Goal: Task Accomplishment & Management: Use online tool/utility

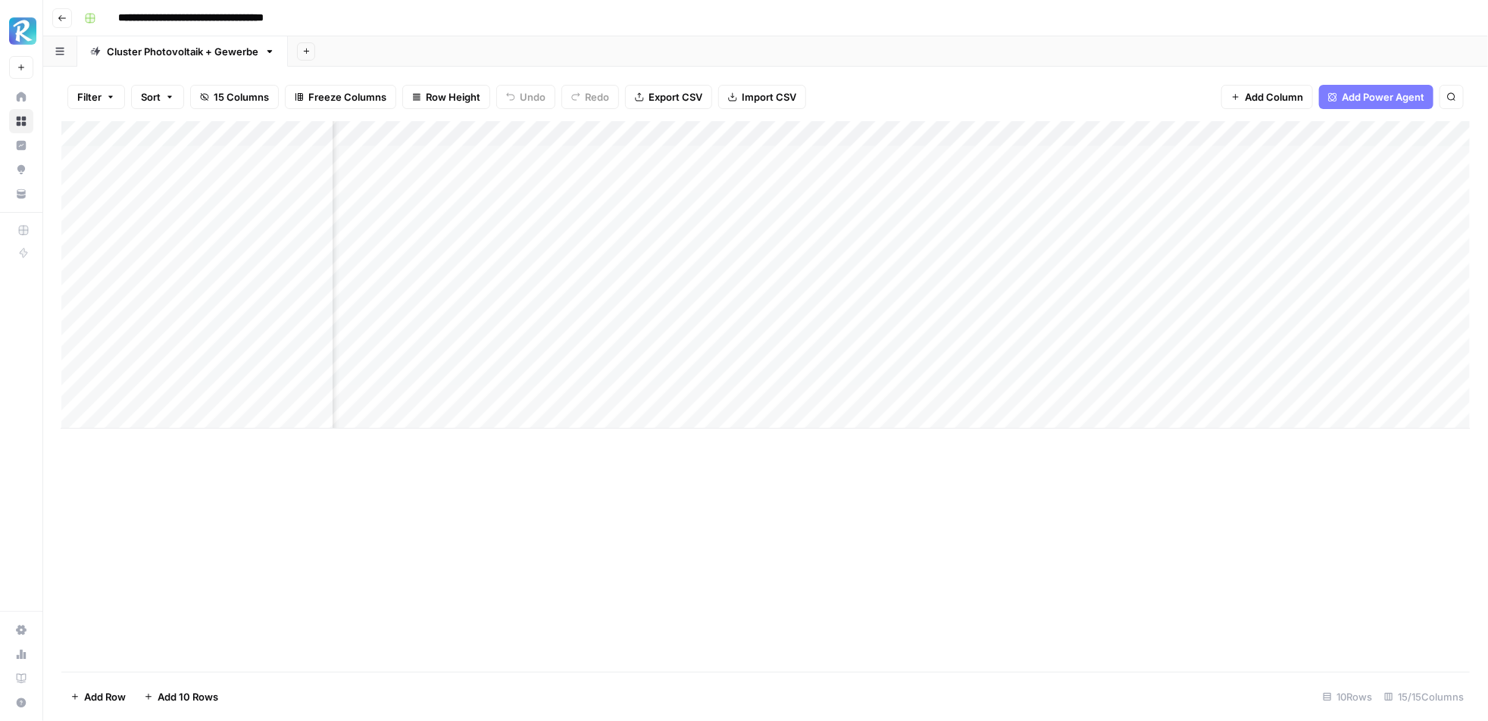
scroll to position [0, 224]
click at [644, 186] on div "Add Column" at bounding box center [765, 275] width 1409 height 308
click at [637, 214] on div "Add Column" at bounding box center [765, 275] width 1409 height 308
click at [800, 151] on div "Add Column" at bounding box center [765, 275] width 1409 height 308
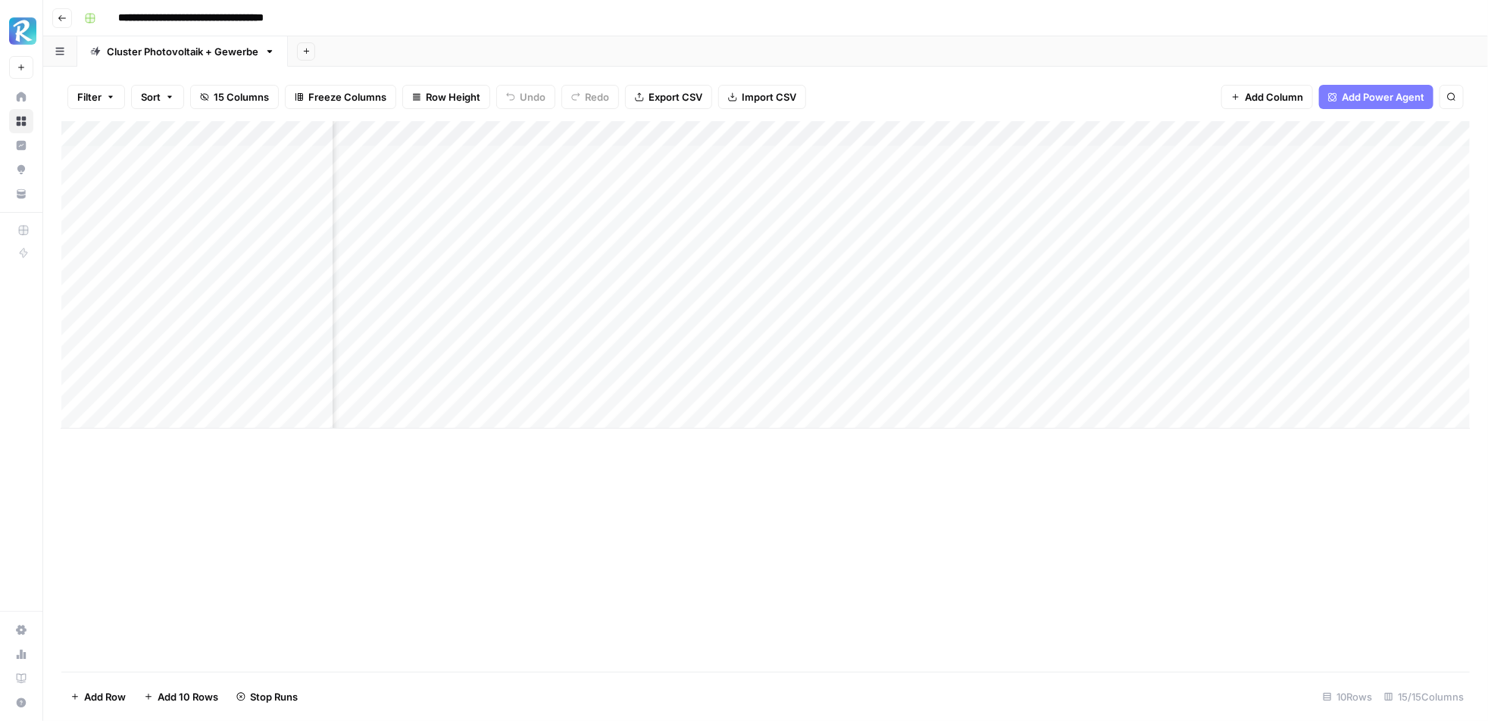
click at [928, 64] on div "Add Sheet" at bounding box center [888, 51] width 1200 height 30
click at [915, 166] on div "Add Column" at bounding box center [765, 275] width 1409 height 308
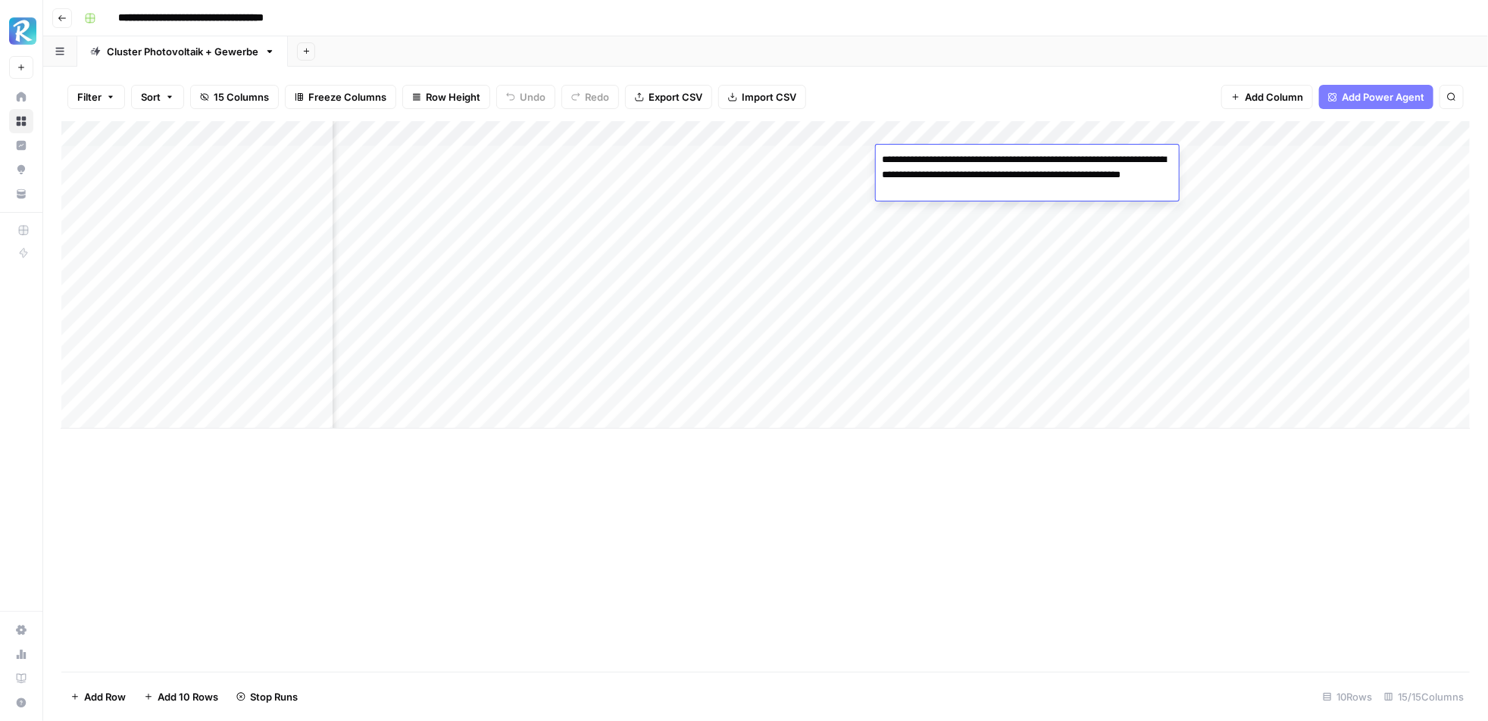
click at [931, 86] on div "Filter Sort 15 Columns Freeze Columns Row Height Undo Redo Export CSV Import CS…" at bounding box center [765, 97] width 1409 height 48
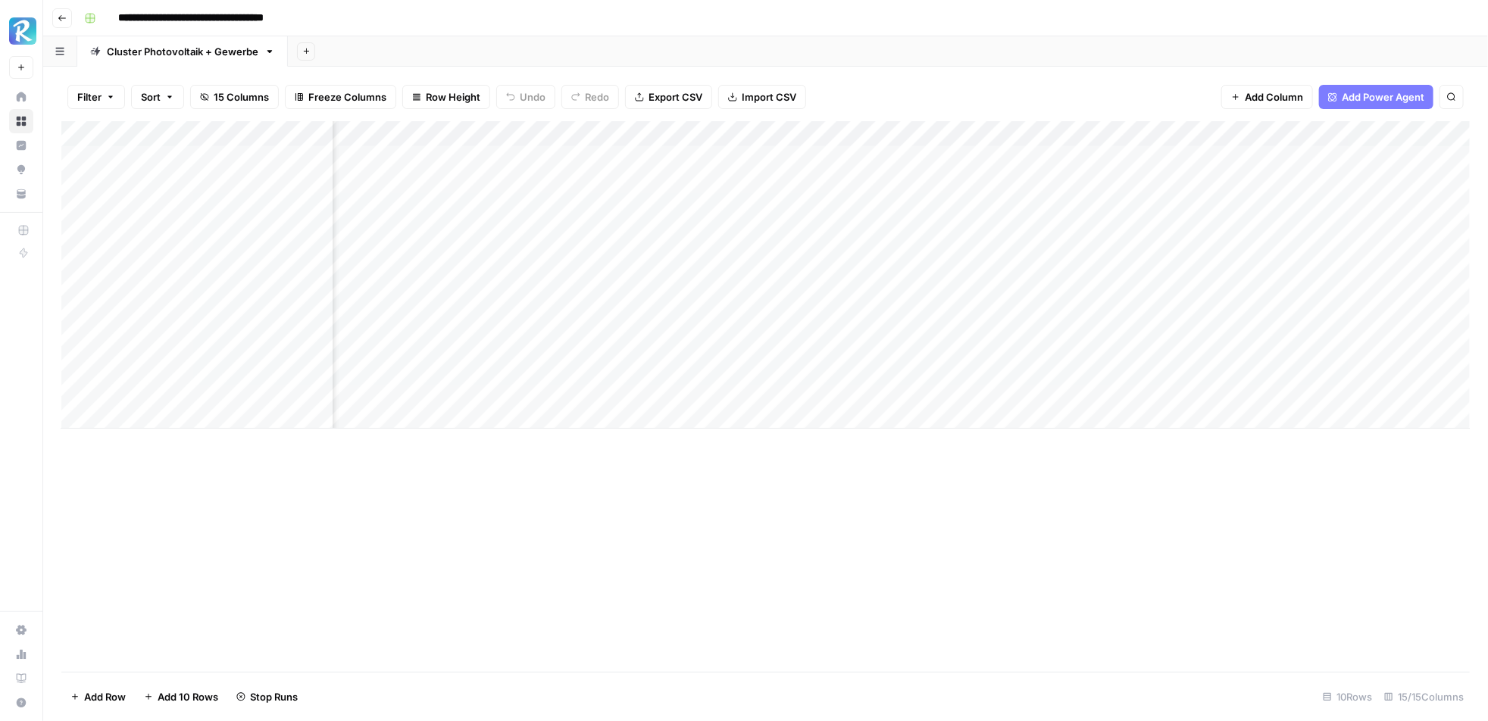
scroll to position [0, 427]
click at [875, 155] on div "Add Column" at bounding box center [765, 275] width 1409 height 308
click at [900, 87] on div "Filter Sort 15 Columns Freeze Columns Row Height Undo Redo Export CSV Import CS…" at bounding box center [765, 97] width 1409 height 48
click at [994, 162] on div "Add Column" at bounding box center [765, 275] width 1409 height 308
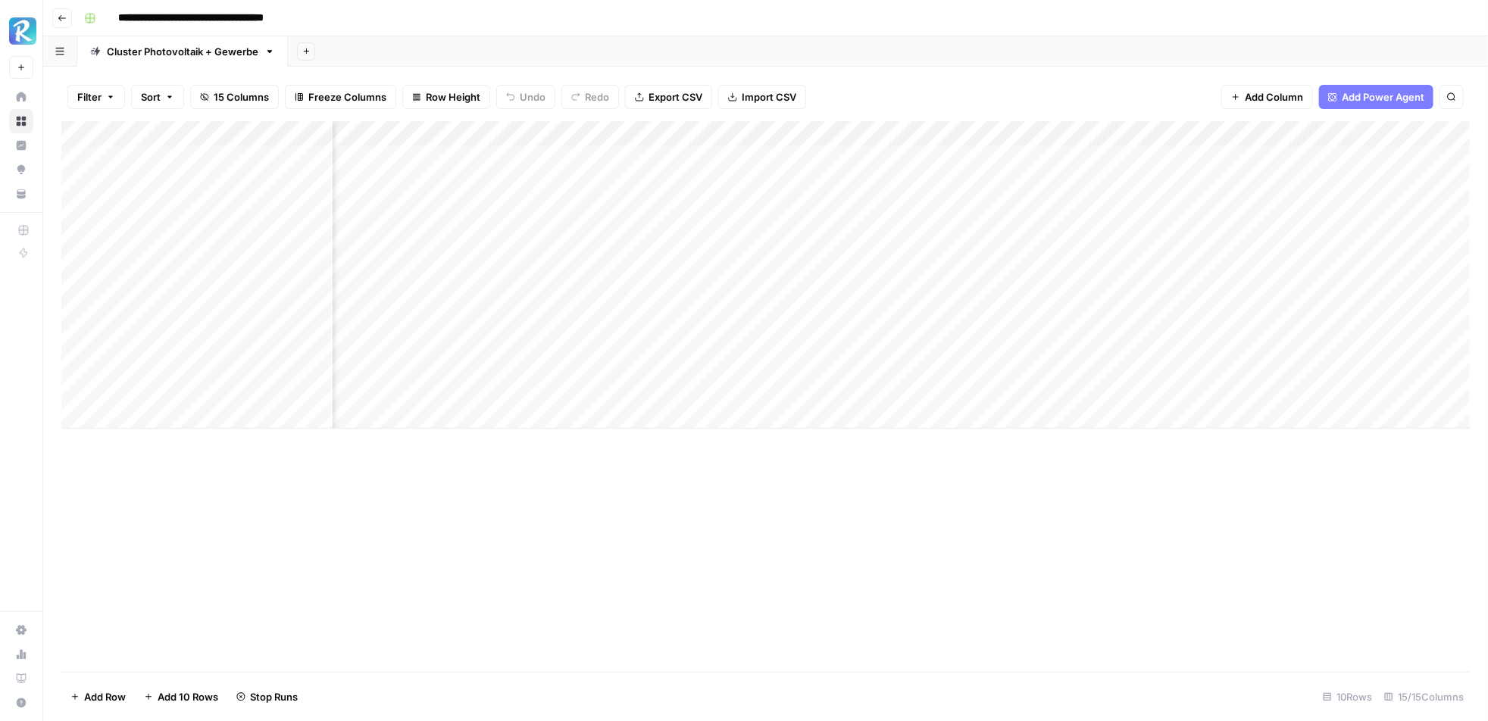
click at [925, 100] on div "Filter Sort 15 Columns Freeze Columns Row Height Undo Redo Export CSV Import CS…" at bounding box center [765, 97] width 1409 height 48
click at [765, 159] on div "Add Column" at bounding box center [765, 275] width 1409 height 308
click at [656, 156] on div "Add Column" at bounding box center [765, 275] width 1409 height 308
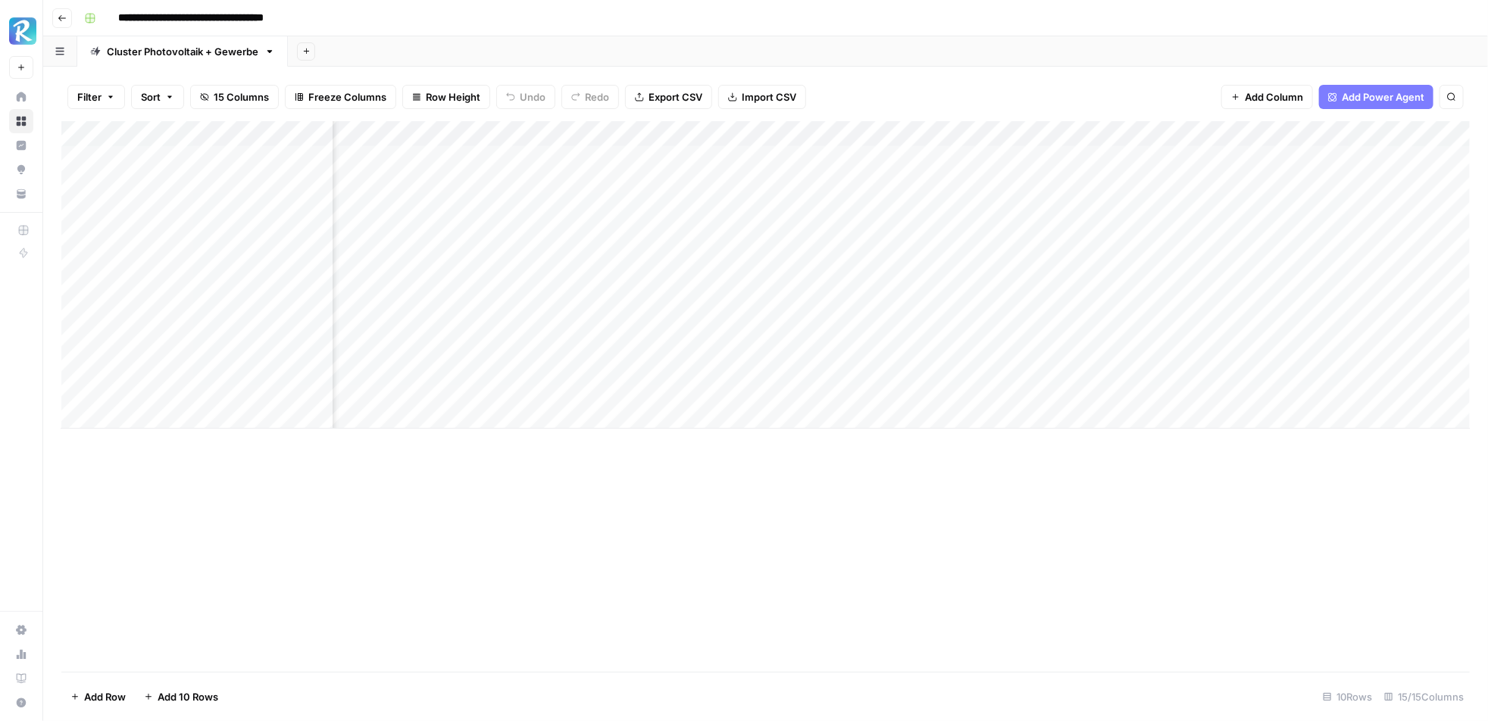
click at [656, 156] on div "Add Column" at bounding box center [765, 275] width 1409 height 308
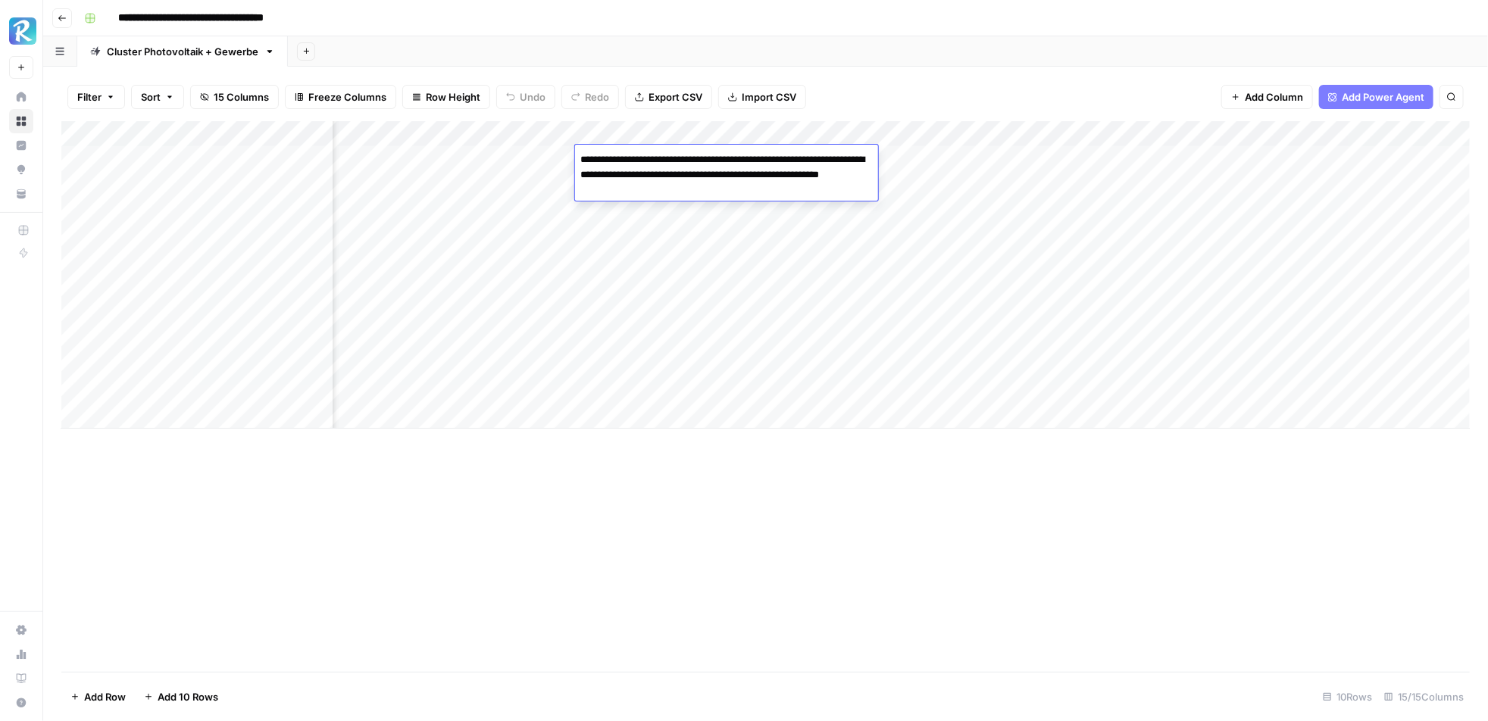
click at [871, 95] on div "Filter Sort 15 Columns Freeze Columns Row Height Undo Redo Export CSV Import CS…" at bounding box center [765, 97] width 1409 height 48
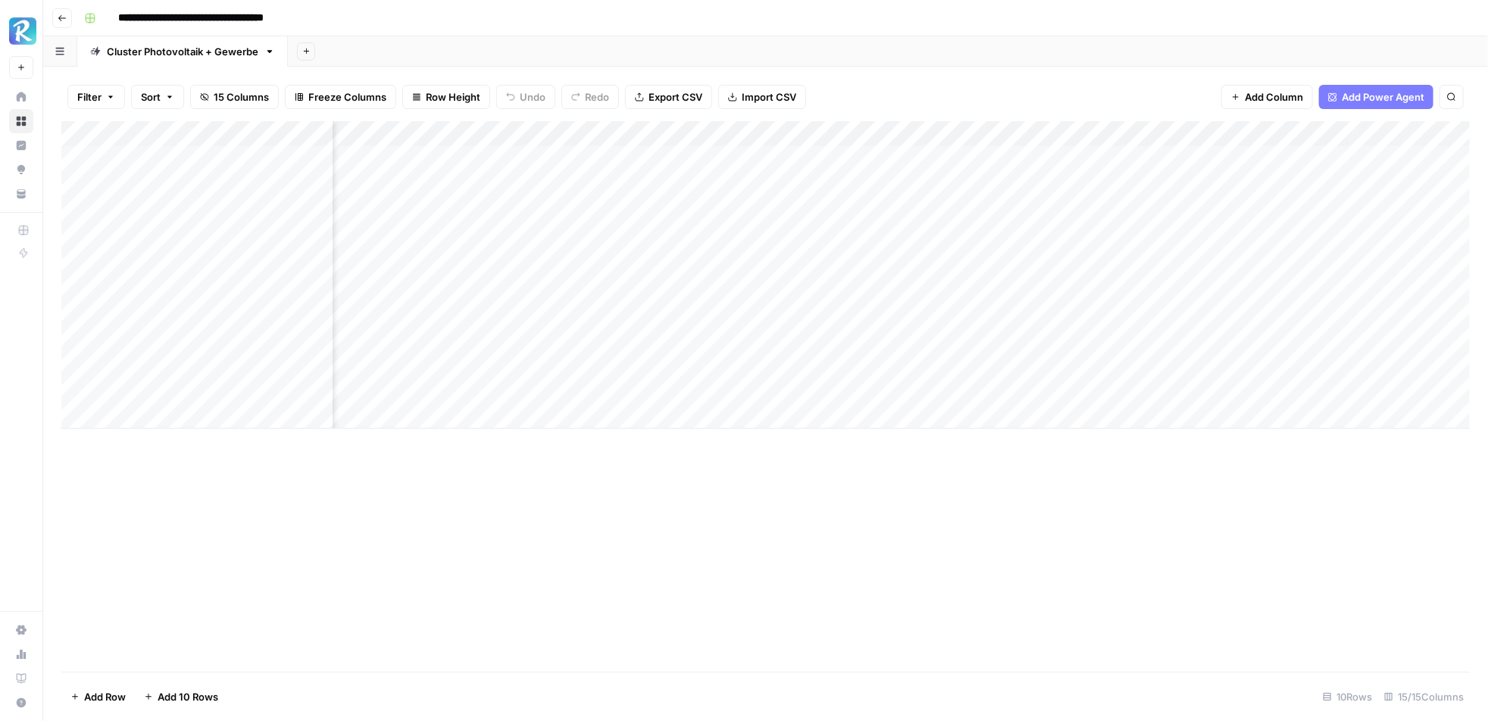
scroll to position [0, 688]
click at [810, 135] on div "Add Column" at bounding box center [765, 275] width 1409 height 308
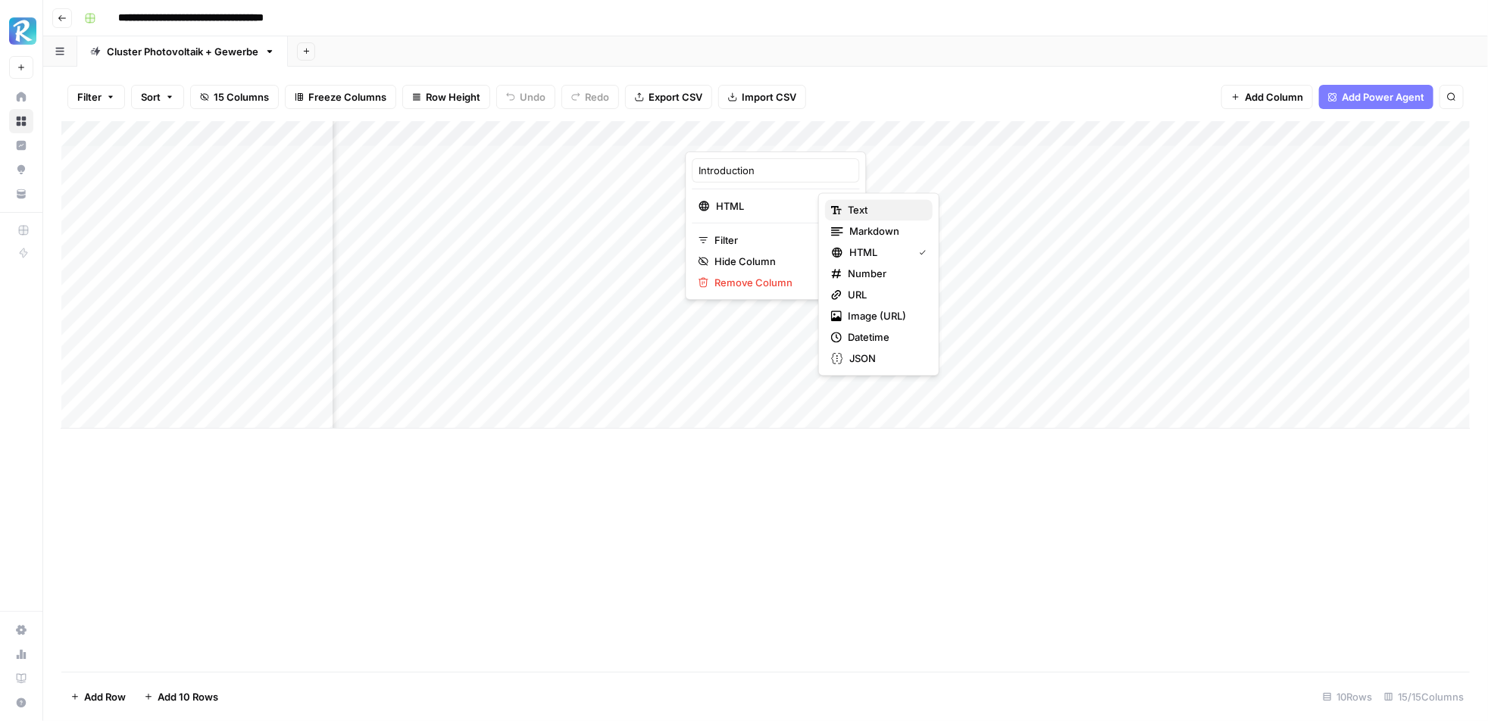
click at [864, 210] on span "Text" at bounding box center [884, 209] width 73 height 15
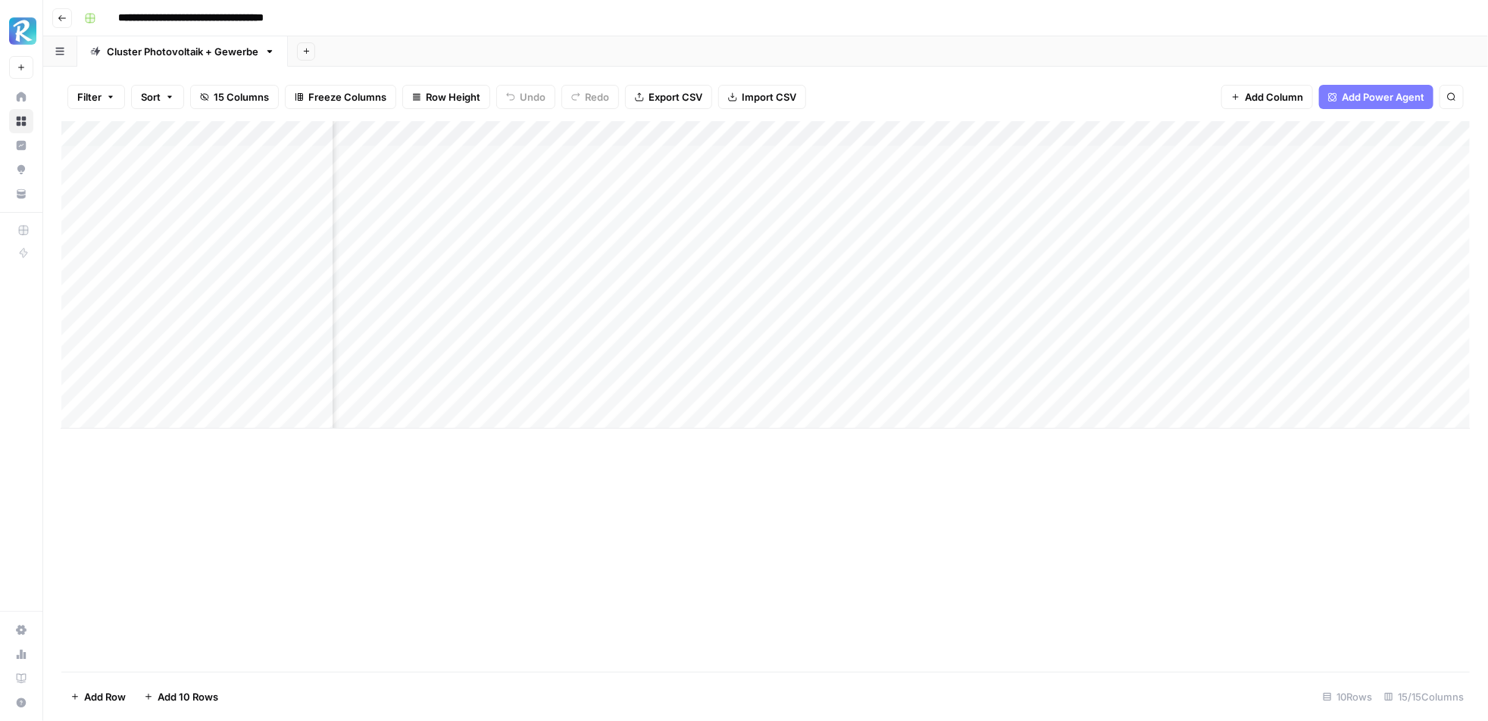
click at [757, 155] on div "Add Column" at bounding box center [765, 275] width 1409 height 308
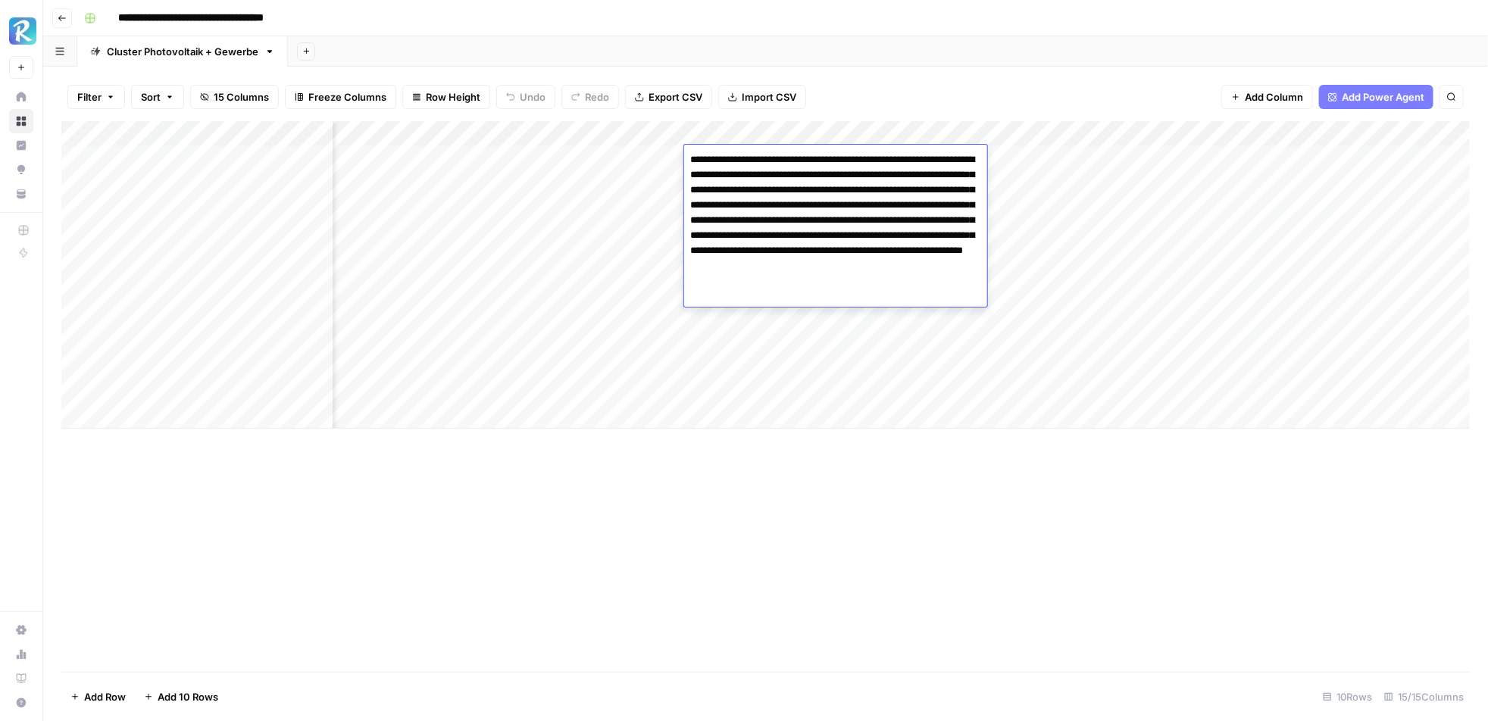
drag, startPoint x: 690, startPoint y: 159, endPoint x: 795, endPoint y: 377, distance: 242.0
click at [795, 377] on body "**********" at bounding box center [744, 360] width 1488 height 721
click at [765, 494] on div "Add Column" at bounding box center [765, 396] width 1409 height 551
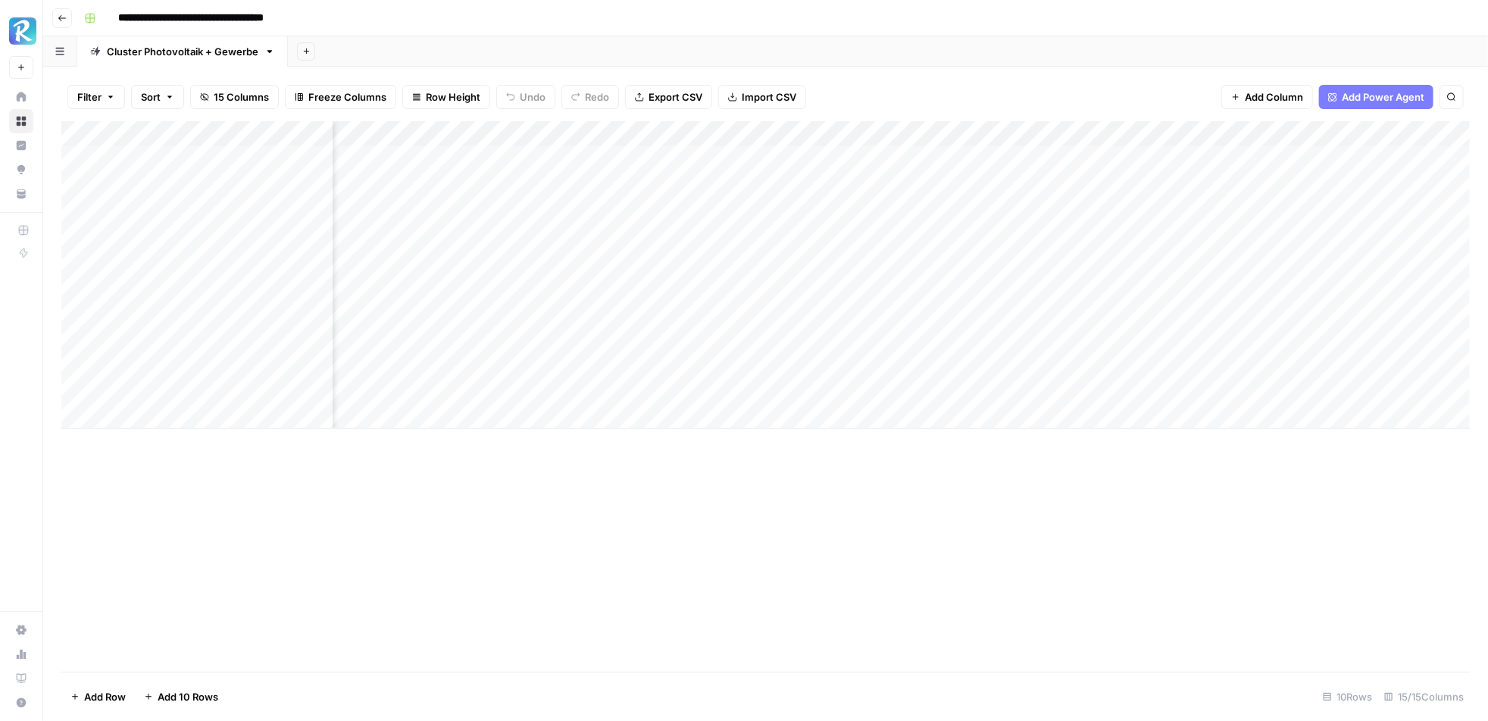
click at [808, 134] on div "Add Column" at bounding box center [765, 275] width 1409 height 308
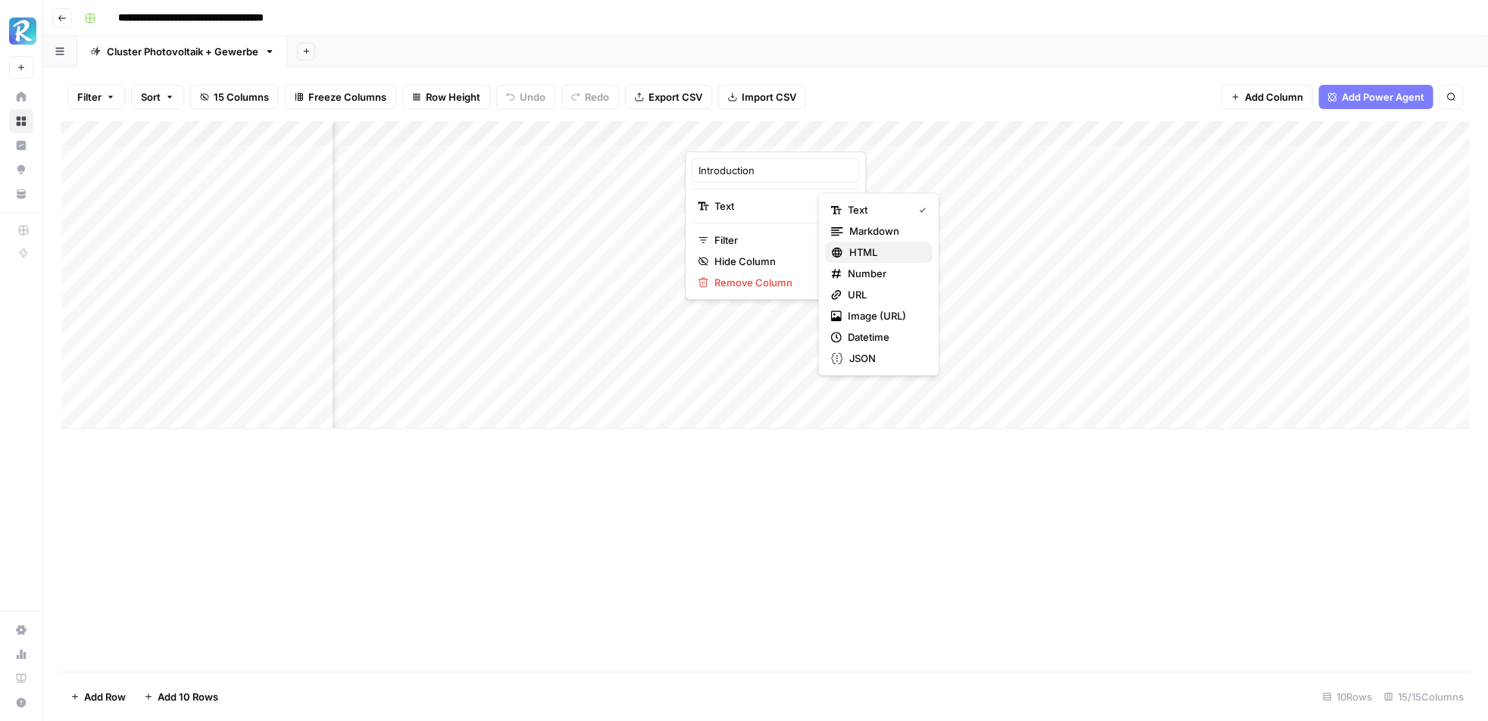
click at [876, 248] on span "HTML" at bounding box center [885, 252] width 71 height 15
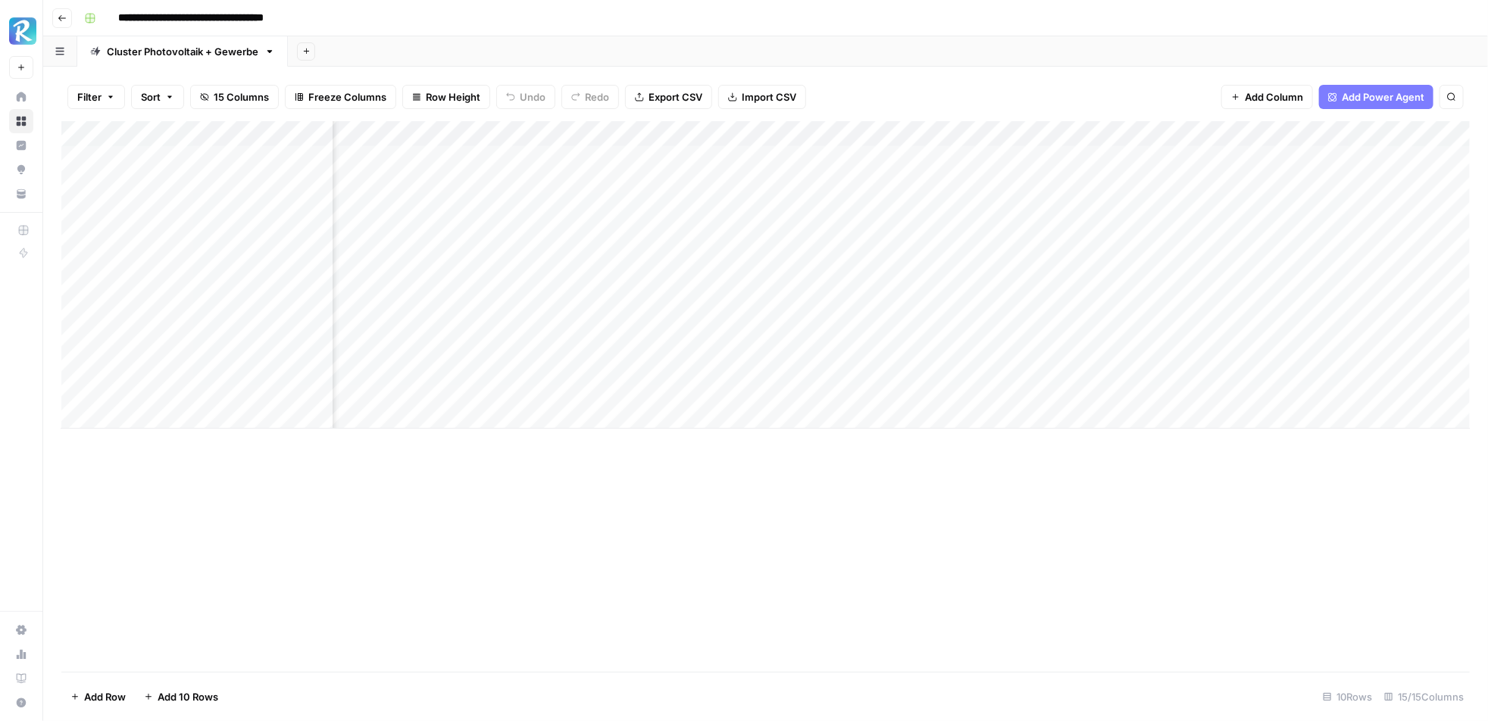
click at [767, 150] on div "Add Column" at bounding box center [765, 275] width 1409 height 308
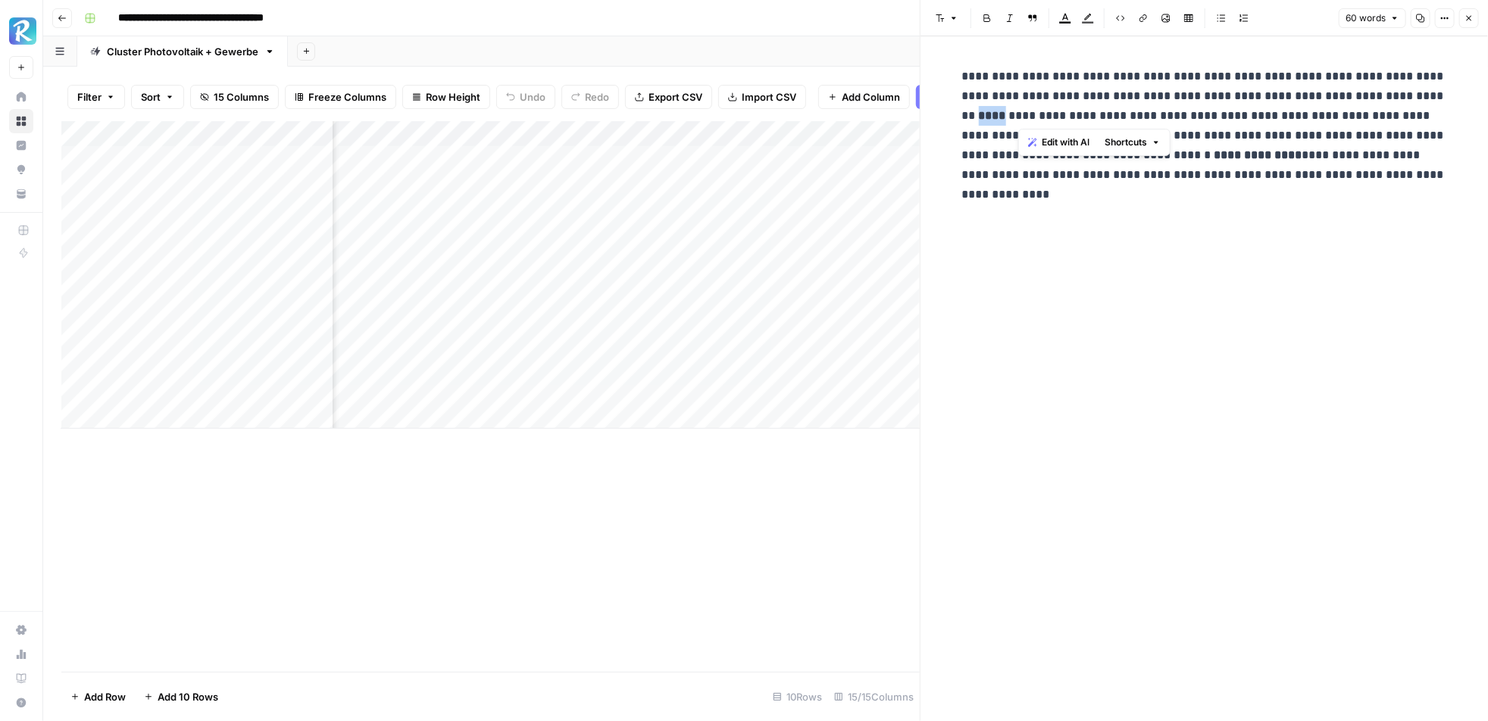
drag, startPoint x: 1018, startPoint y: 116, endPoint x: 1046, endPoint y: 117, distance: 28.1
click at [1006, 117] on strong "****" at bounding box center [992, 115] width 27 height 11
click at [980, 212] on div "**********" at bounding box center [1204, 367] width 503 height 612
click at [1473, 18] on span "Close" at bounding box center [1473, 18] width 1 height 1
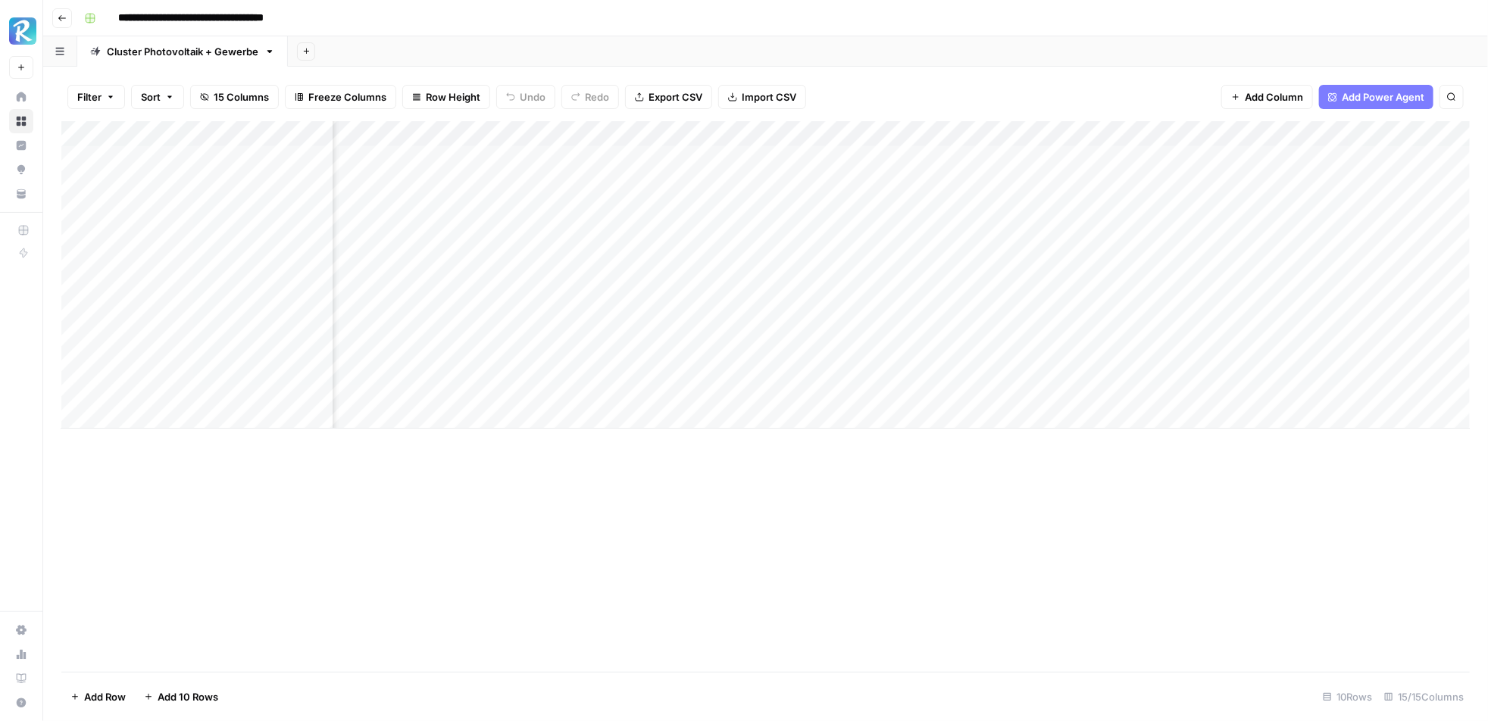
scroll to position [0, 859]
click at [772, 136] on div "Add Column" at bounding box center [765, 275] width 1409 height 308
click at [823, 495] on div "Add Column" at bounding box center [765, 396] width 1409 height 551
click at [725, 159] on div "Add Column" at bounding box center [765, 275] width 1409 height 308
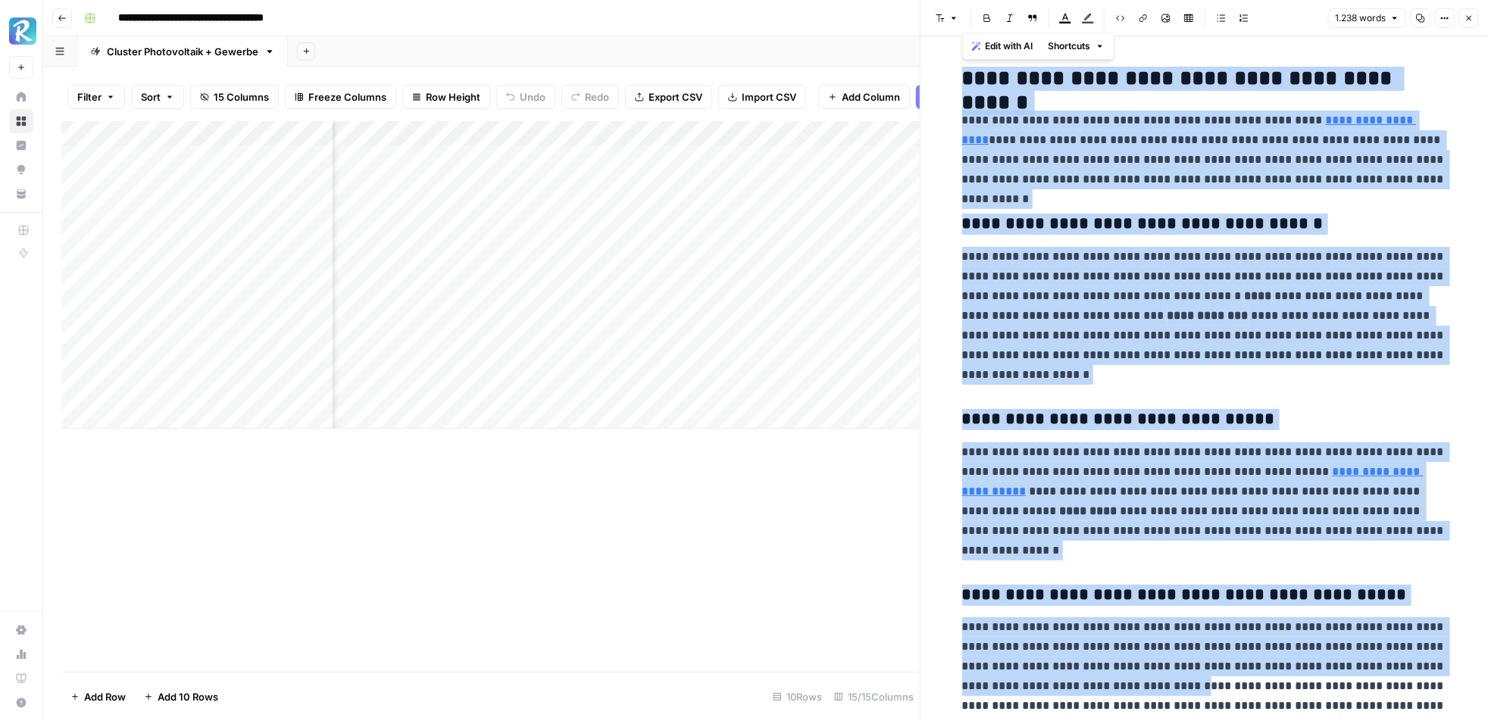
drag, startPoint x: 959, startPoint y: 72, endPoint x: 1168, endPoint y: 678, distance: 641.1
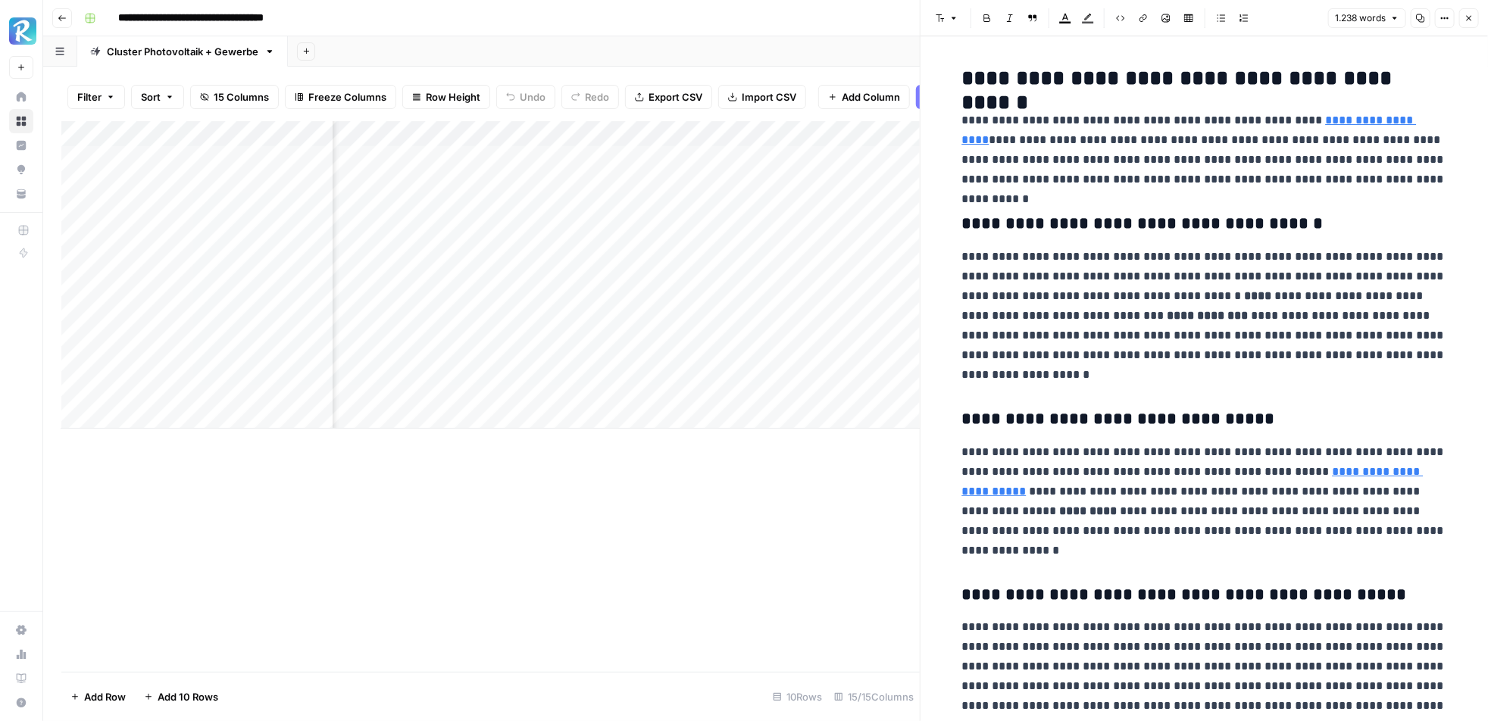
click at [1467, 20] on icon "button" at bounding box center [1469, 18] width 5 height 5
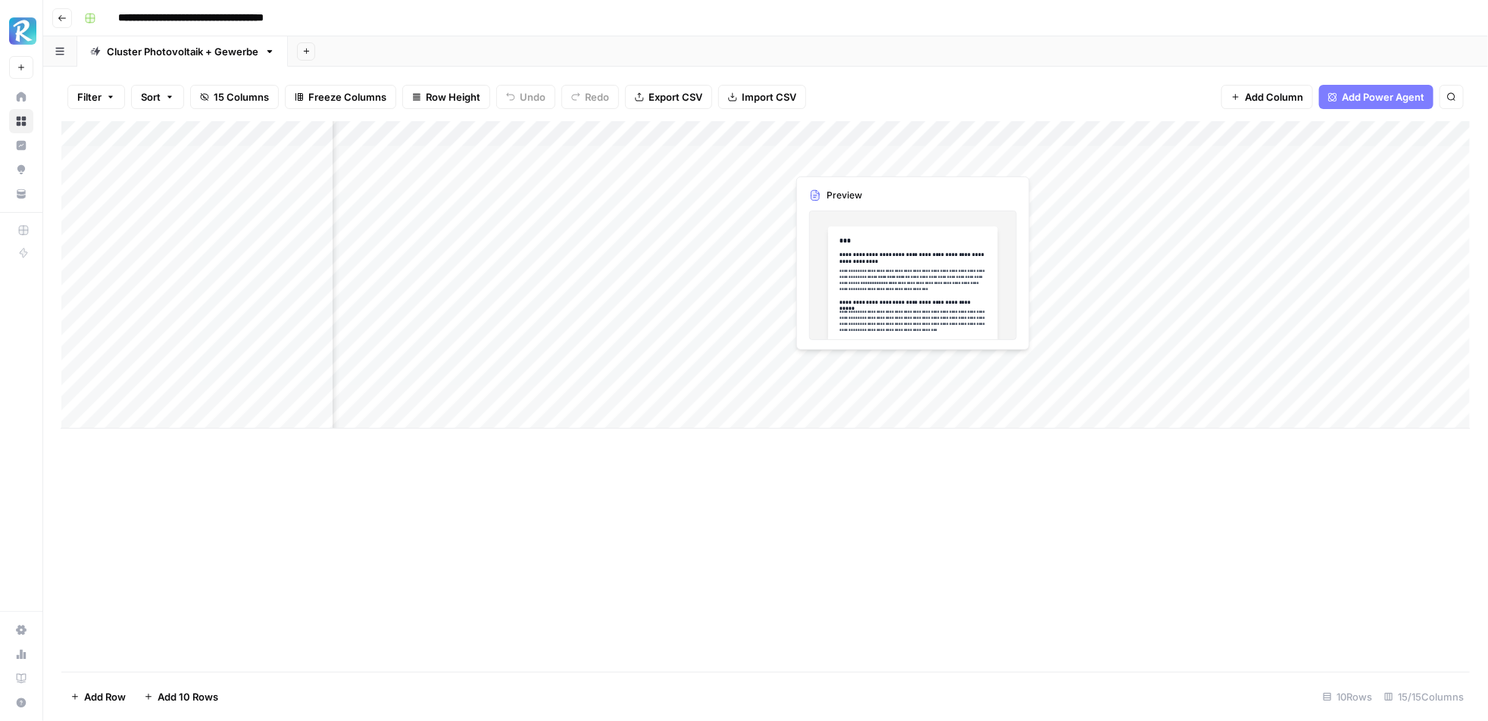
click at [849, 164] on div "Add Column" at bounding box center [765, 275] width 1409 height 308
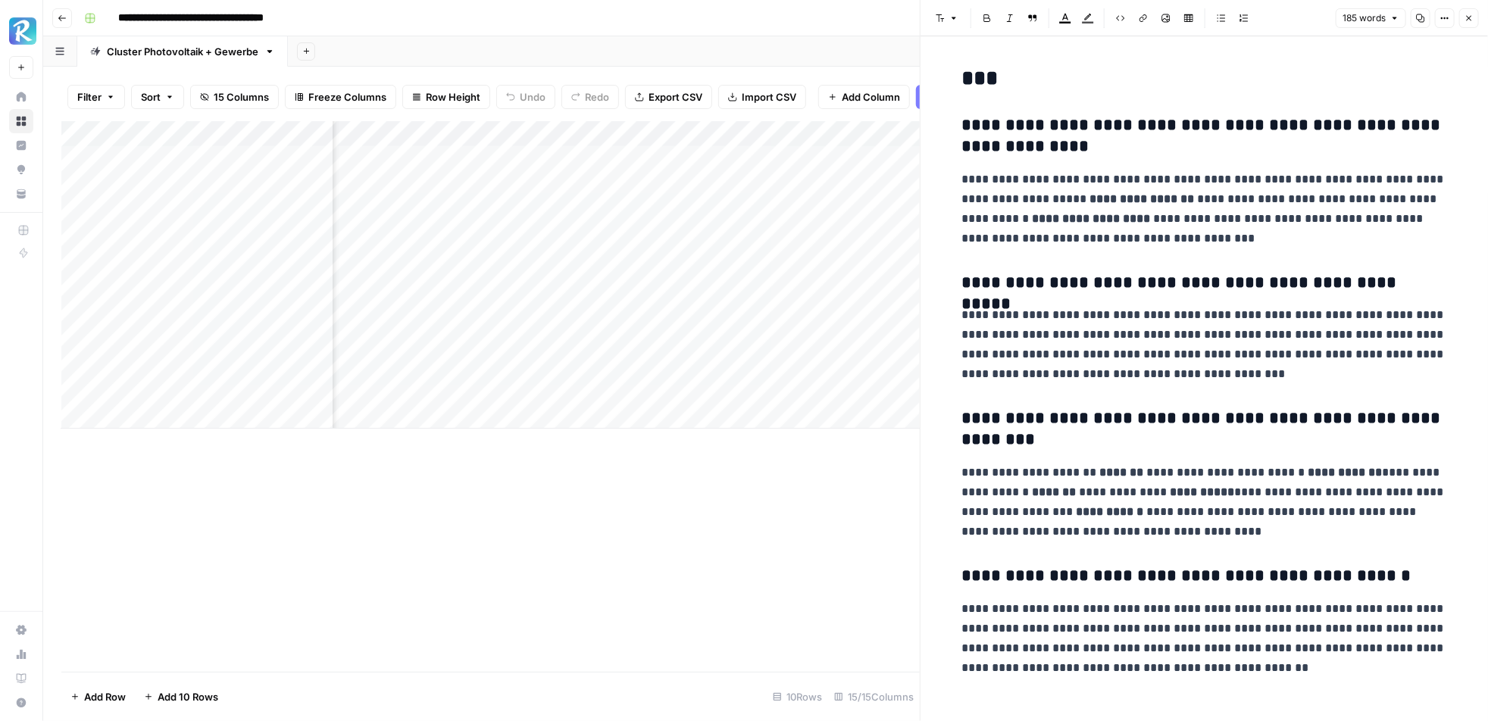
click at [1473, 24] on button "Close" at bounding box center [1470, 18] width 20 height 20
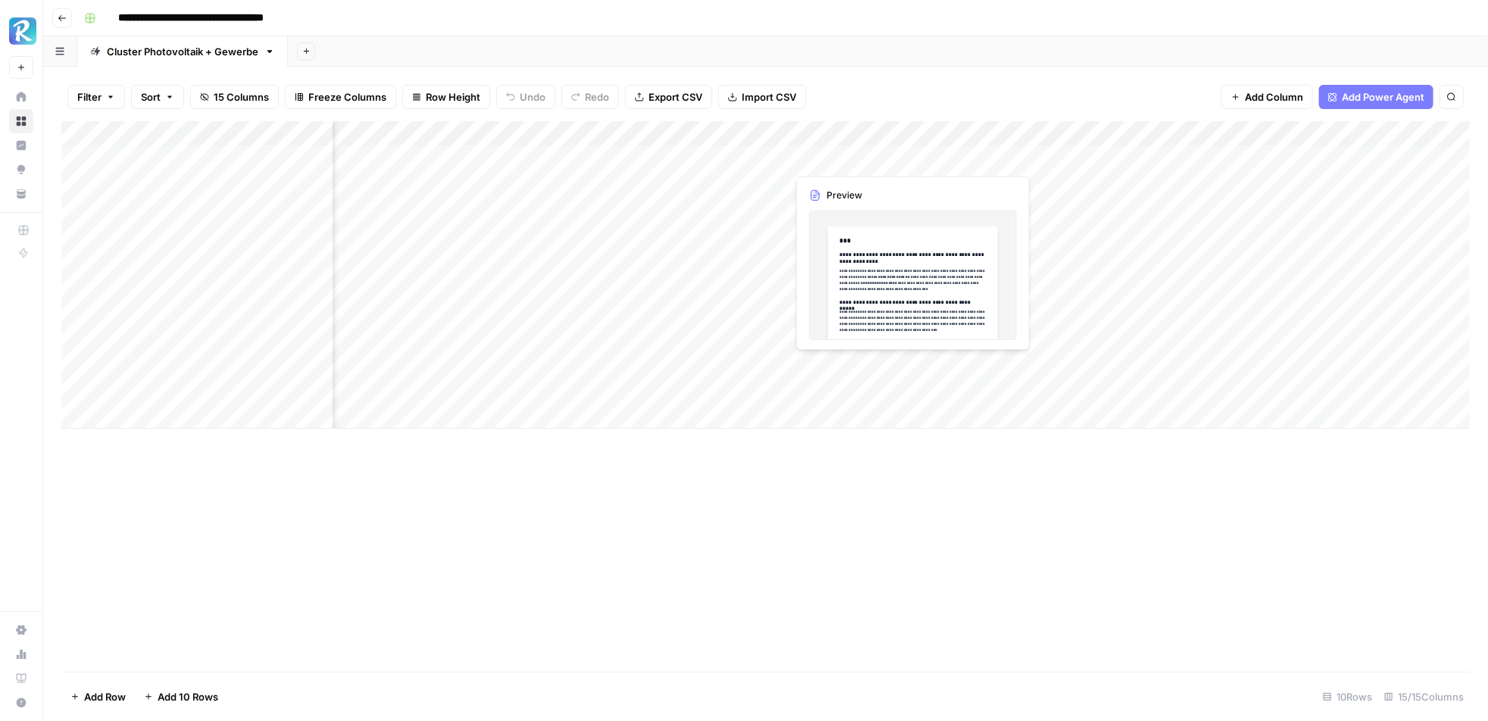
scroll to position [0, 970]
click at [1425, 132] on span "Add Column" at bounding box center [1435, 134] width 53 height 14
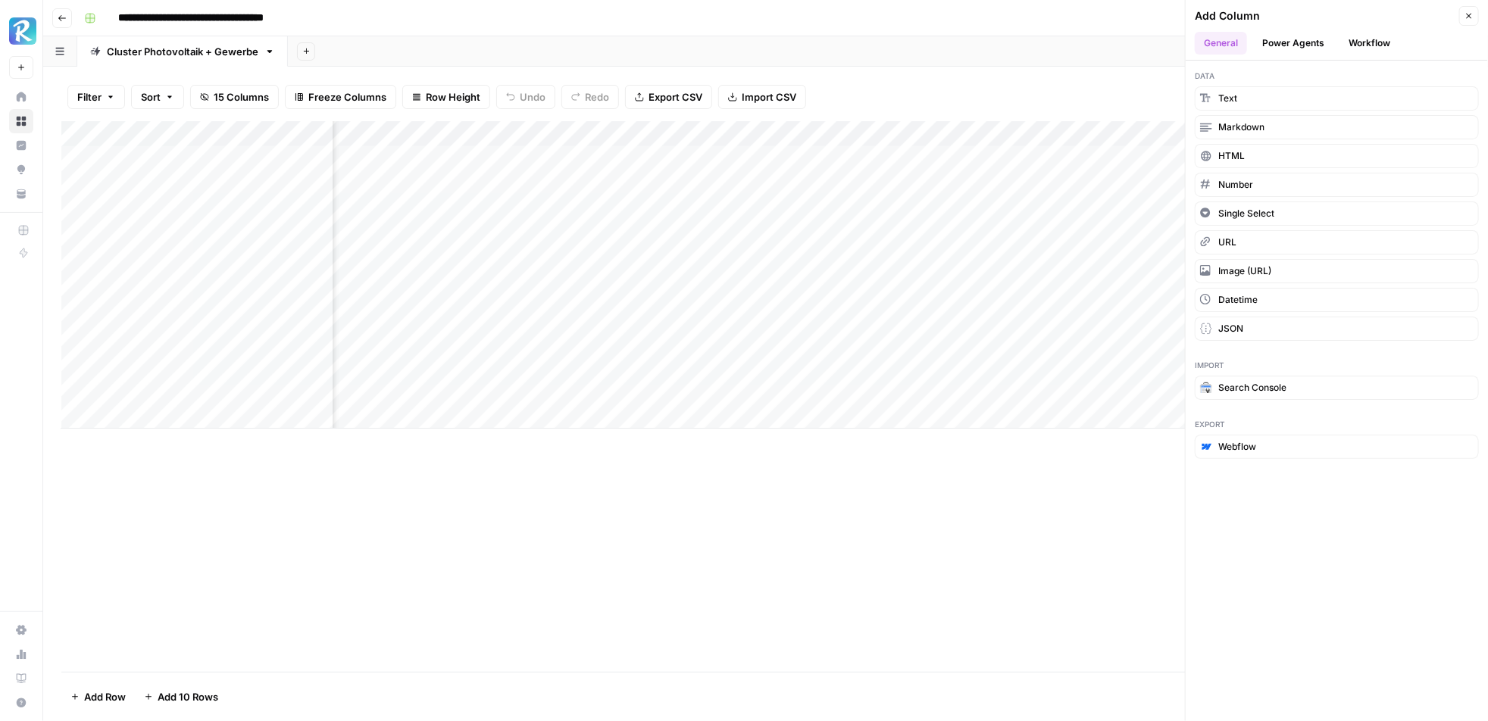
scroll to position [0, 1188]
click at [1258, 449] on button "Webflow" at bounding box center [1337, 447] width 284 height 24
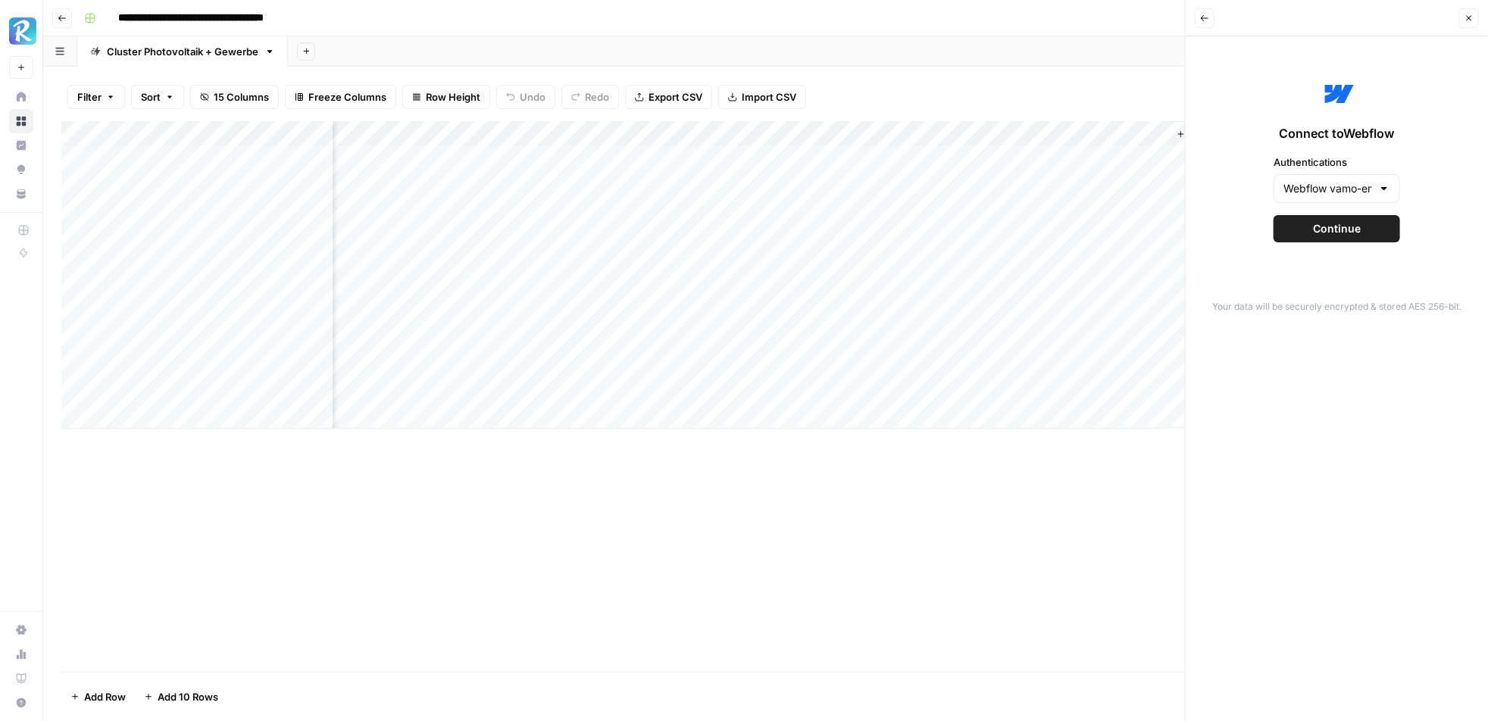
click at [1381, 199] on div "Webflow vamo-energy" at bounding box center [1337, 188] width 127 height 29
click at [1337, 313] on span "Create New" at bounding box center [1342, 312] width 78 height 15
type input "Create New"
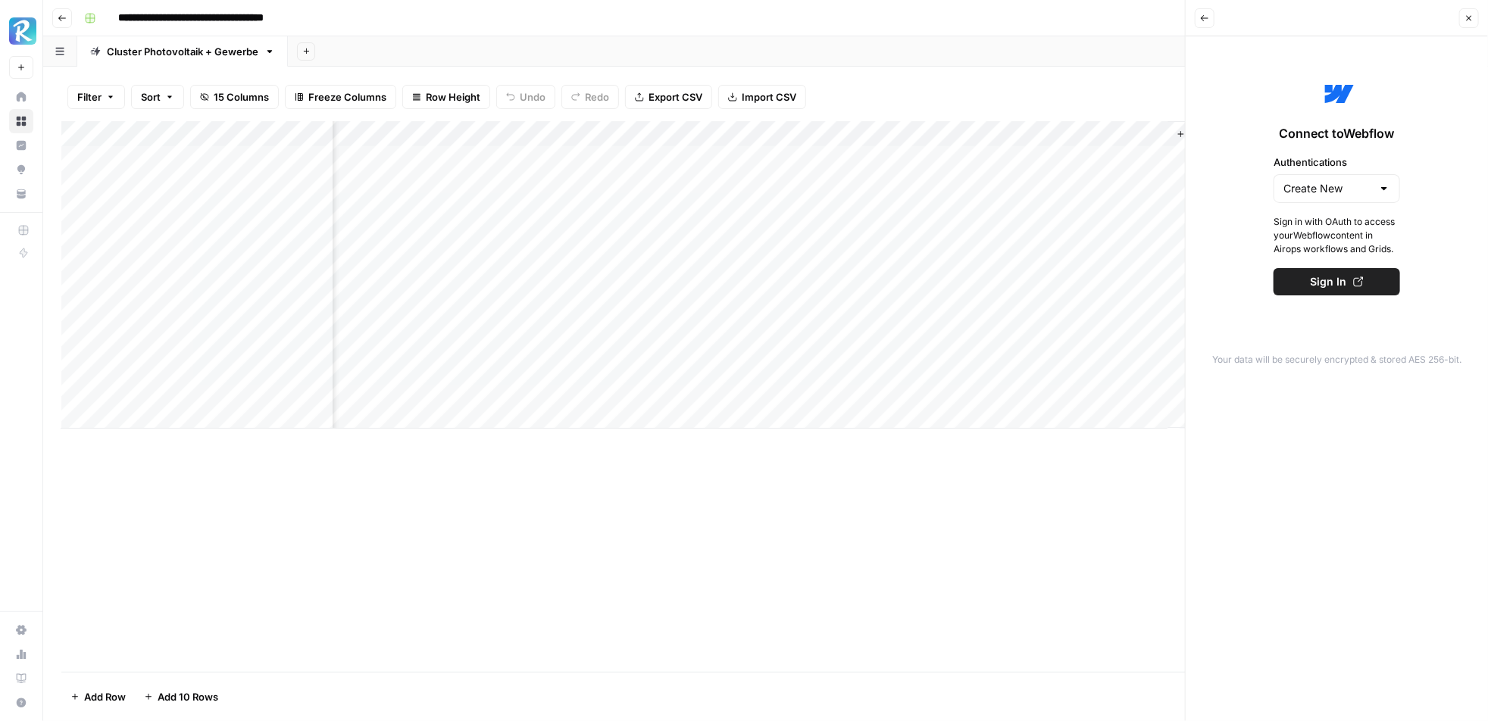
click at [1336, 285] on span "Sign In" at bounding box center [1329, 281] width 36 height 15
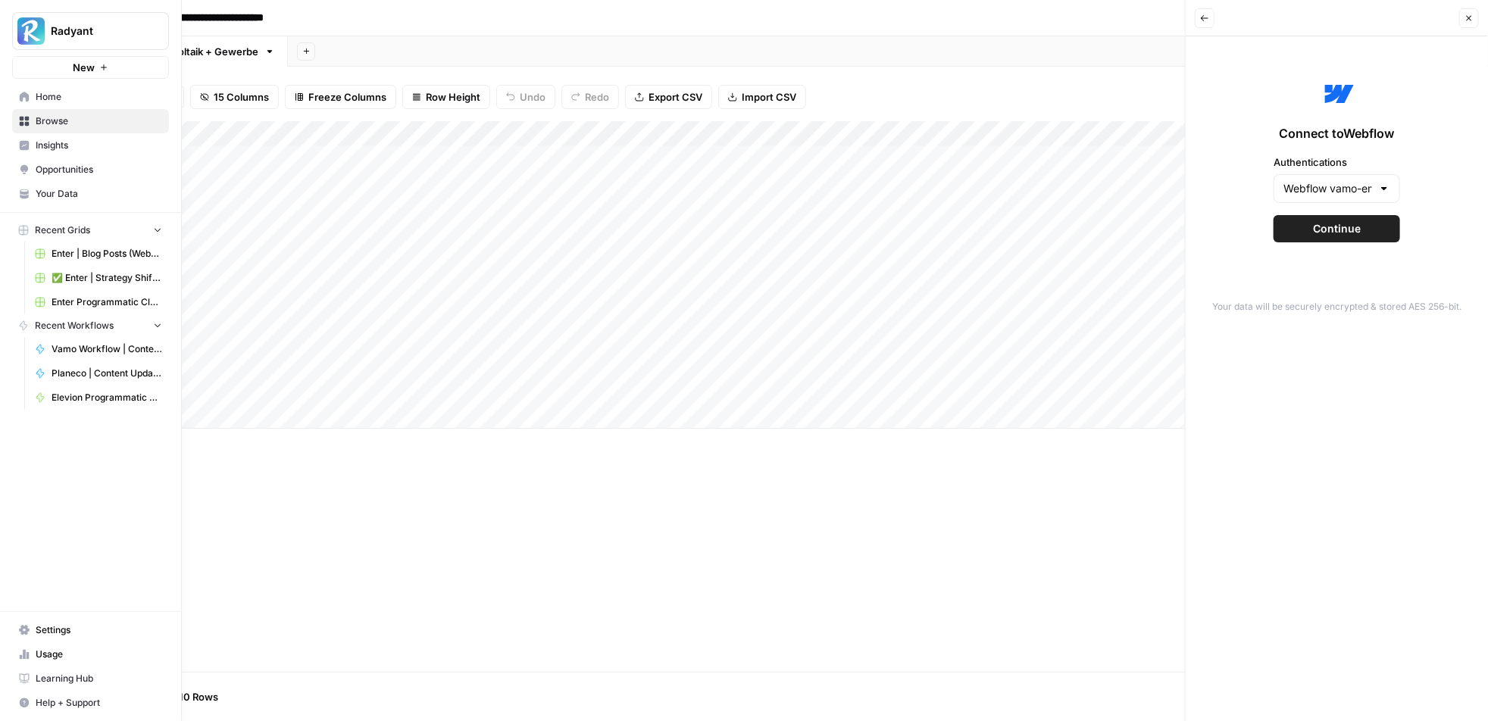
click at [97, 256] on span "Enter | Blog Posts (Webflow Import)" at bounding box center [107, 254] width 111 height 14
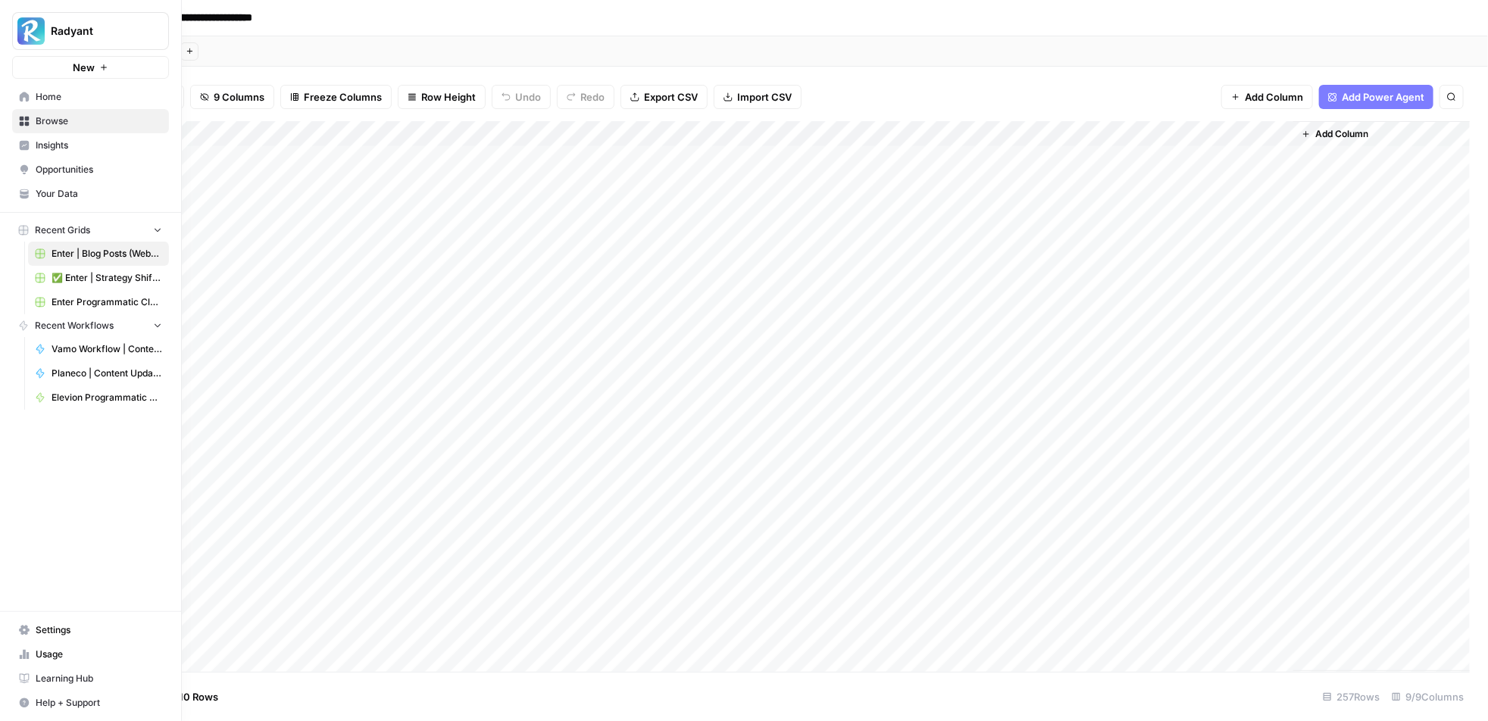
click at [105, 298] on span "Enter Programmatic Cluster Wärmepumpe Förderung + Local" at bounding box center [107, 303] width 111 height 14
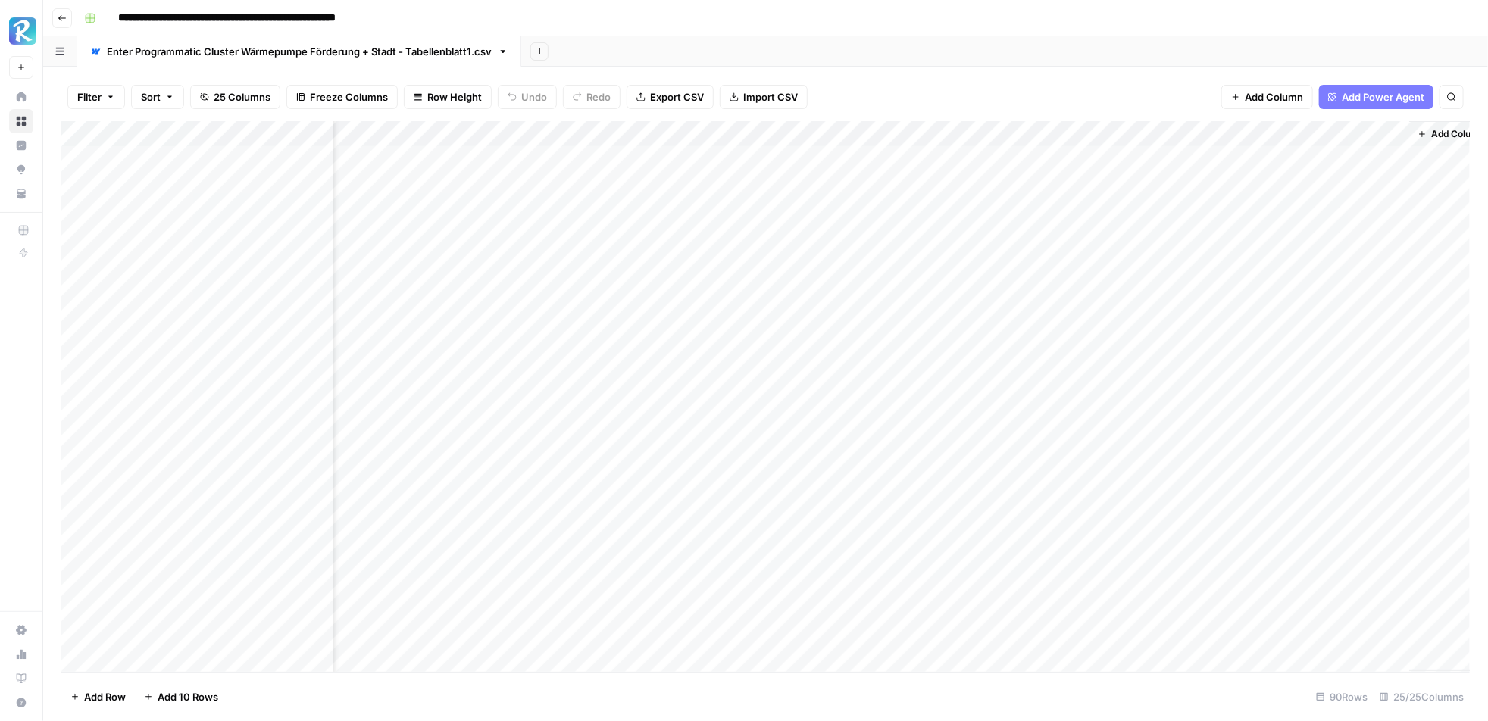
scroll to position [0, 2361]
click at [1215, 136] on div "Add Column" at bounding box center [765, 396] width 1409 height 551
click at [1157, 221] on span "Edit" at bounding box center [1203, 227] width 133 height 15
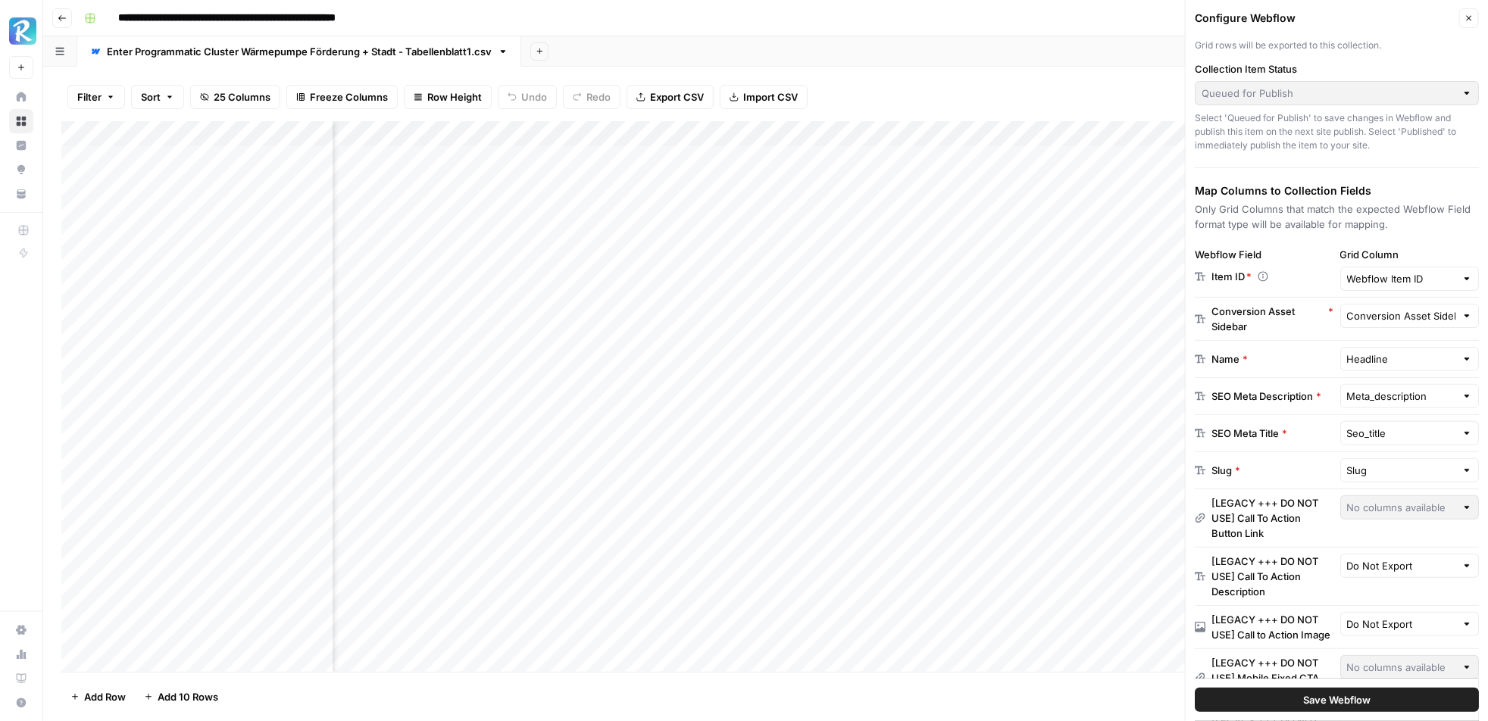
scroll to position [0, 2428]
click at [1467, 320] on div at bounding box center [1467, 315] width 11 height 15
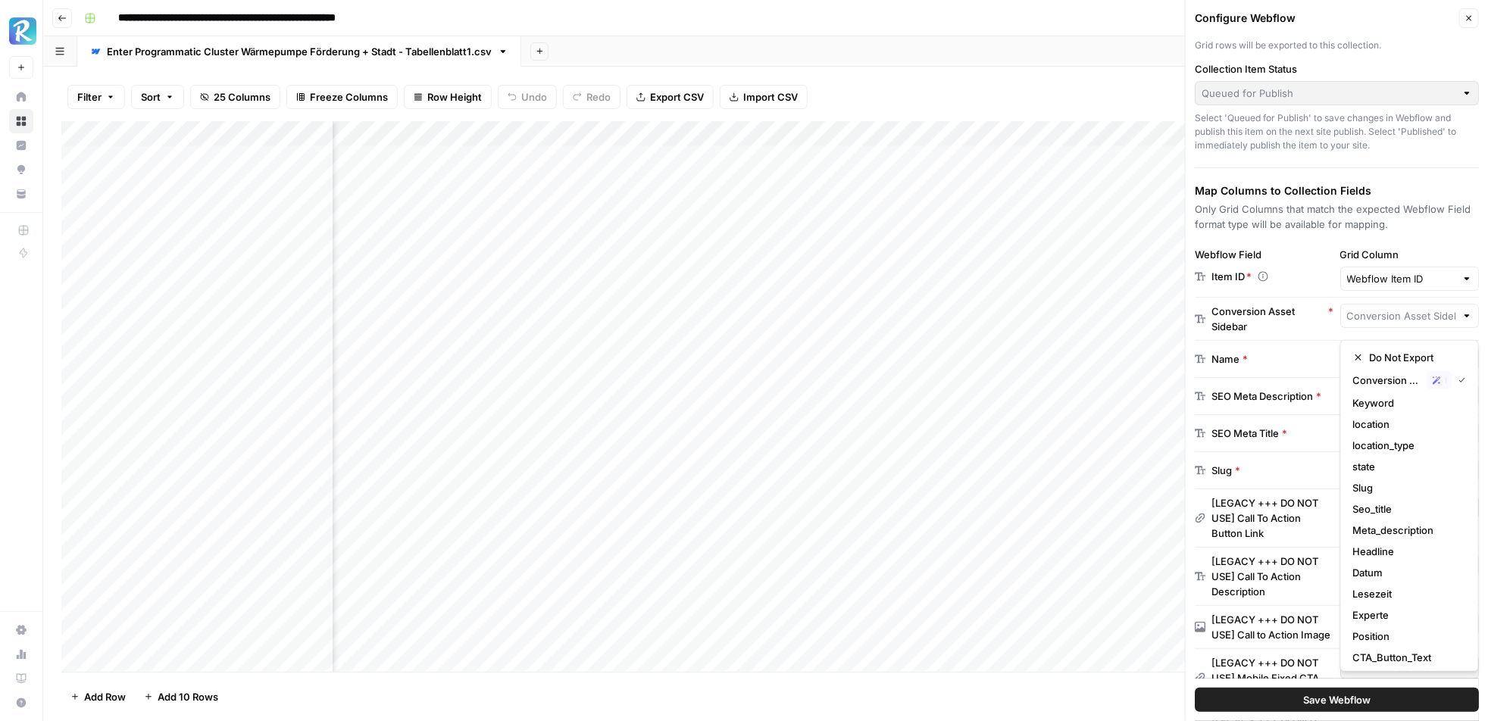
type input "Conversion Asset Sidebar"
click at [1293, 327] on div "Conversion Asset Sidebar *" at bounding box center [1273, 319] width 123 height 30
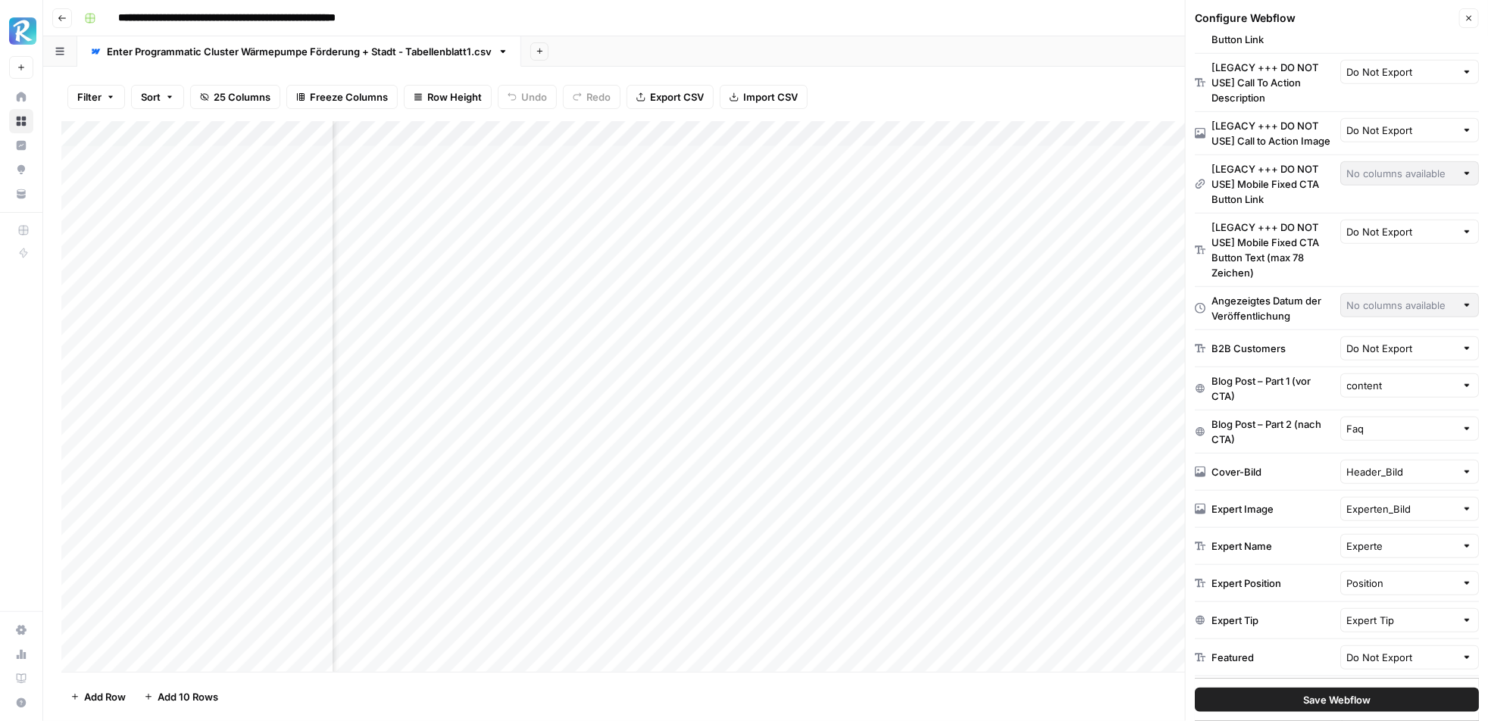
scroll to position [593, 0]
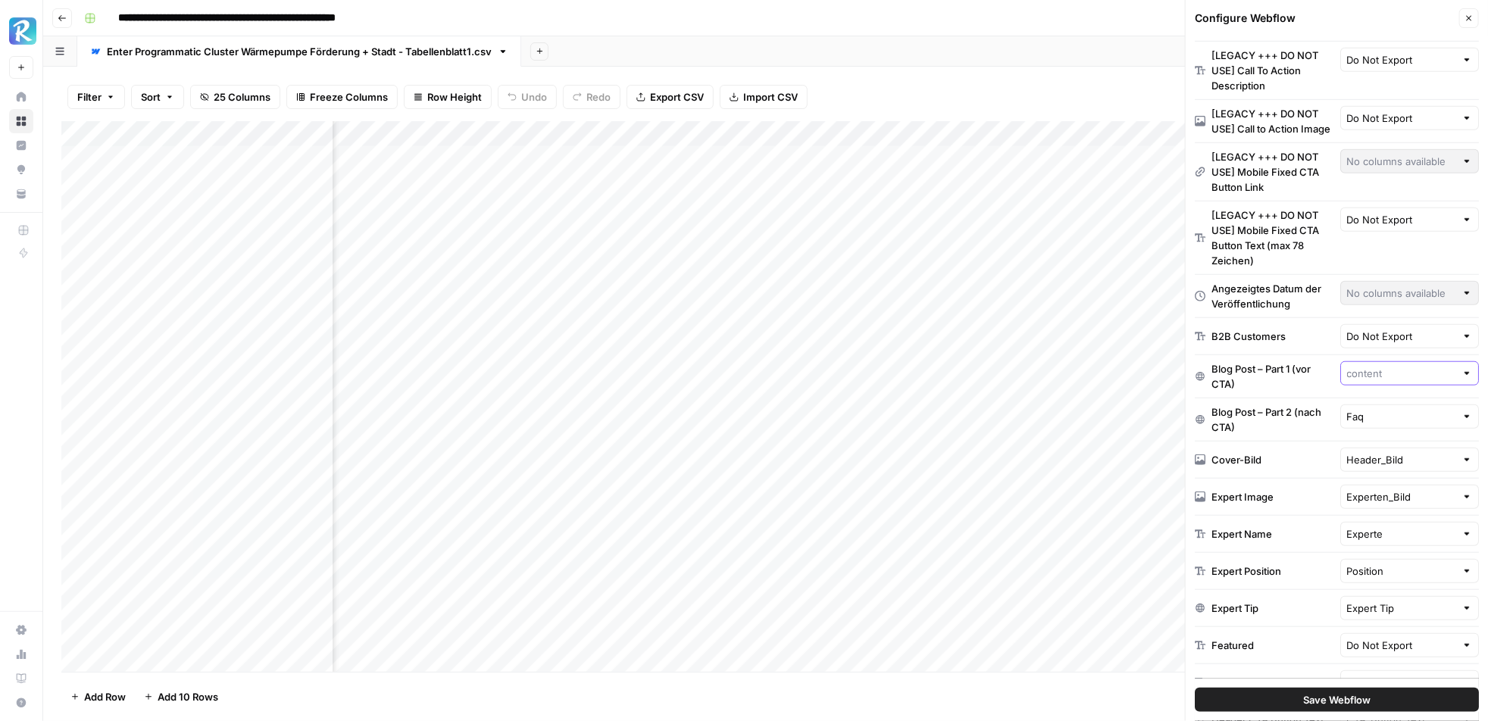
click at [1404, 378] on input "text" at bounding box center [1401, 373] width 109 height 15
type input "content"
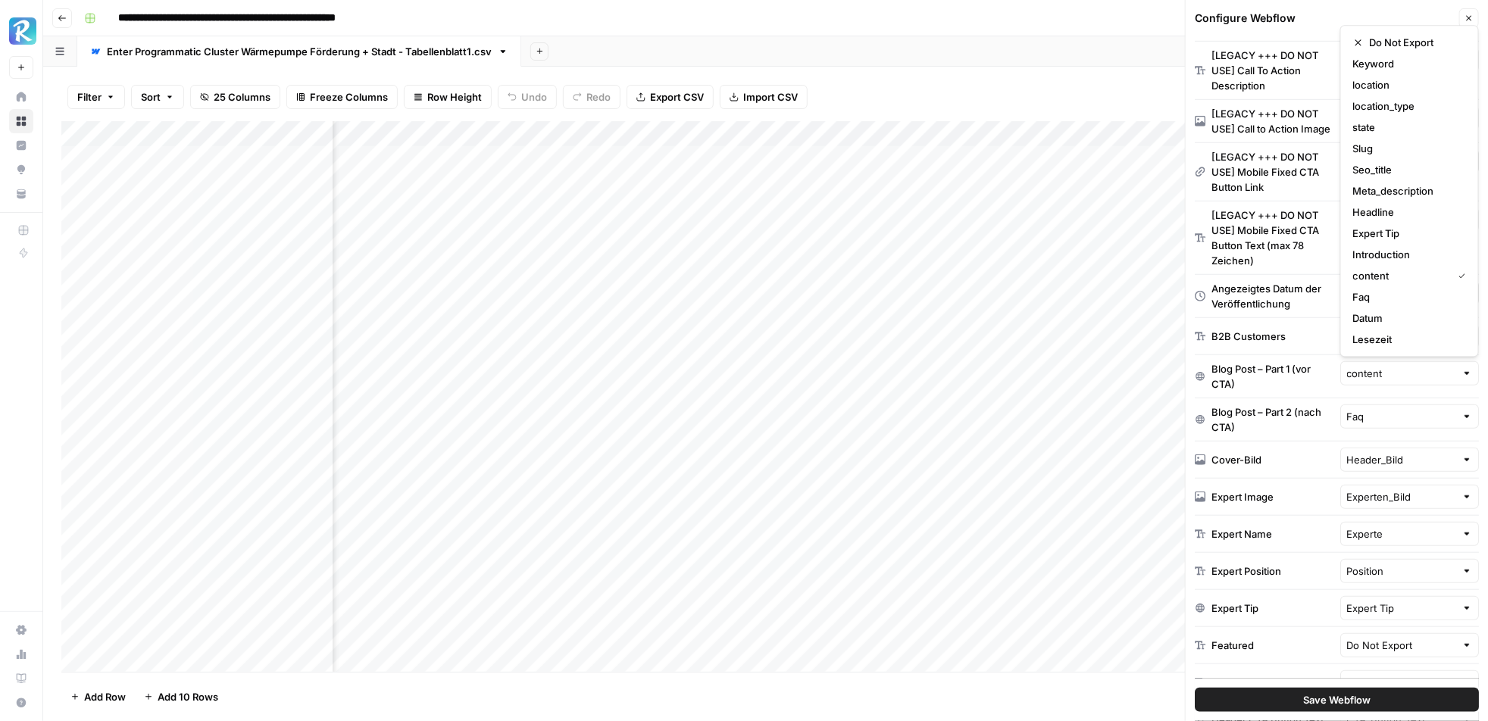
click at [1325, 381] on div "Blog Post – Part 1 (vor CTA)" at bounding box center [1273, 376] width 123 height 30
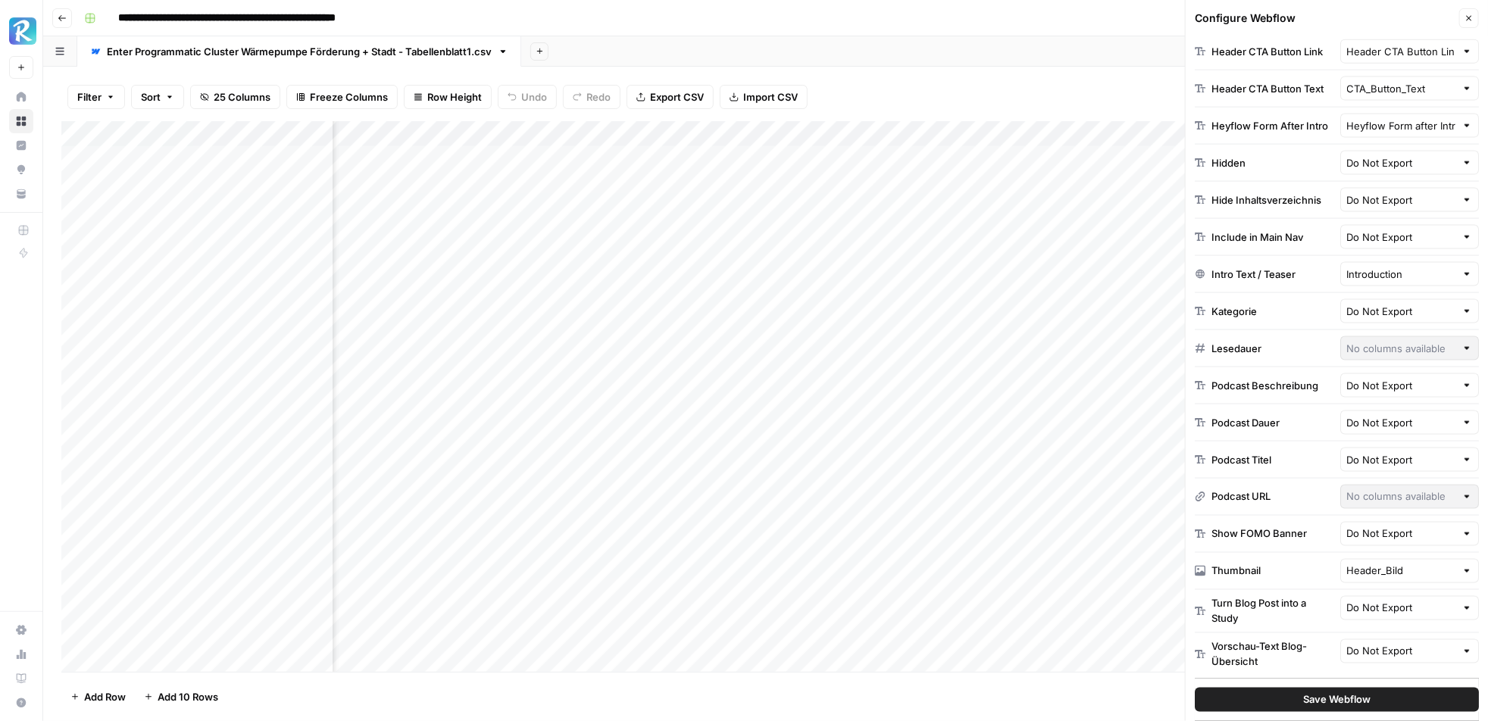
scroll to position [0, 0]
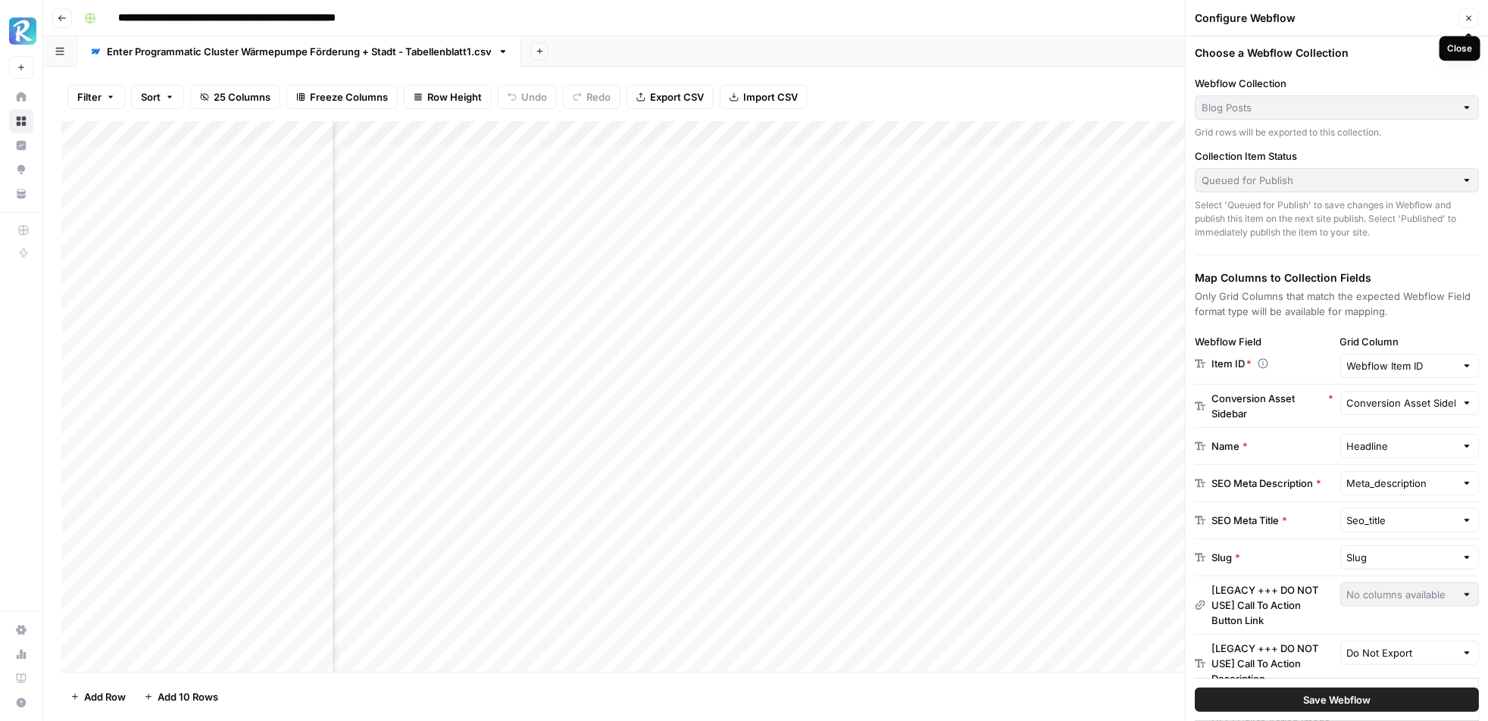
click at [1466, 14] on icon "button" at bounding box center [1469, 18] width 9 height 9
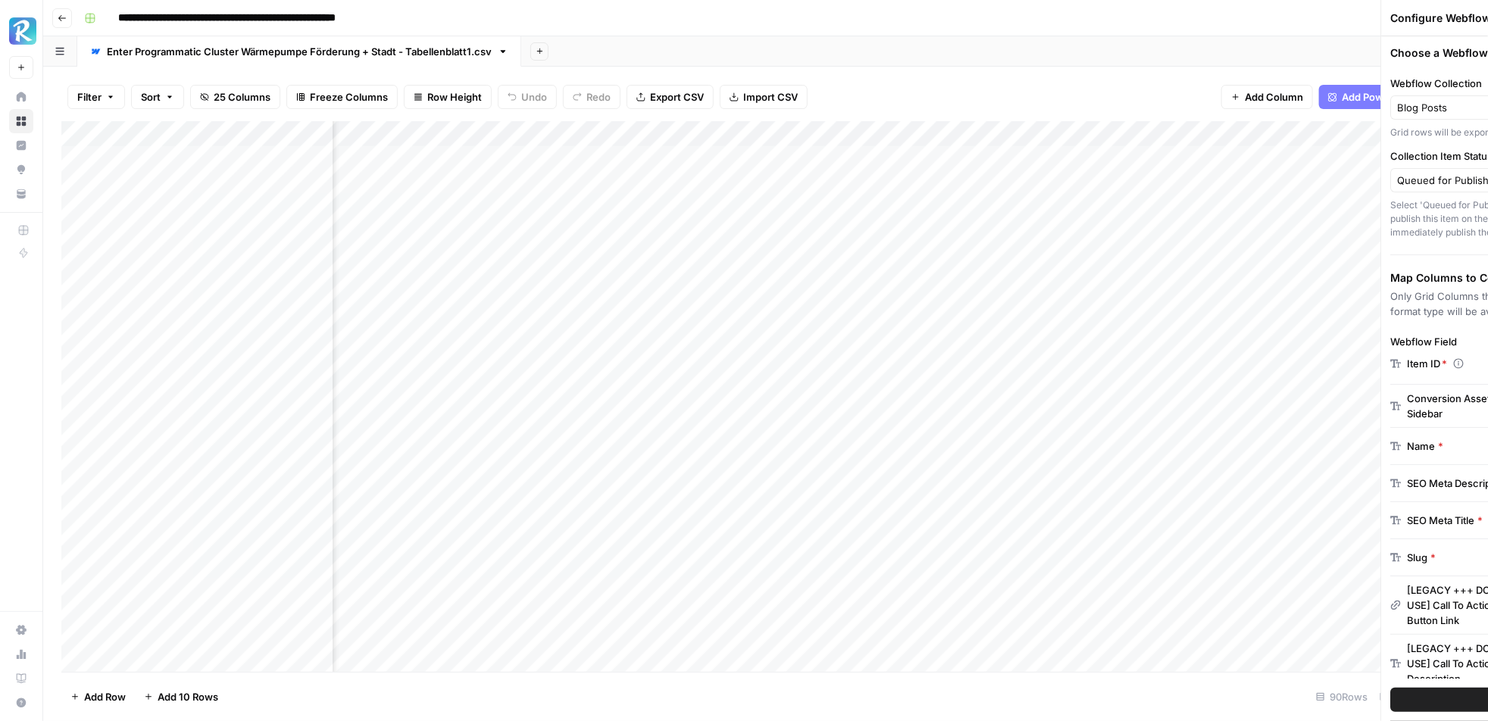
scroll to position [0, 2361]
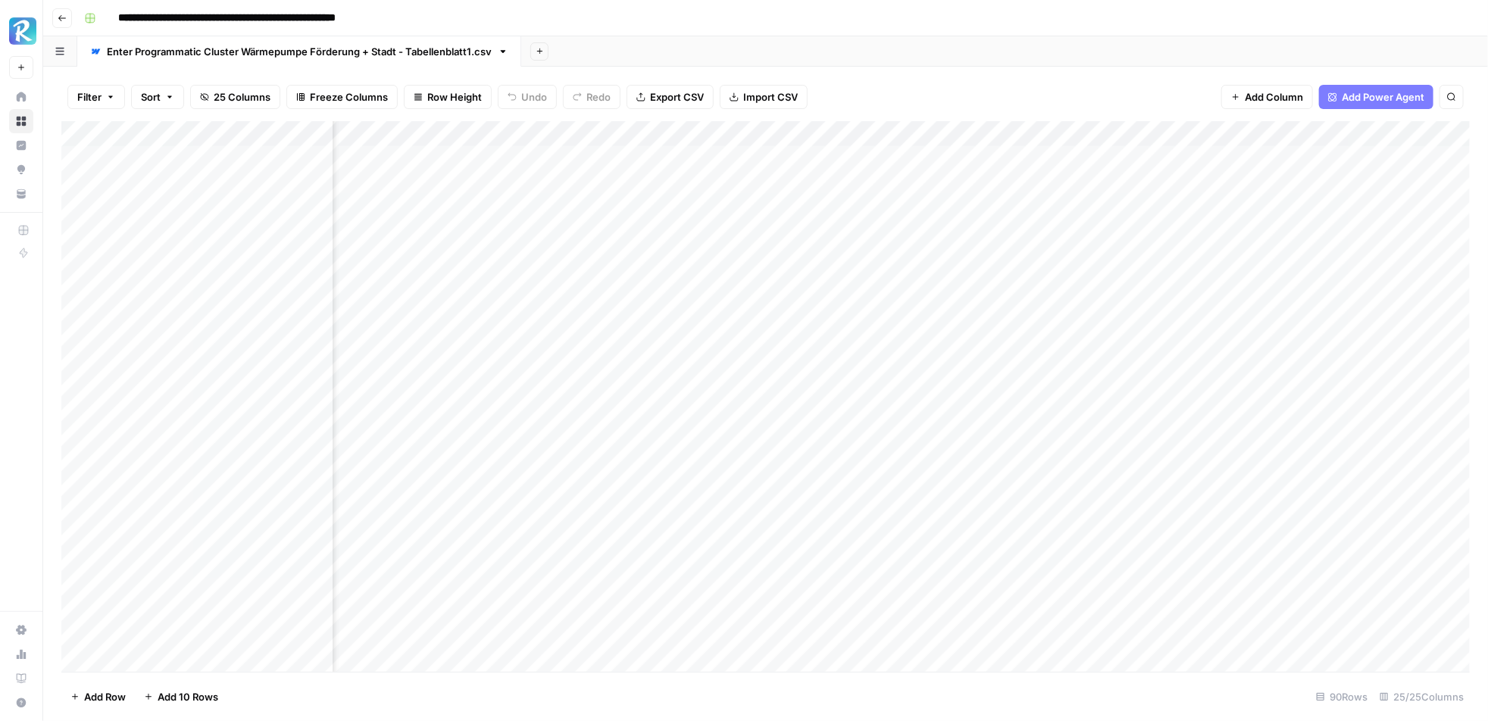
scroll to position [0, 1282]
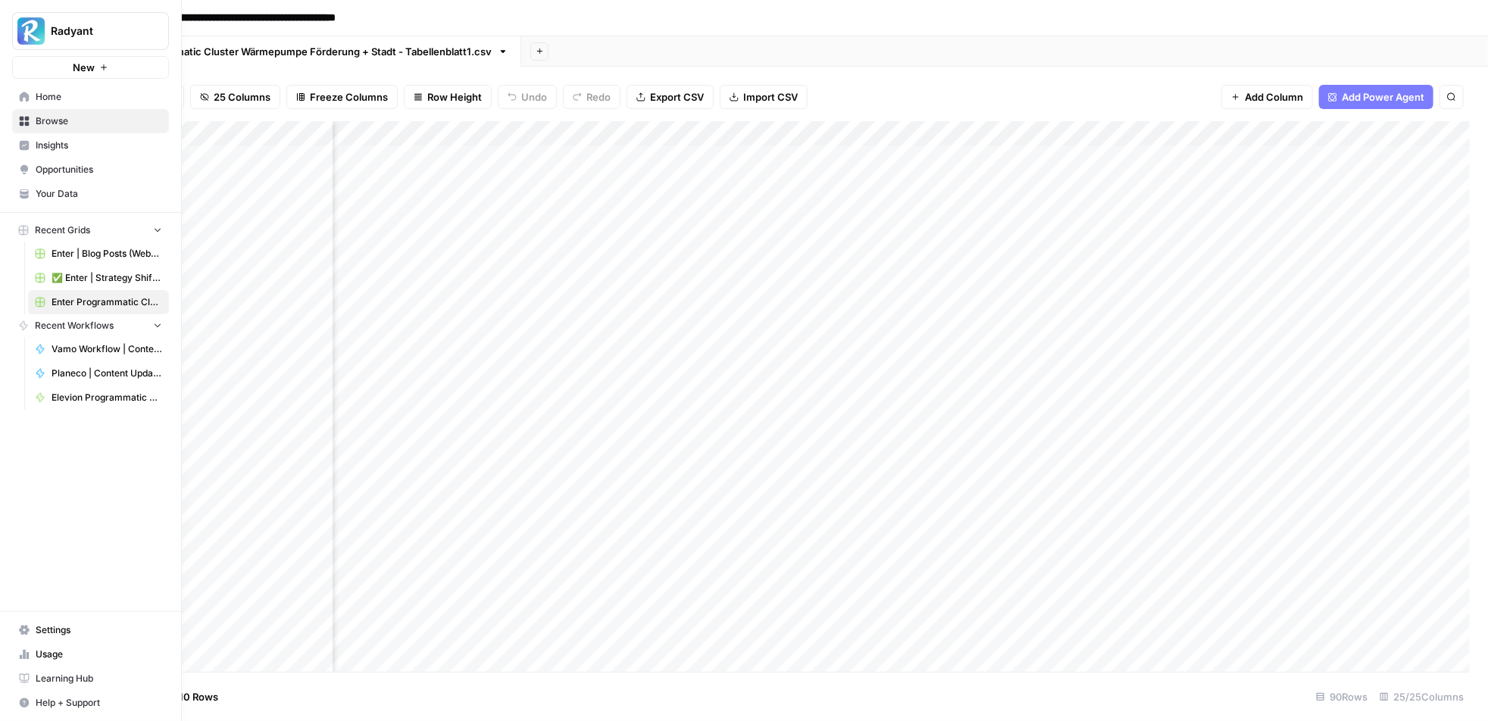
click at [67, 105] on link "Home" at bounding box center [90, 97] width 157 height 24
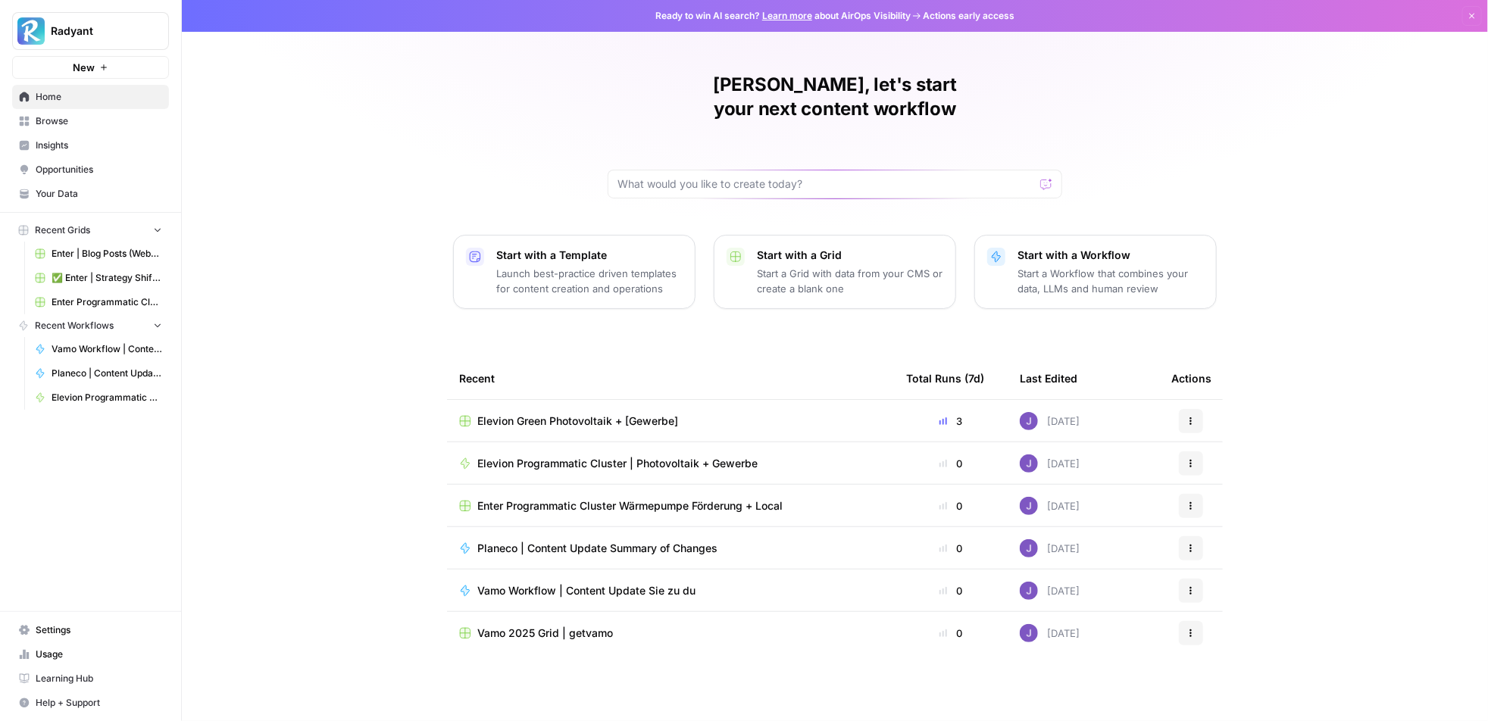
click at [593, 414] on span "Elevion Green Photovoltaik + [Gewerbe]" at bounding box center [577, 421] width 201 height 15
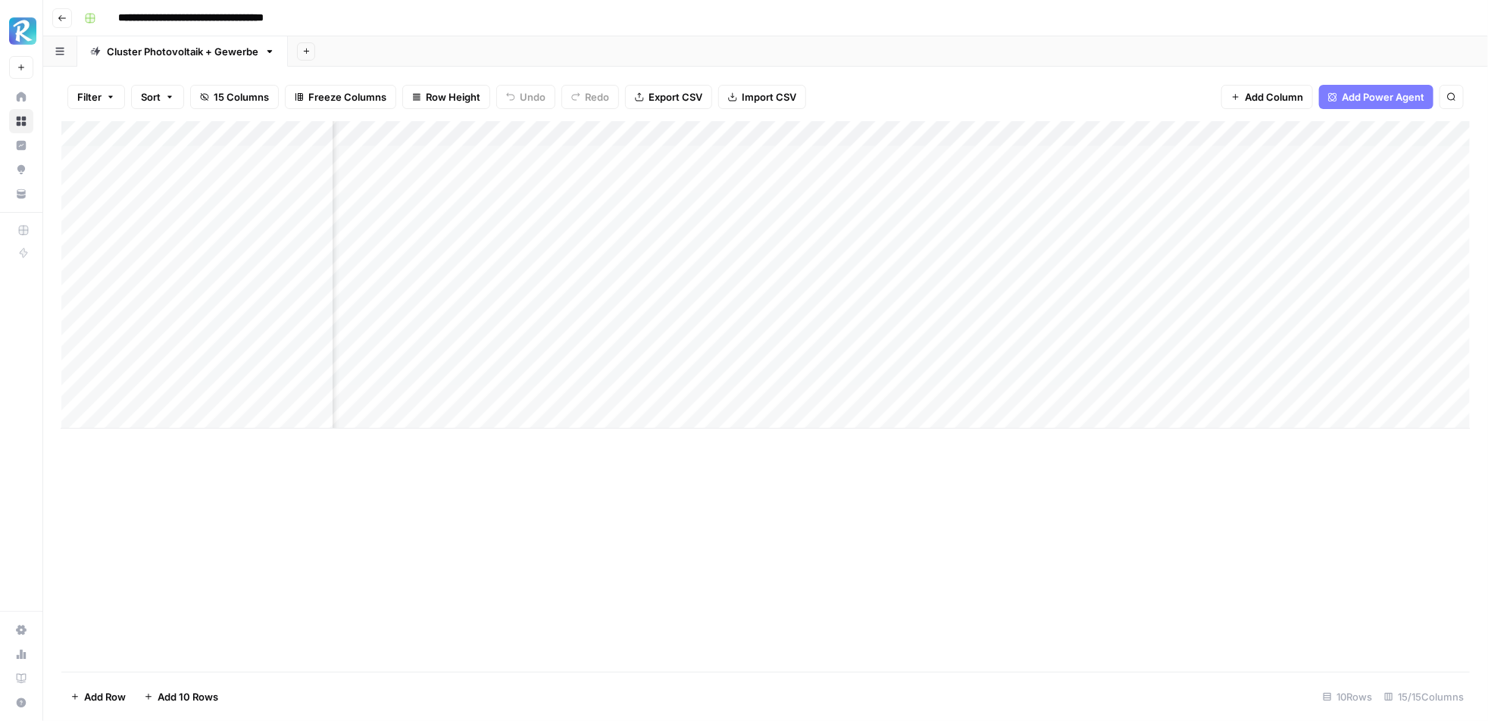
scroll to position [0, 546]
click at [496, 188] on div "Add Column" at bounding box center [765, 275] width 1409 height 308
click at [902, 87] on div "Filter Sort 15 Columns Freeze Columns Row Height Undo Redo Export CSV Import CS…" at bounding box center [765, 97] width 1409 height 48
click at [632, 177] on div "Add Column" at bounding box center [765, 275] width 1409 height 308
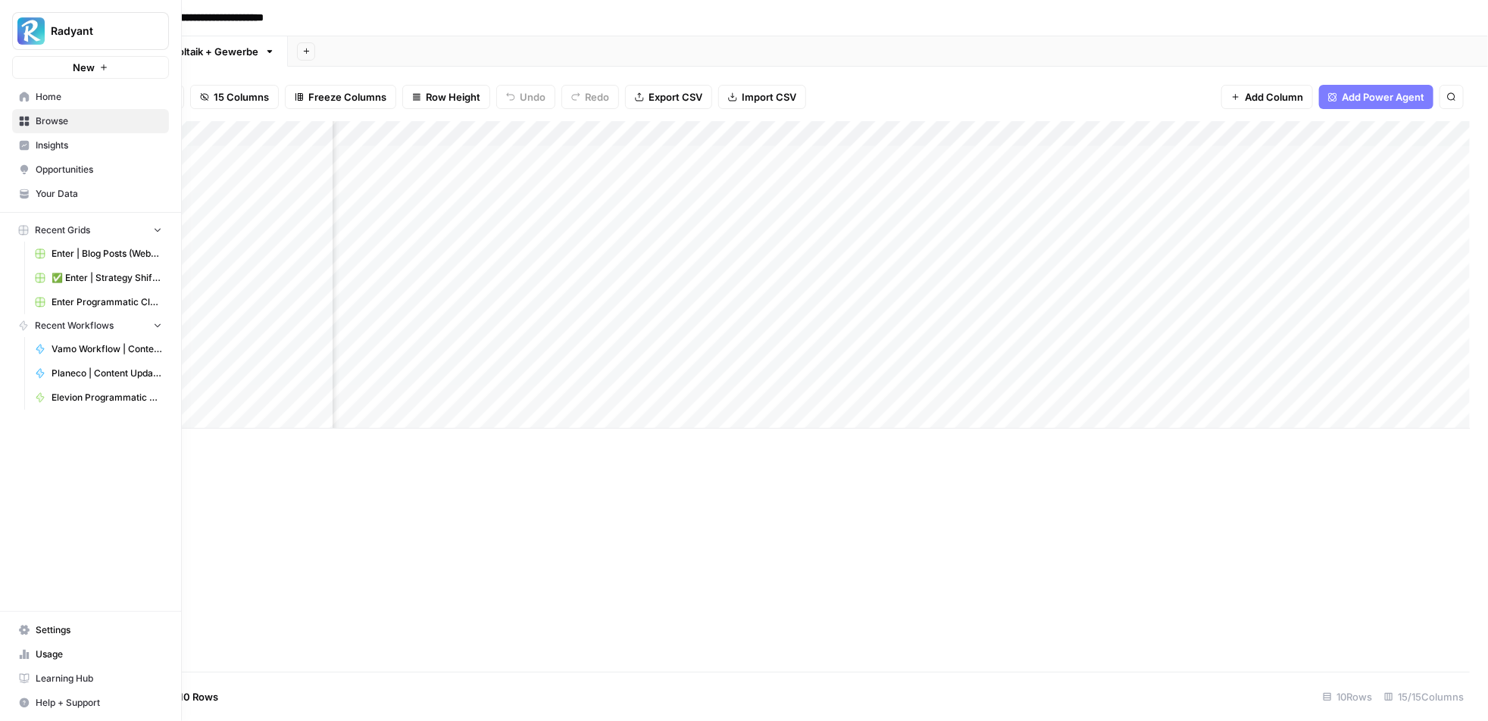
click at [96, 389] on link "Elevion Programmatic Cluster | Photovoltaik + Gewerbe" at bounding box center [98, 398] width 141 height 24
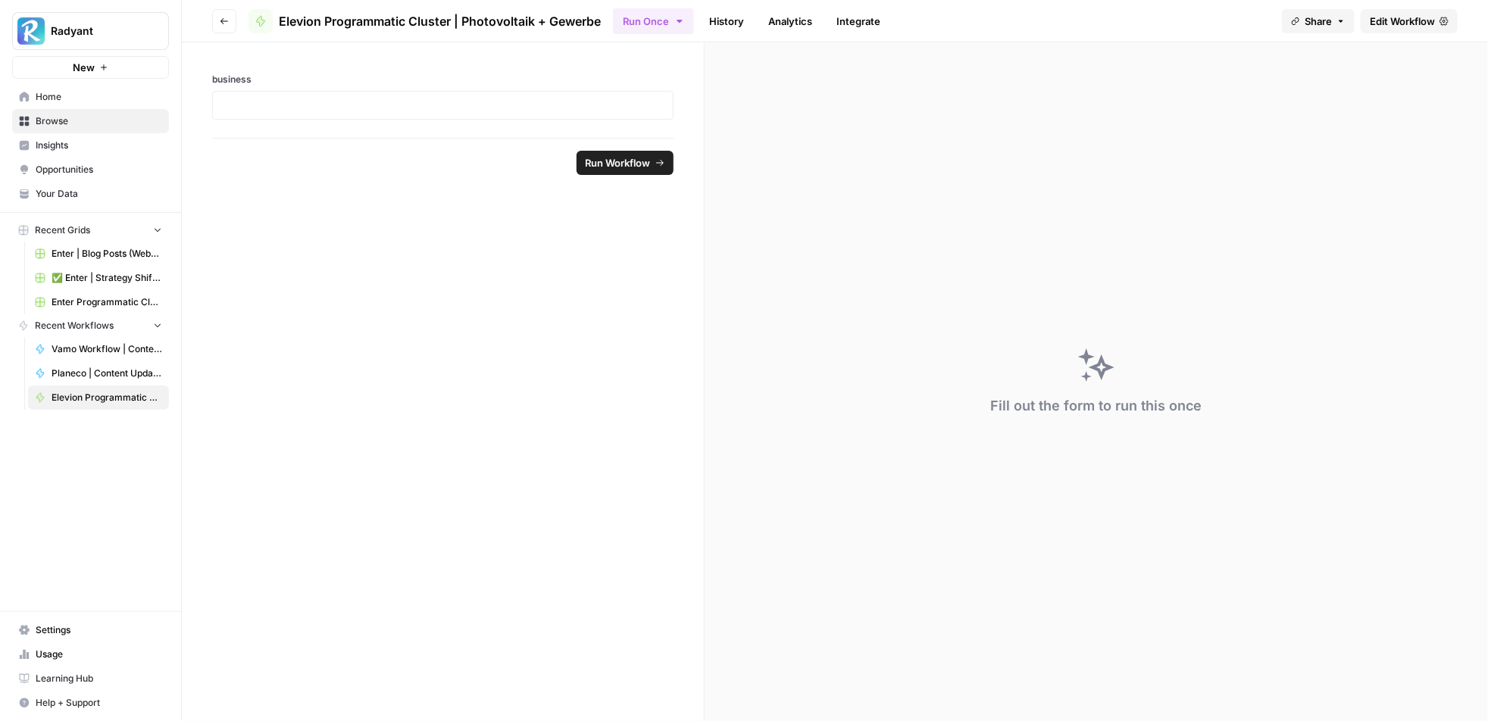
click at [1384, 28] on span "Edit Workflow" at bounding box center [1402, 21] width 65 height 15
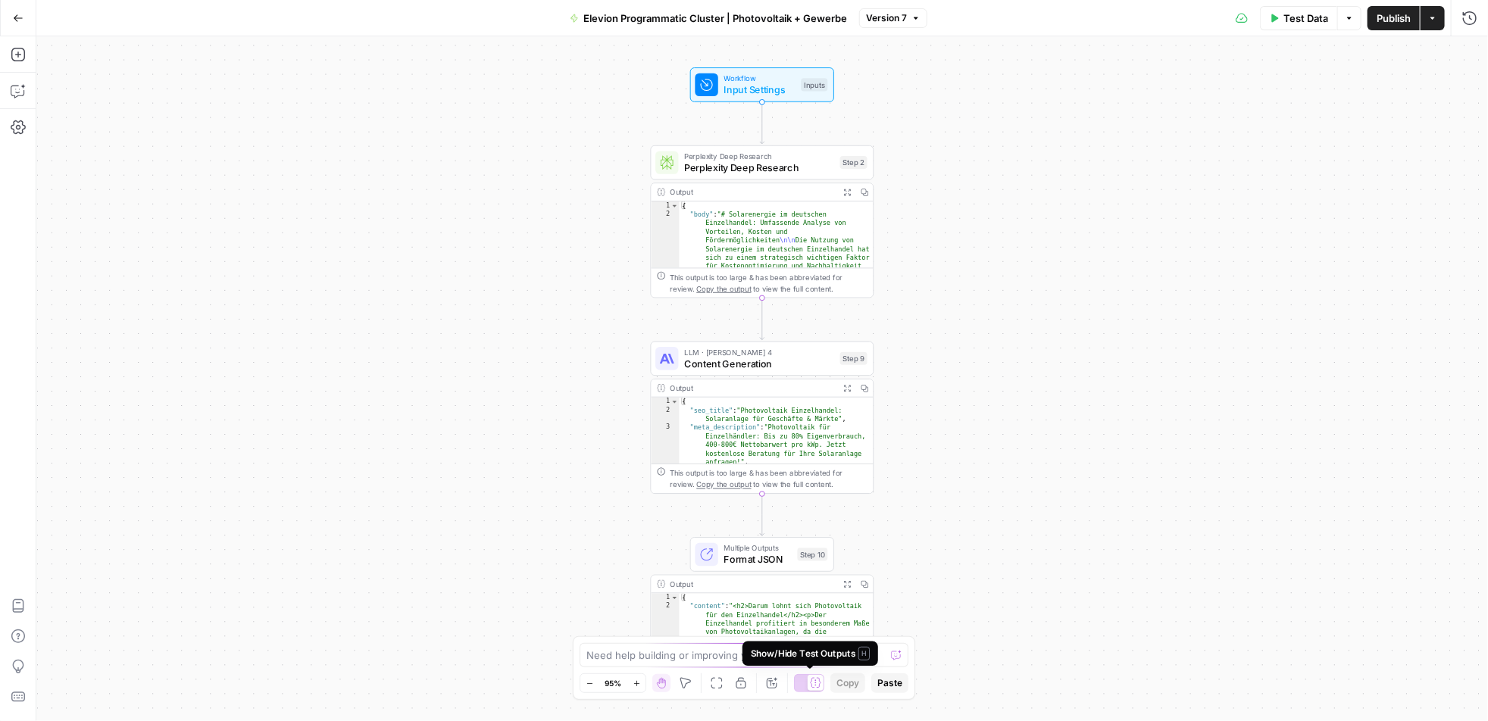
click at [803, 686] on div at bounding box center [809, 683] width 30 height 18
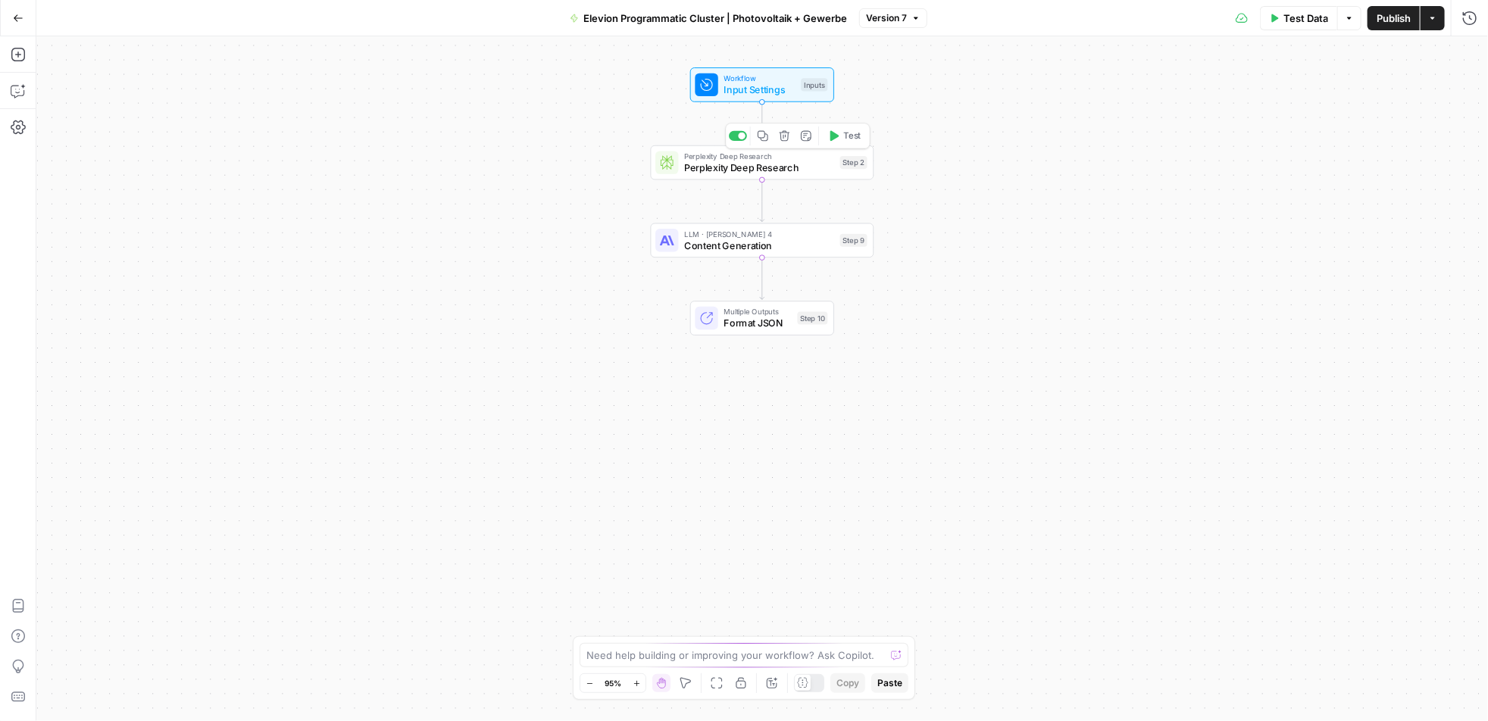
click at [756, 162] on span "Perplexity Deep Research" at bounding box center [759, 168] width 150 height 14
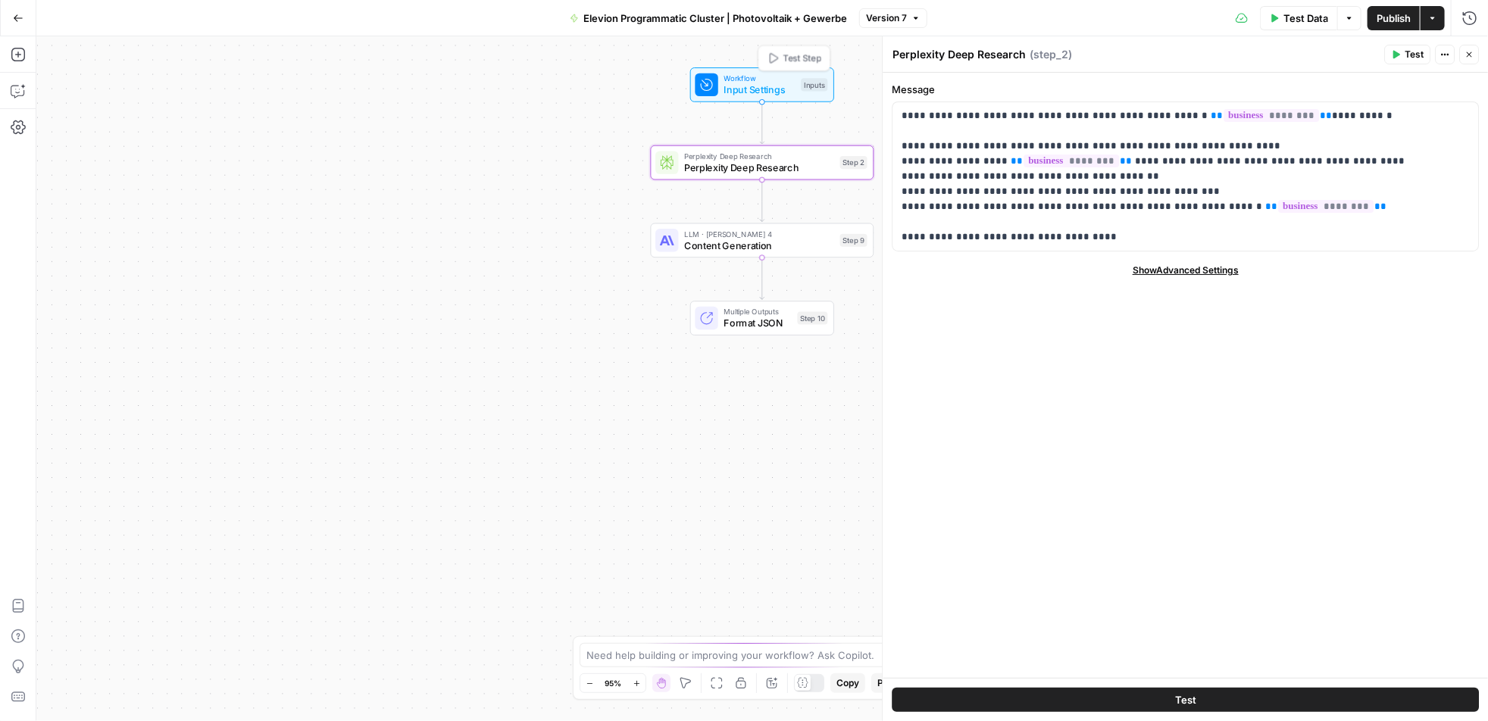
click at [750, 80] on span "Workflow" at bounding box center [759, 78] width 71 height 11
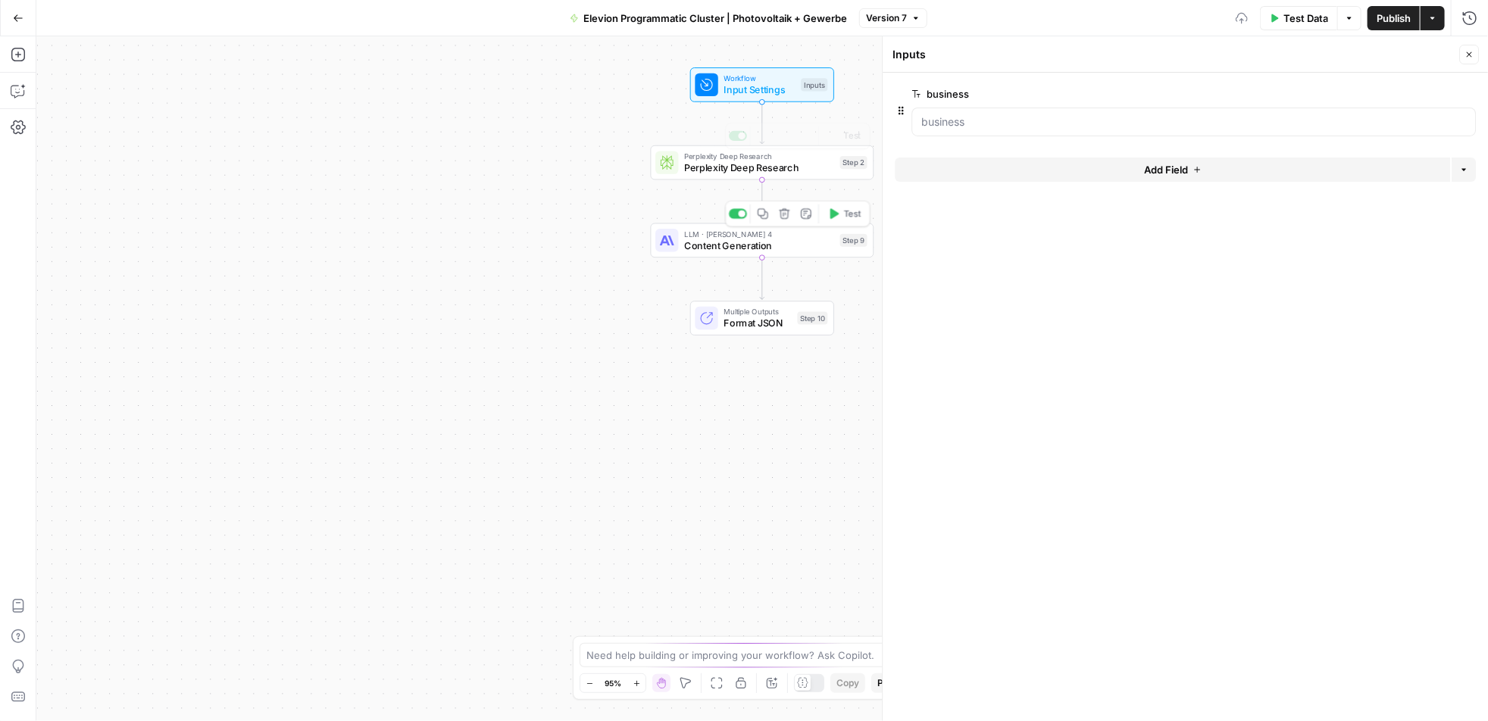
click at [748, 248] on span "Content Generation" at bounding box center [759, 246] width 150 height 14
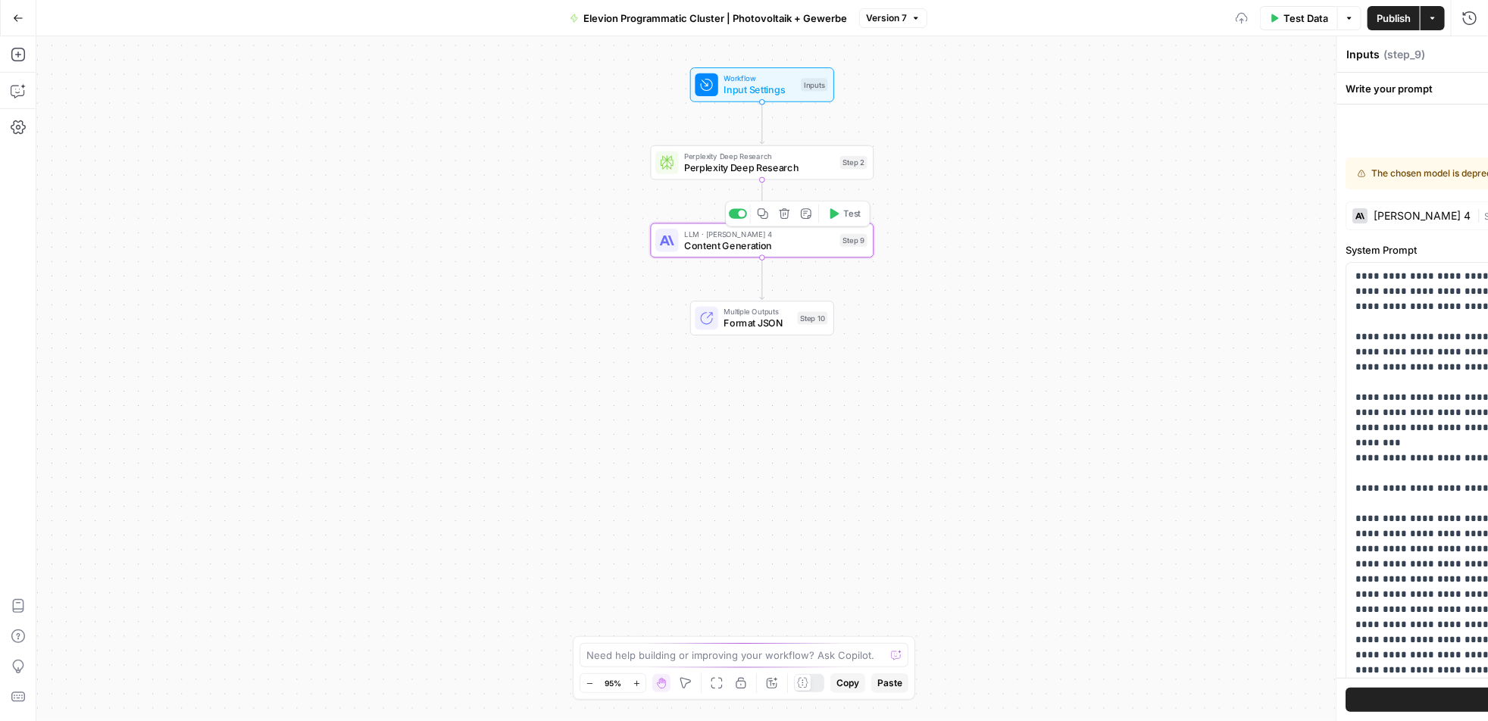
type textarea "Content Generation"
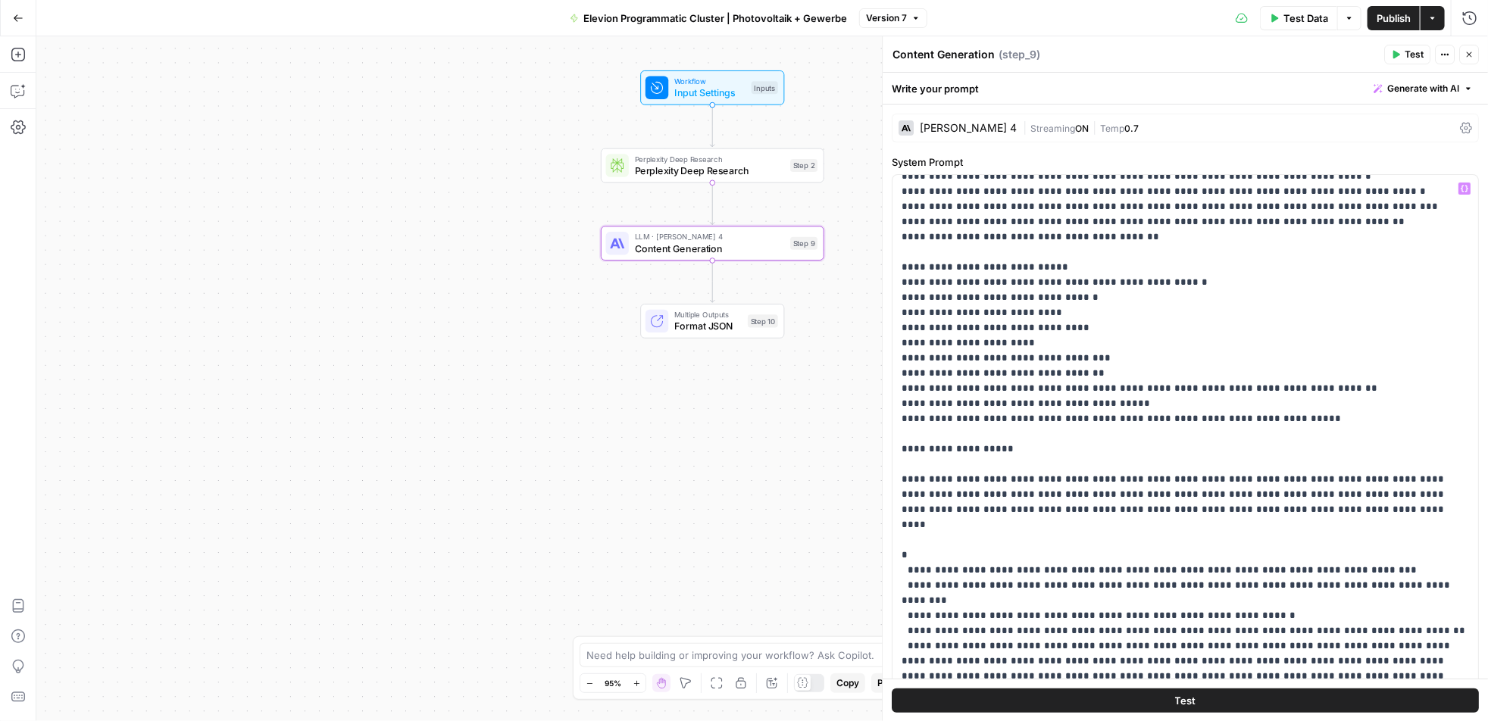
scroll to position [2350, 0]
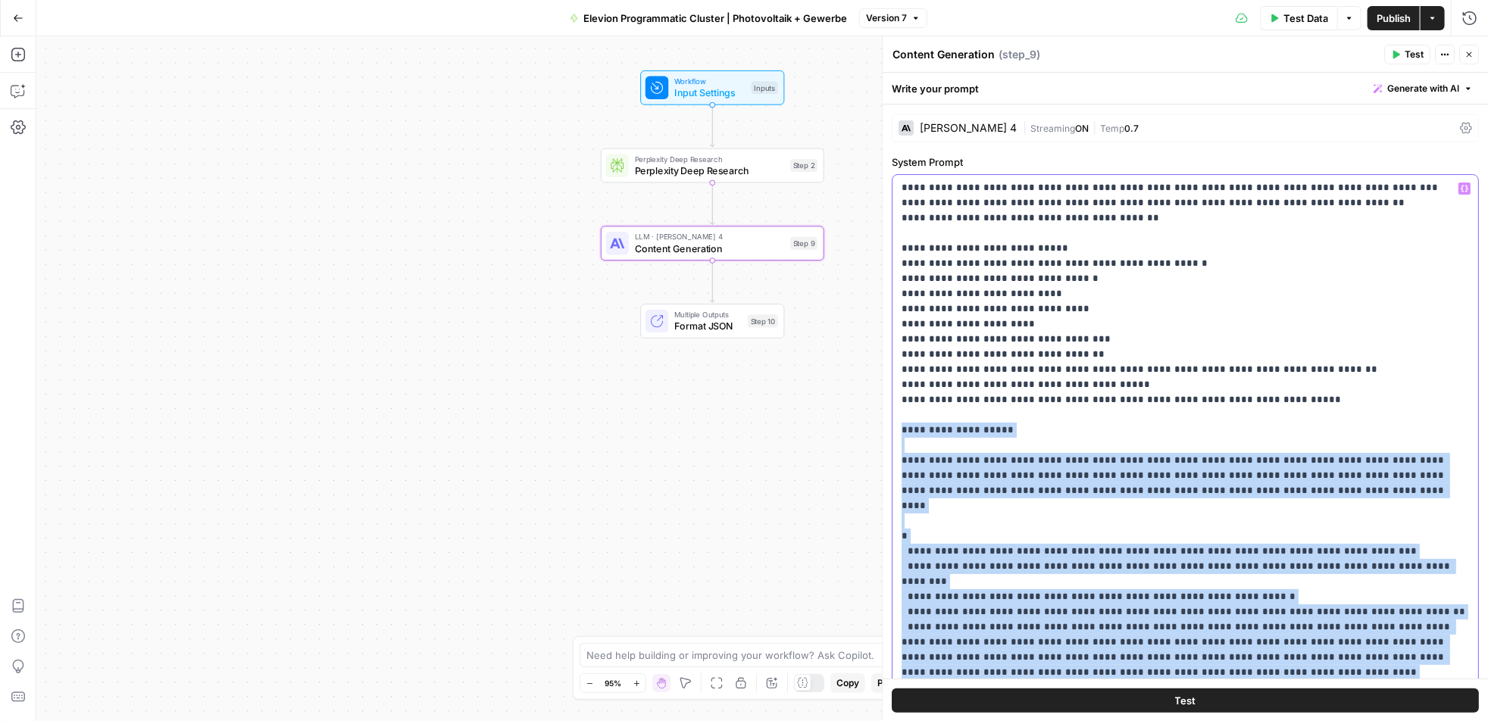
drag, startPoint x: 930, startPoint y: 658, endPoint x: 889, endPoint y: 401, distance: 260.1
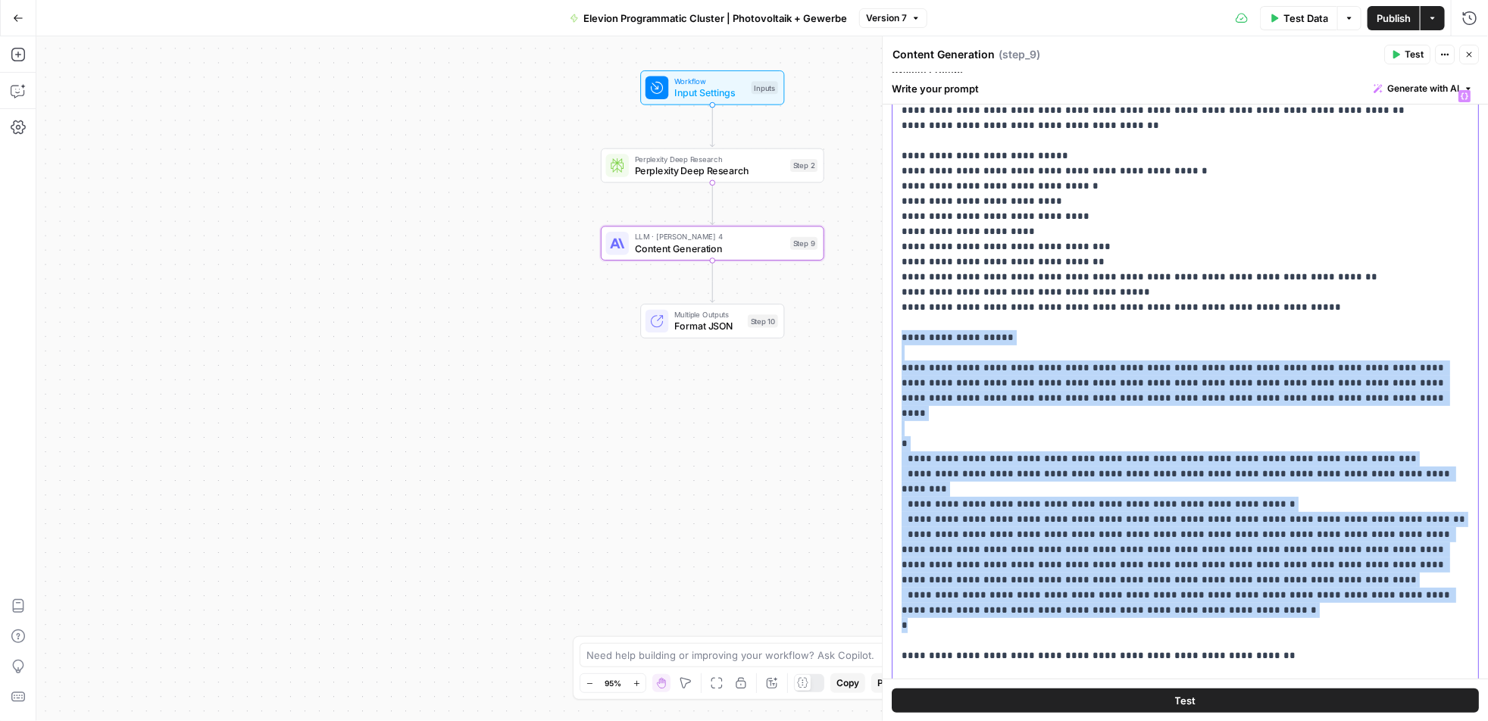
scroll to position [92, 0]
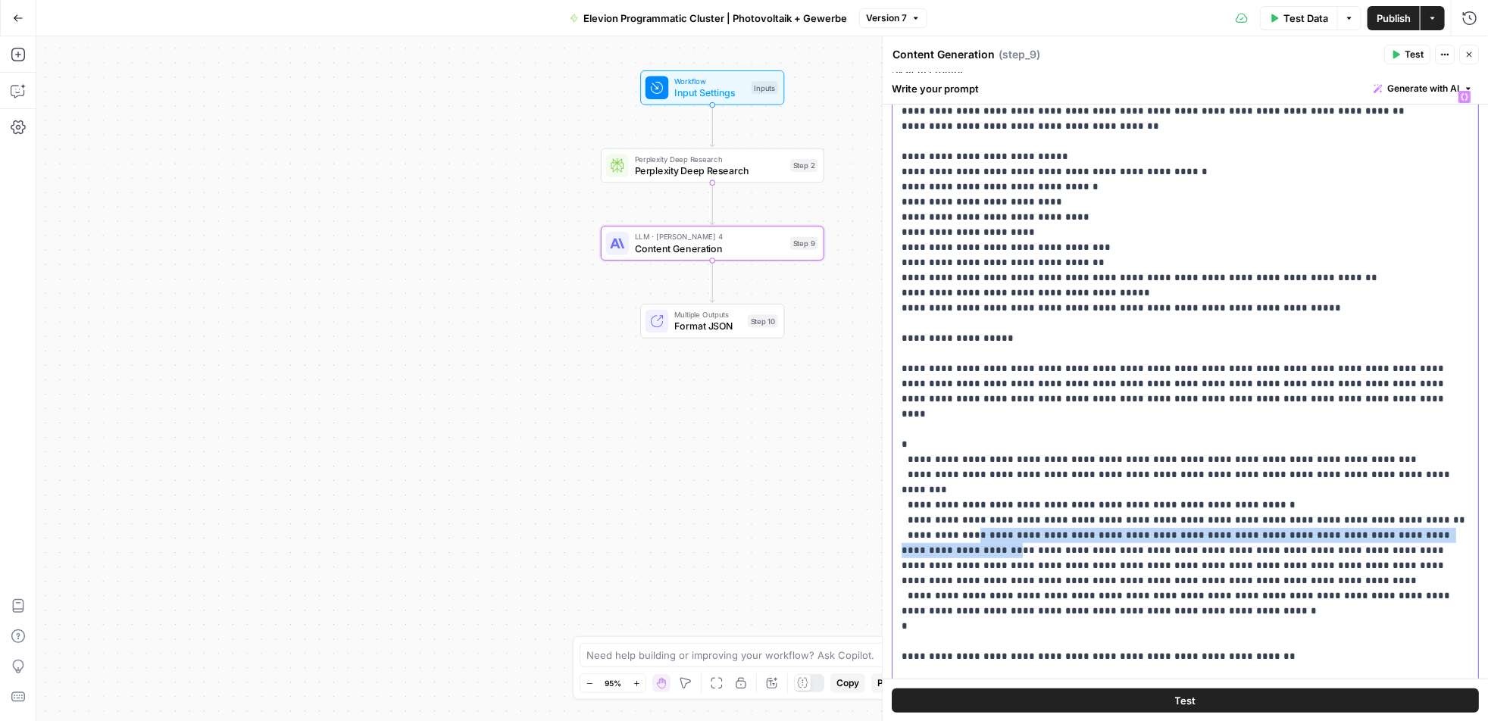
drag, startPoint x: 965, startPoint y: 476, endPoint x: 973, endPoint y: 493, distance: 18.6
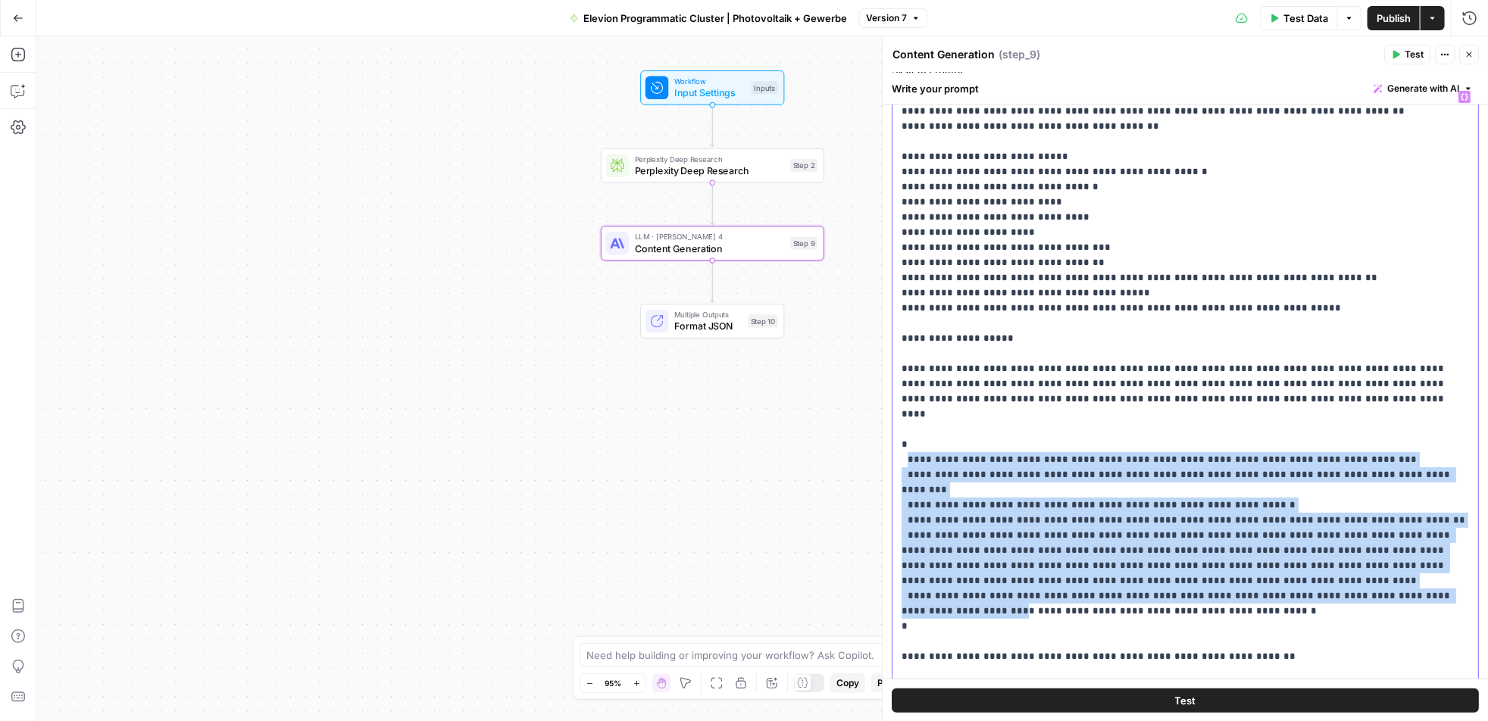
drag, startPoint x: 906, startPoint y: 408, endPoint x: 928, endPoint y: 549, distance: 142.7
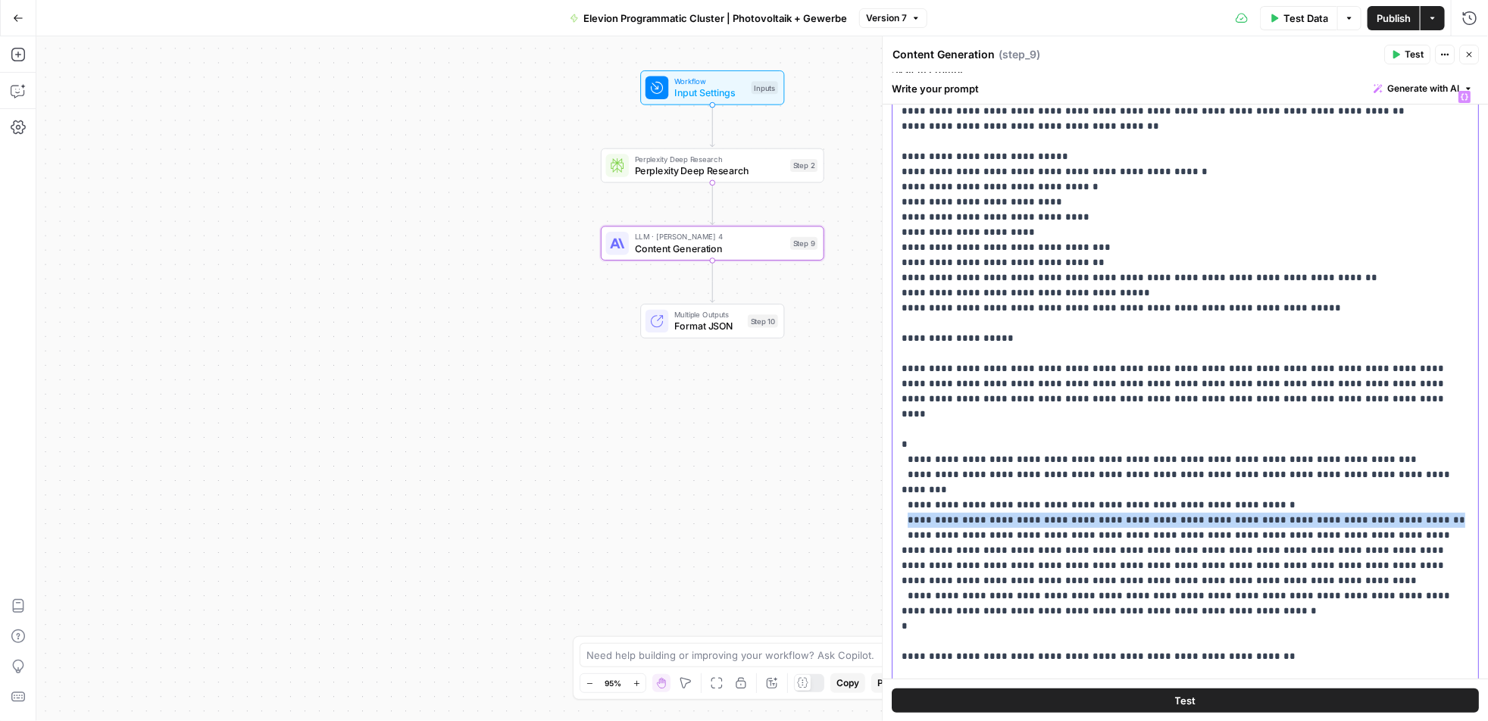
drag, startPoint x: 907, startPoint y: 459, endPoint x: 1420, endPoint y: 462, distance: 513.0
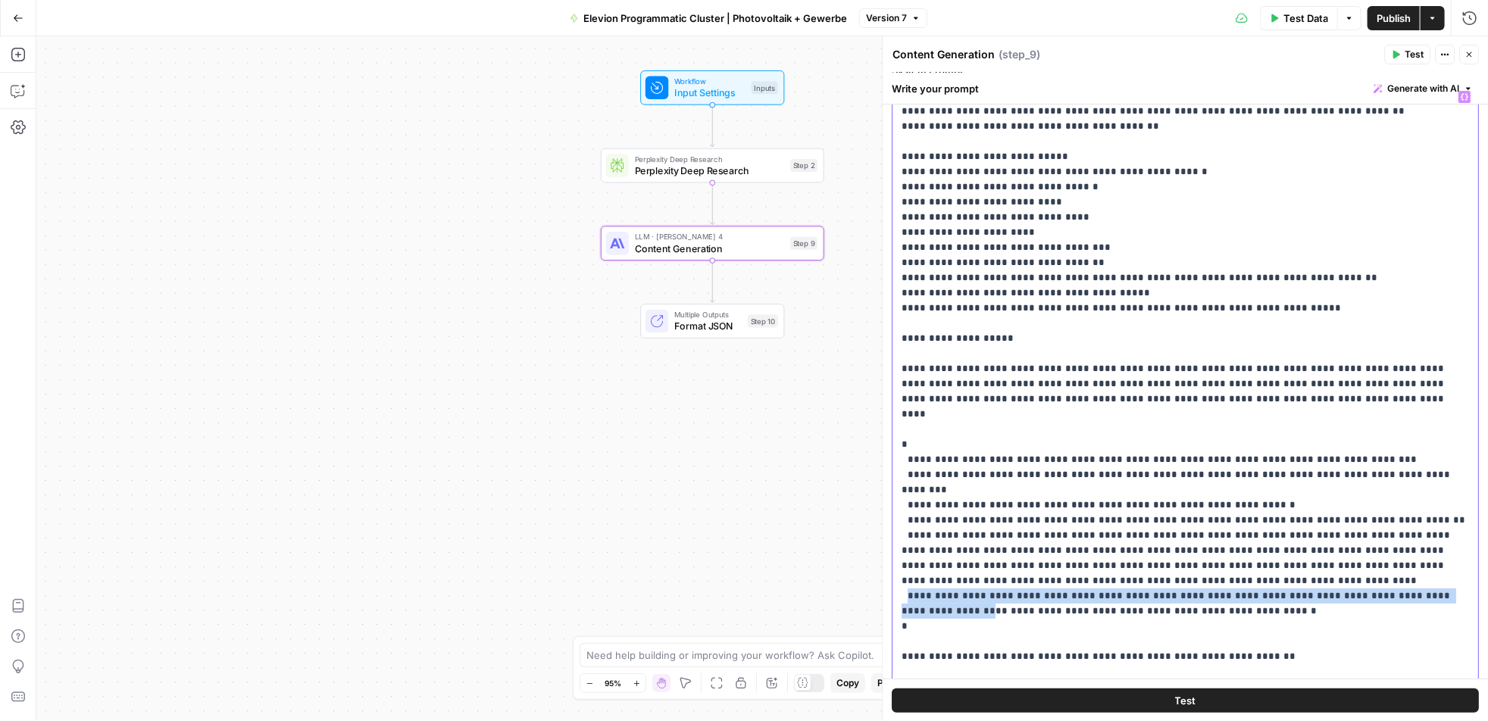
drag, startPoint x: 907, startPoint y: 536, endPoint x: 1472, endPoint y: 541, distance: 565.4
click at [1472, 541] on div "**********" at bounding box center [1186, 391] width 586 height 617
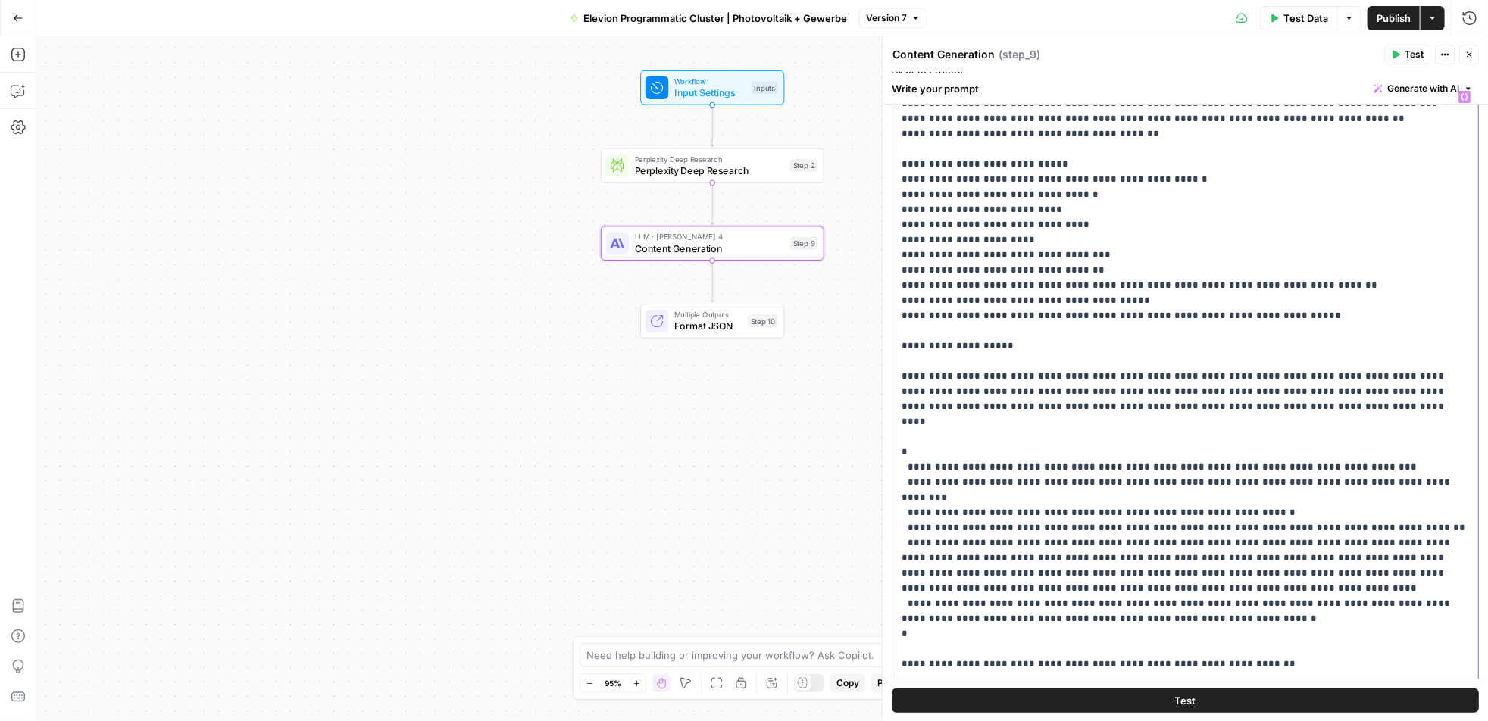
scroll to position [2350, 0]
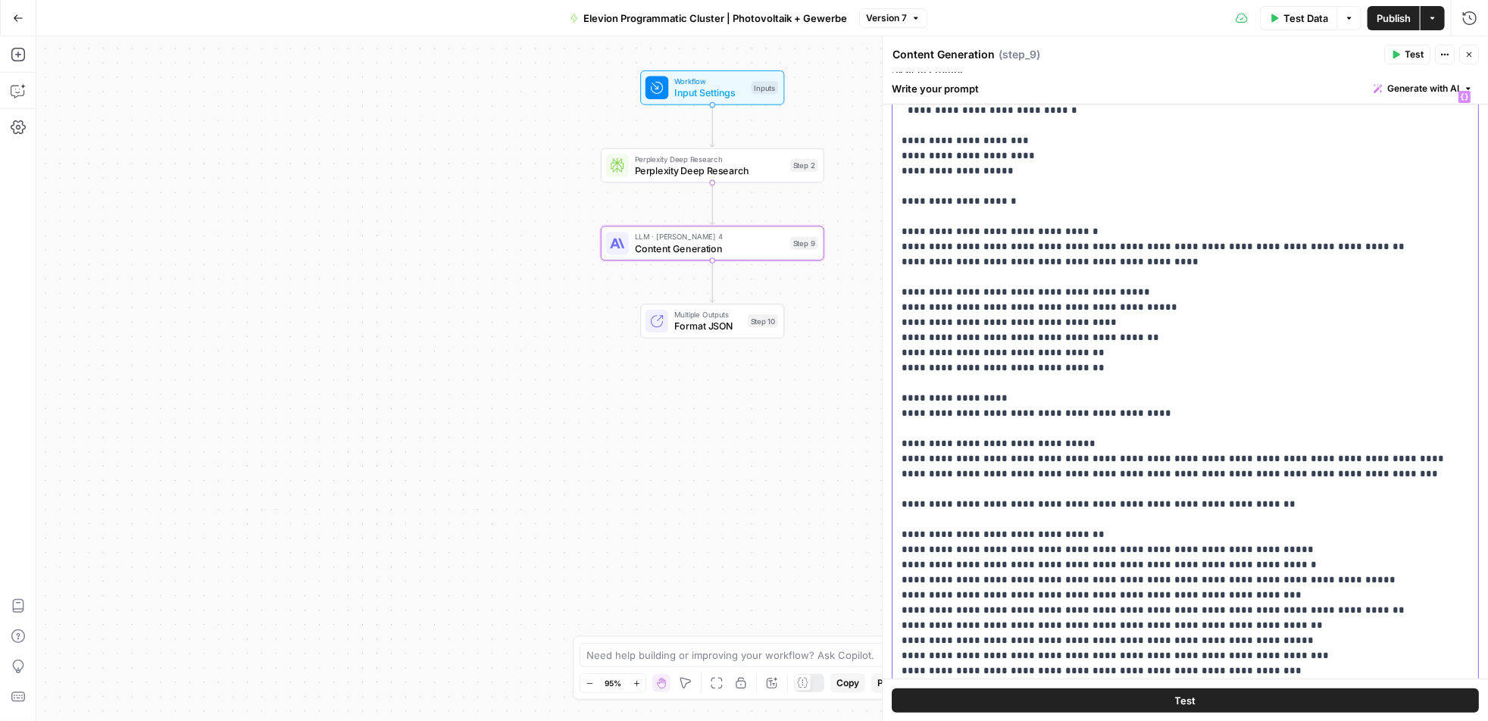
scroll to position [1165, 0]
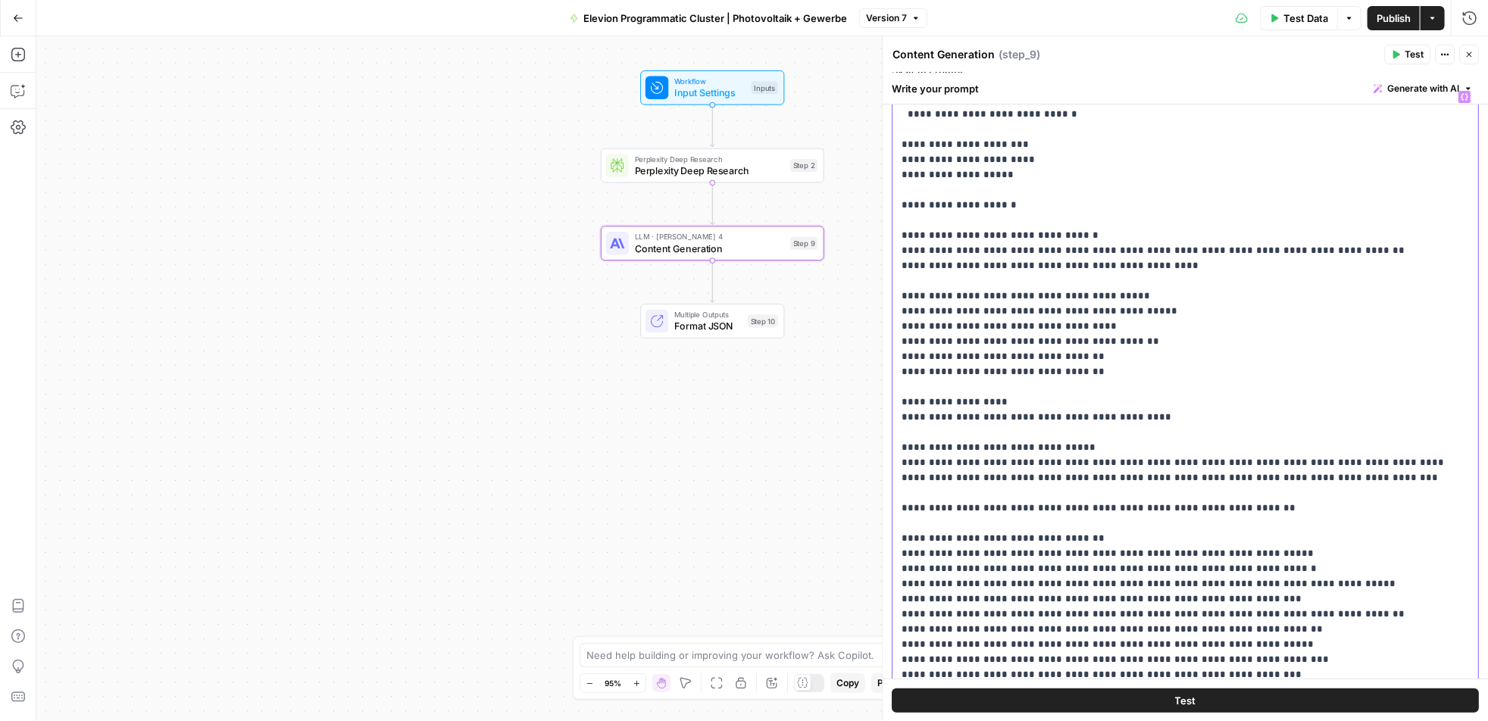
click at [1012, 180] on p "**********" at bounding box center [1186, 402] width 568 height 2955
click at [1014, 183] on p "**********" at bounding box center [1186, 402] width 568 height 2955
drag, startPoint x: 1022, startPoint y: 187, endPoint x: 892, endPoint y: 185, distance: 129.6
click at [892, 185] on div "**********" at bounding box center [1185, 392] width 587 height 618
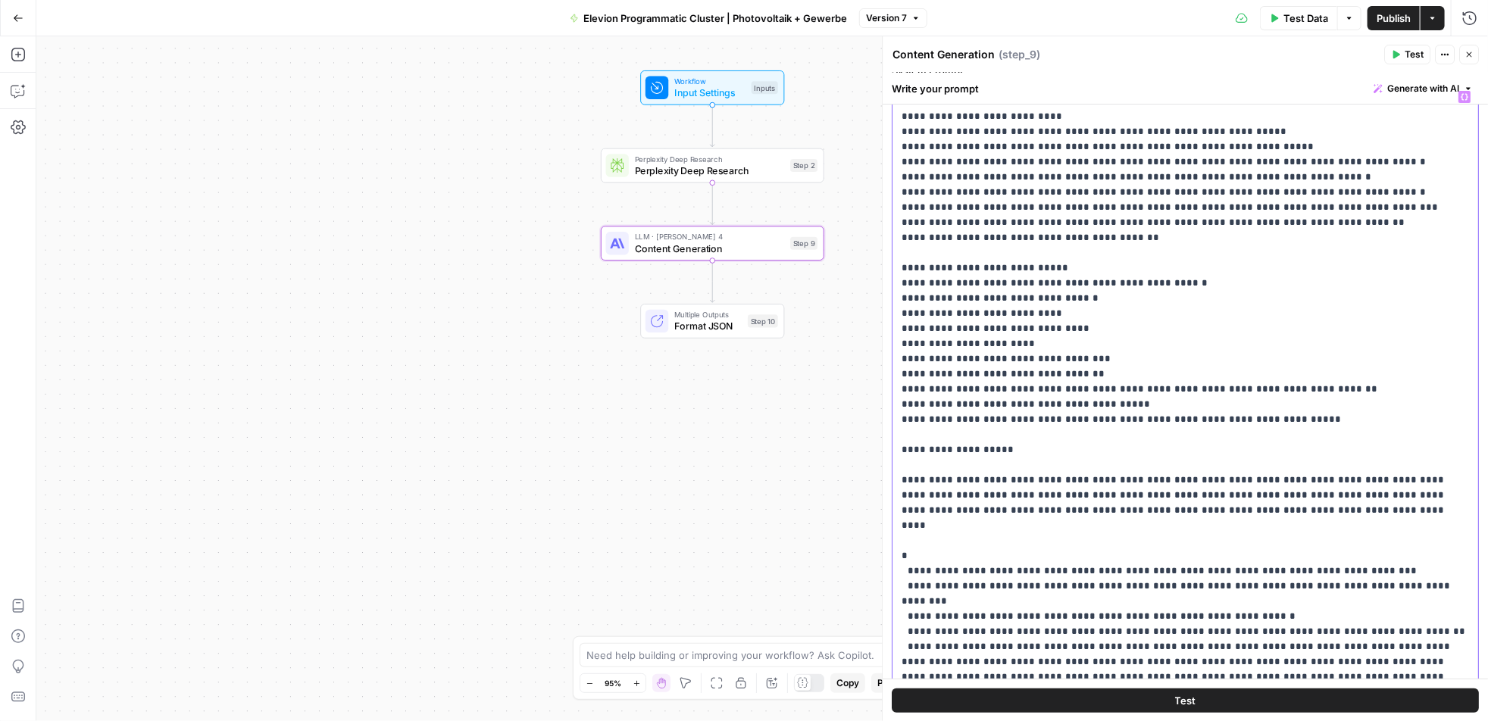
scroll to position [2350, 0]
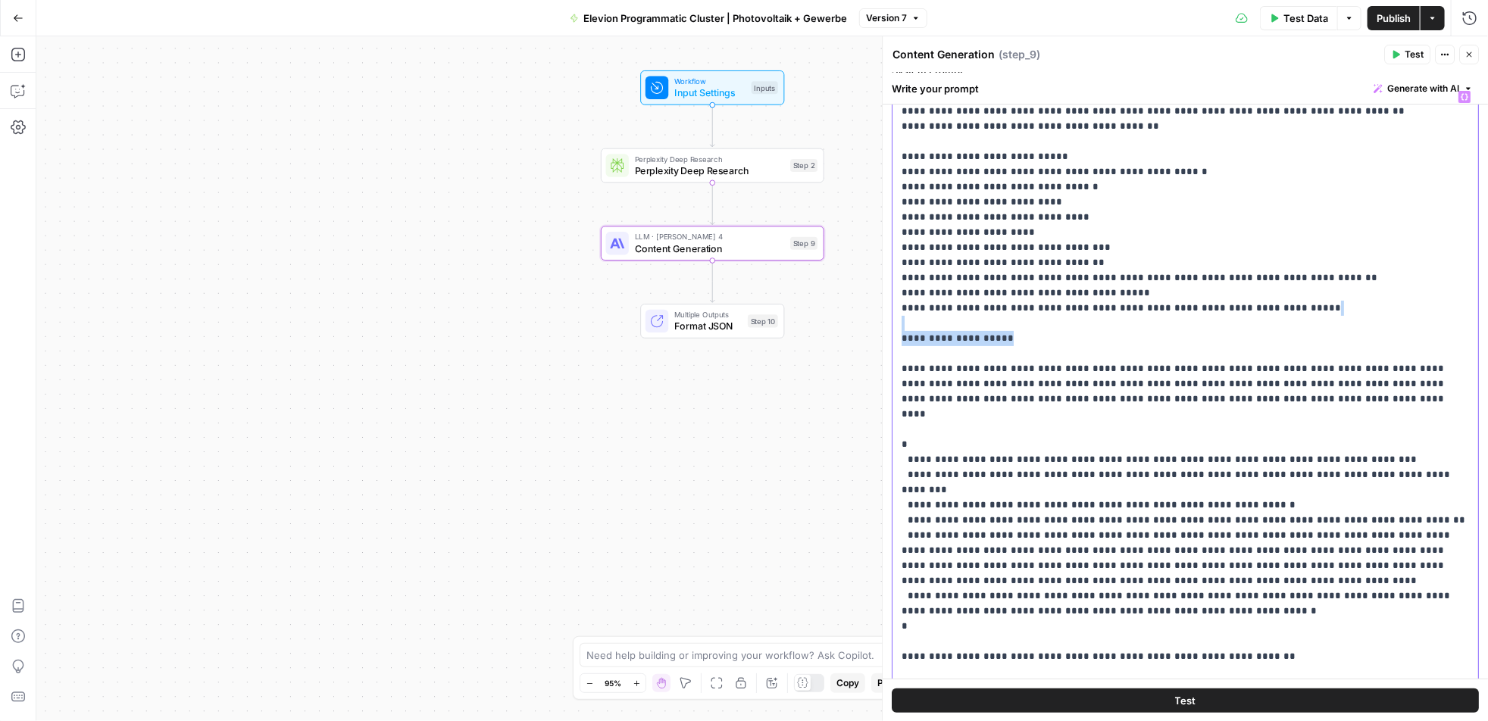
drag, startPoint x: 1004, startPoint y: 313, endPoint x: 883, endPoint y: 296, distance: 122.5
click at [883, 296] on div "**********" at bounding box center [1185, 378] width 606 height 685
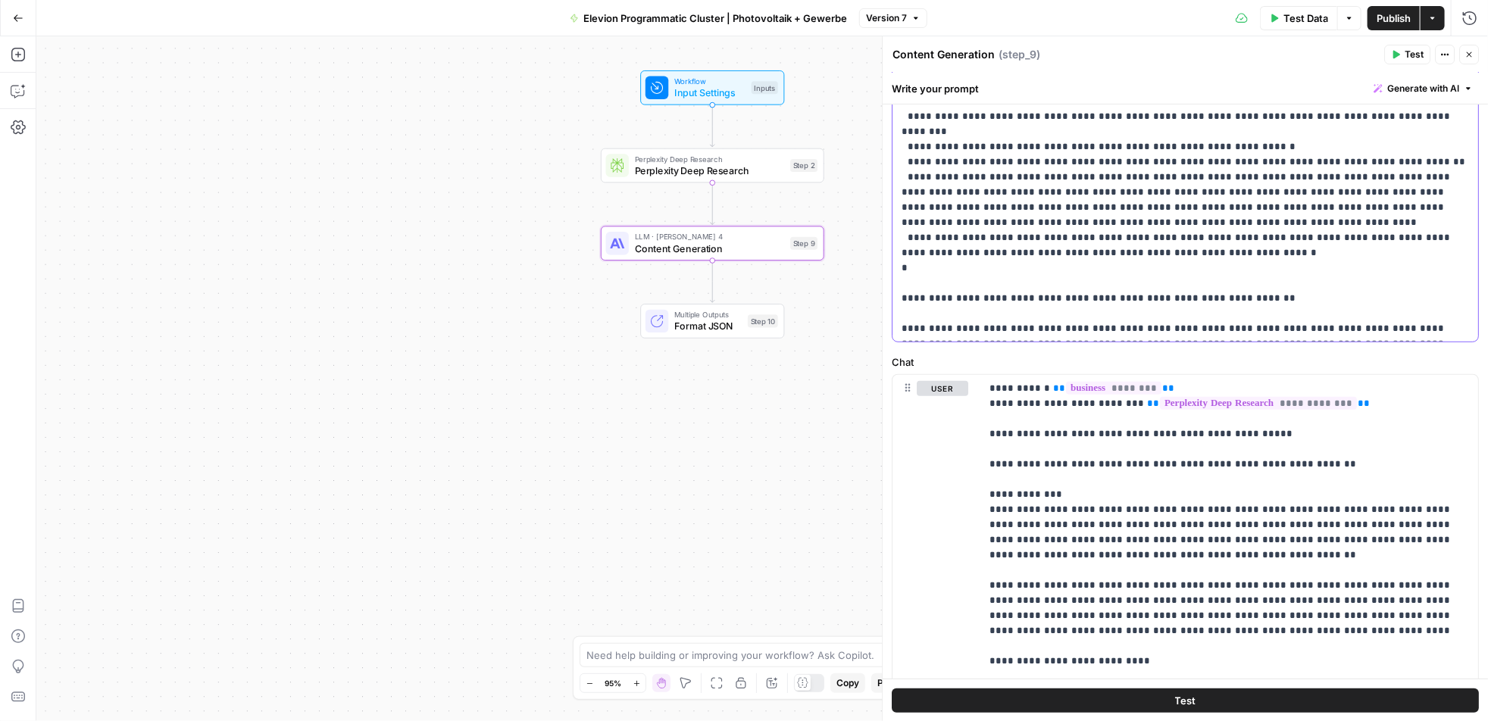
scroll to position [453, 0]
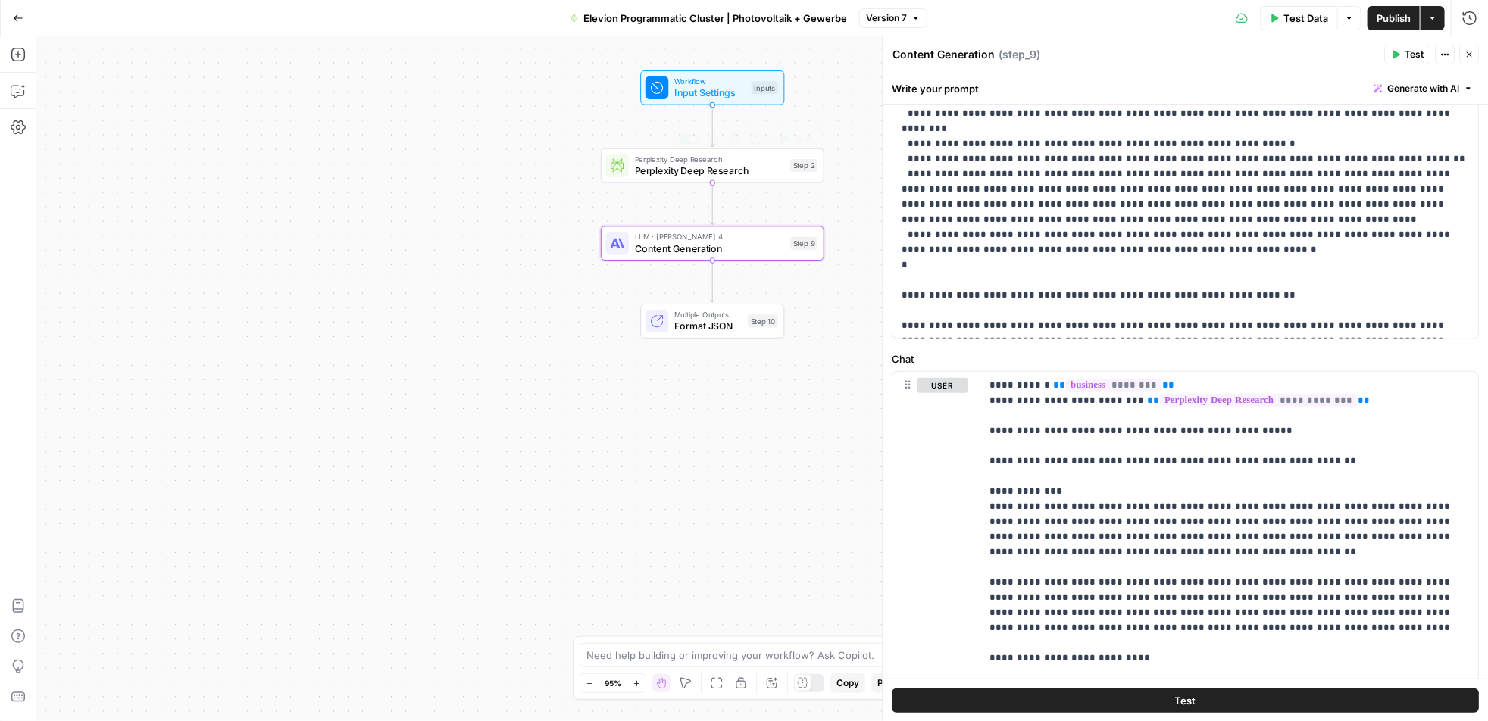
click at [700, 164] on span "Perplexity Deep Research" at bounding box center [710, 171] width 150 height 14
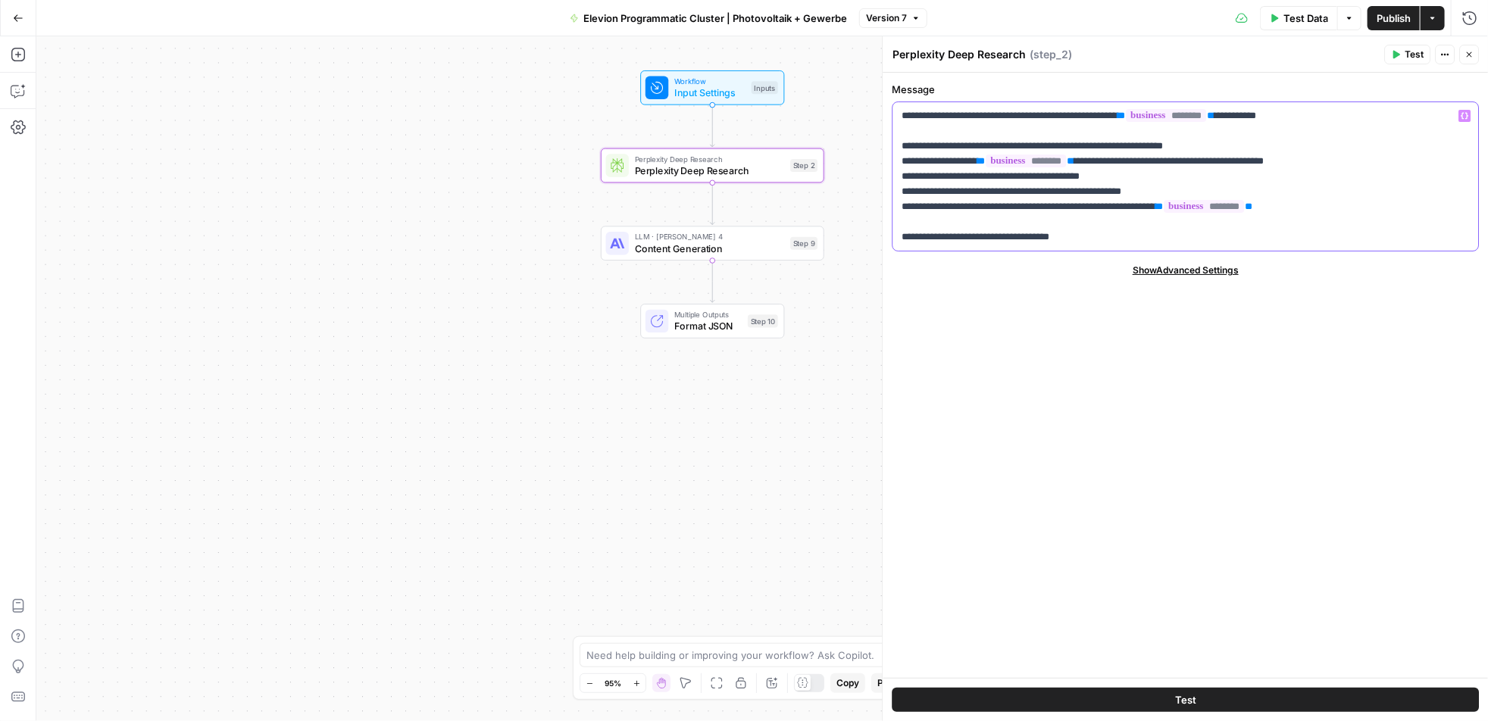
click at [1206, 110] on span "********" at bounding box center [1166, 115] width 80 height 13
click at [1066, 200] on p "**********" at bounding box center [1186, 176] width 568 height 136
click at [735, 250] on span "Content Generation" at bounding box center [710, 248] width 150 height 14
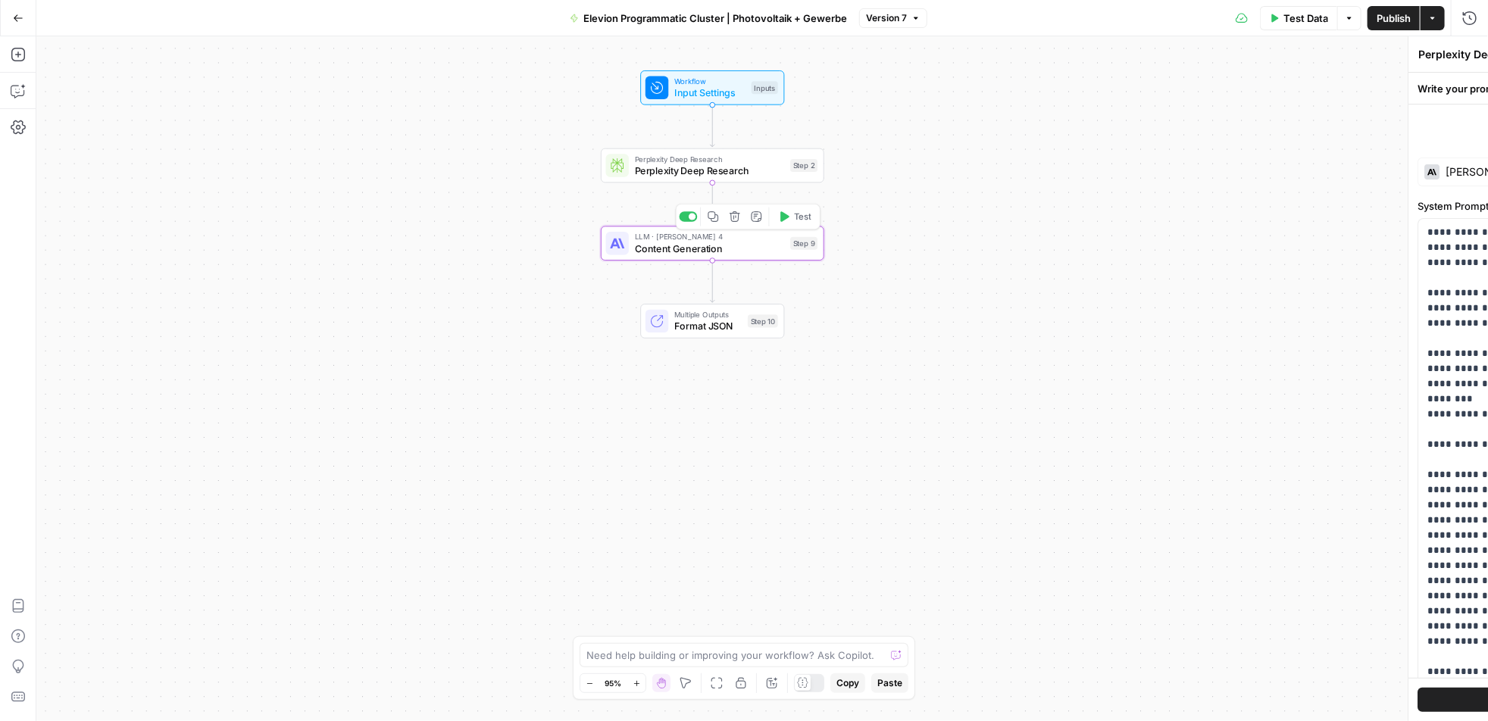
type textarea "Content Generation"
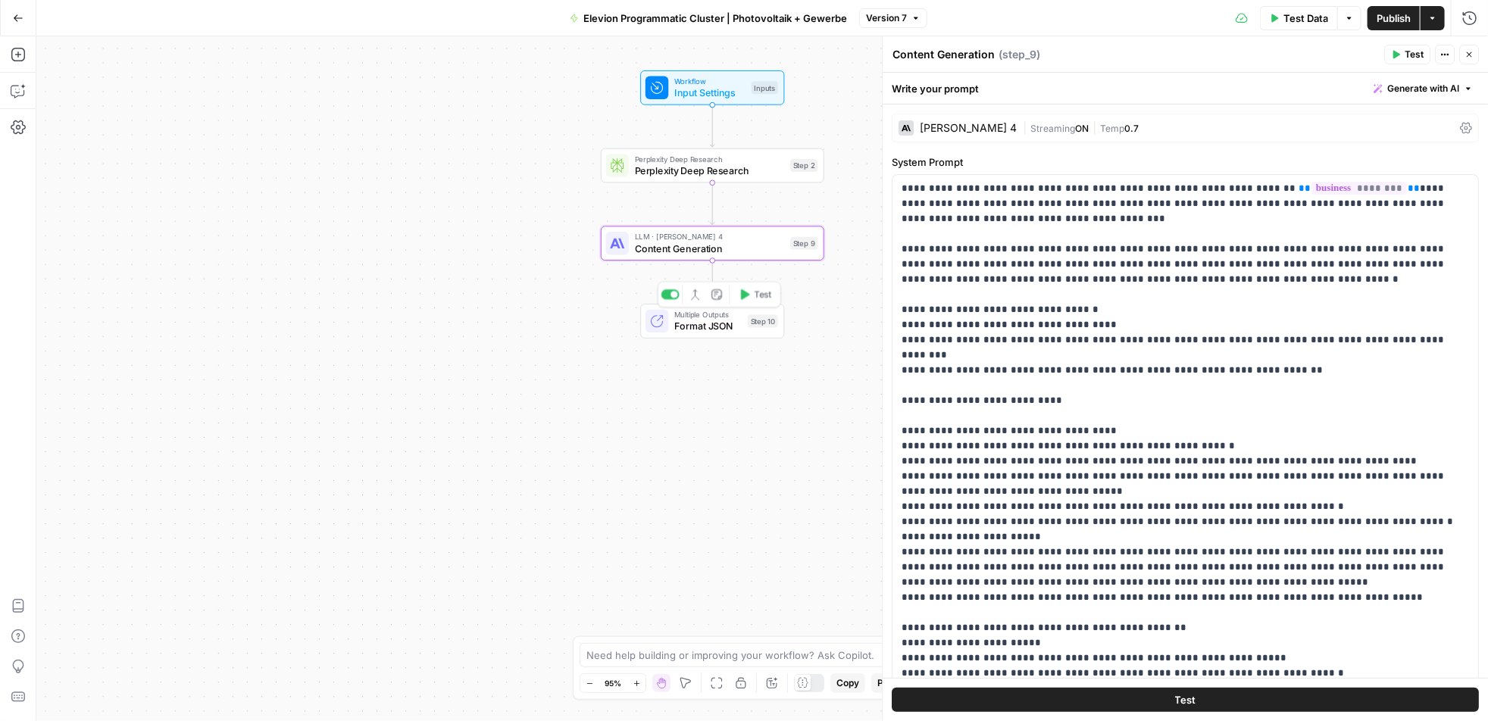
click at [710, 324] on span "Format JSON" at bounding box center [707, 326] width 67 height 14
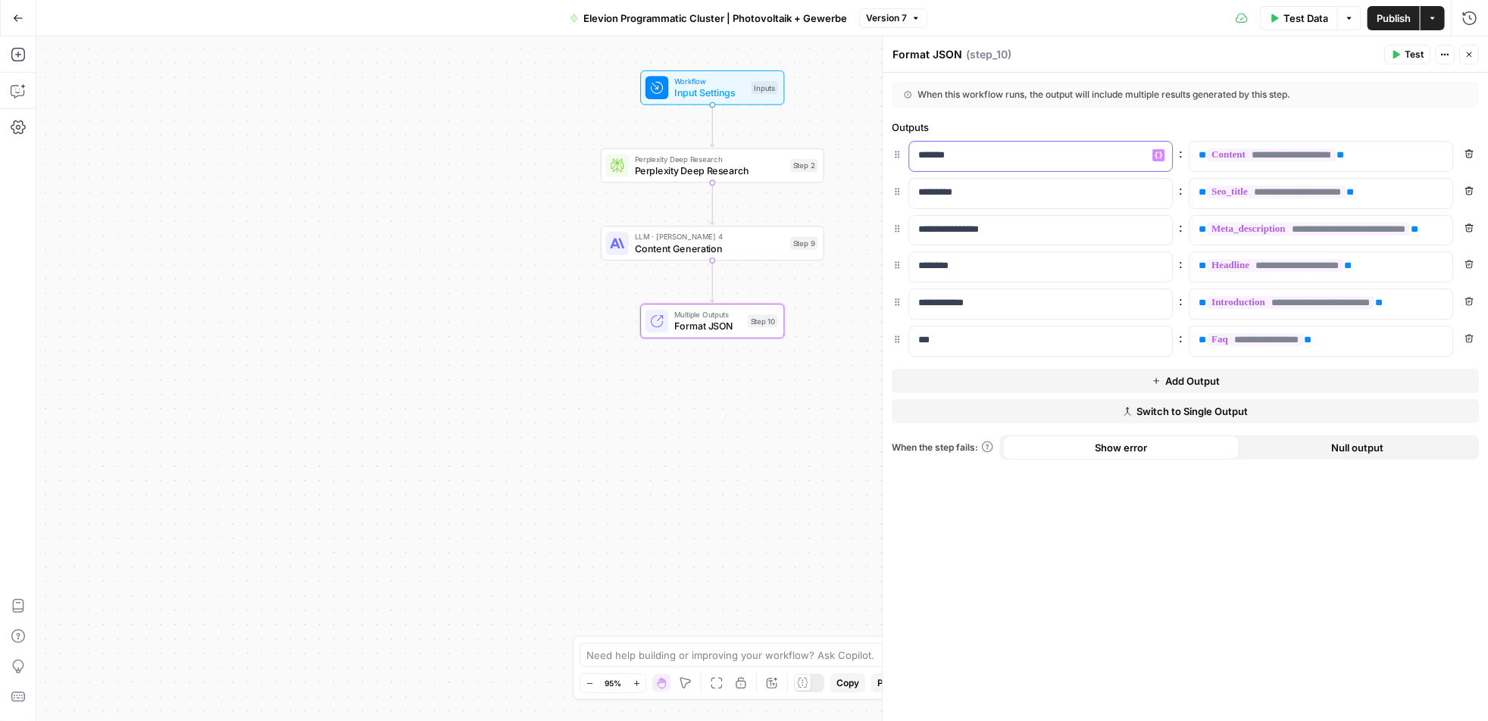
click at [997, 151] on p "*******" at bounding box center [1040, 155] width 245 height 15
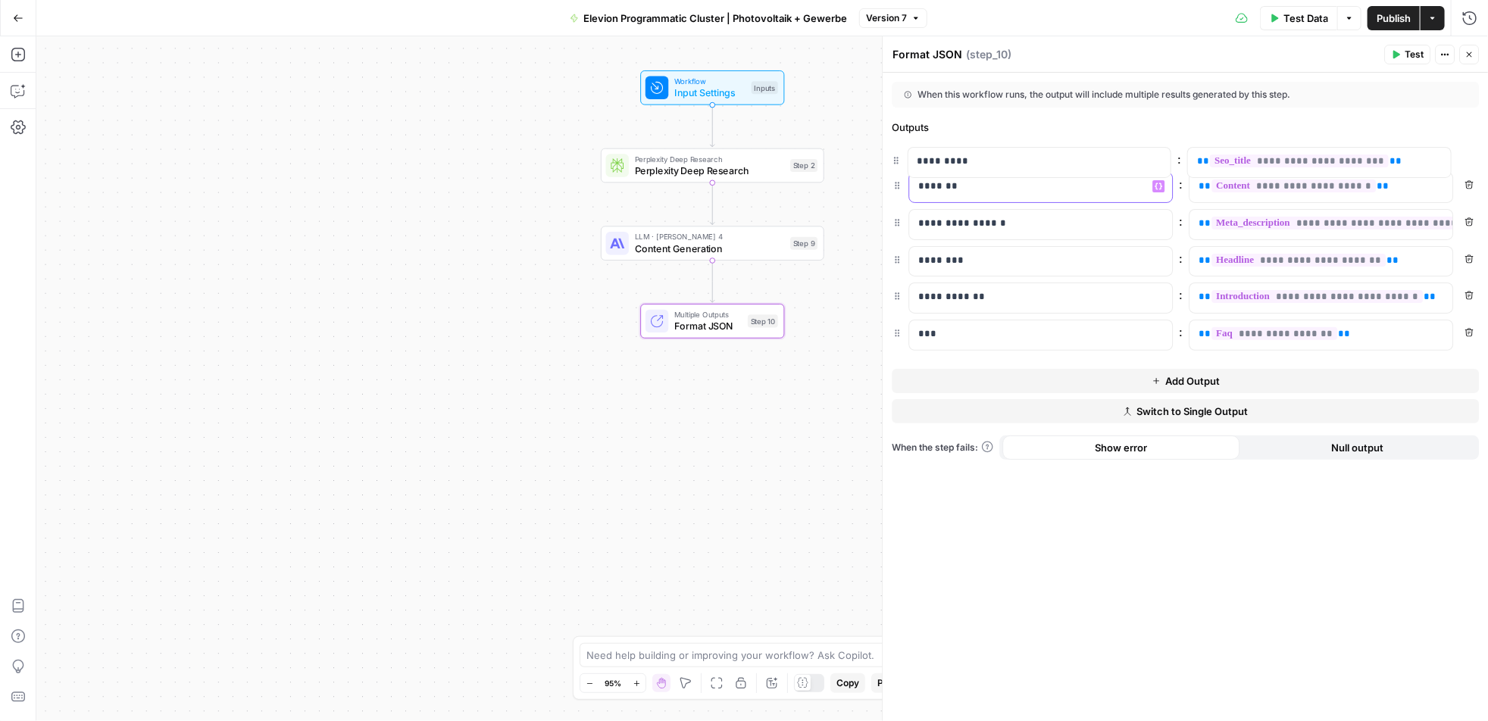
drag, startPoint x: 898, startPoint y: 193, endPoint x: 896, endPoint y: 155, distance: 37.9
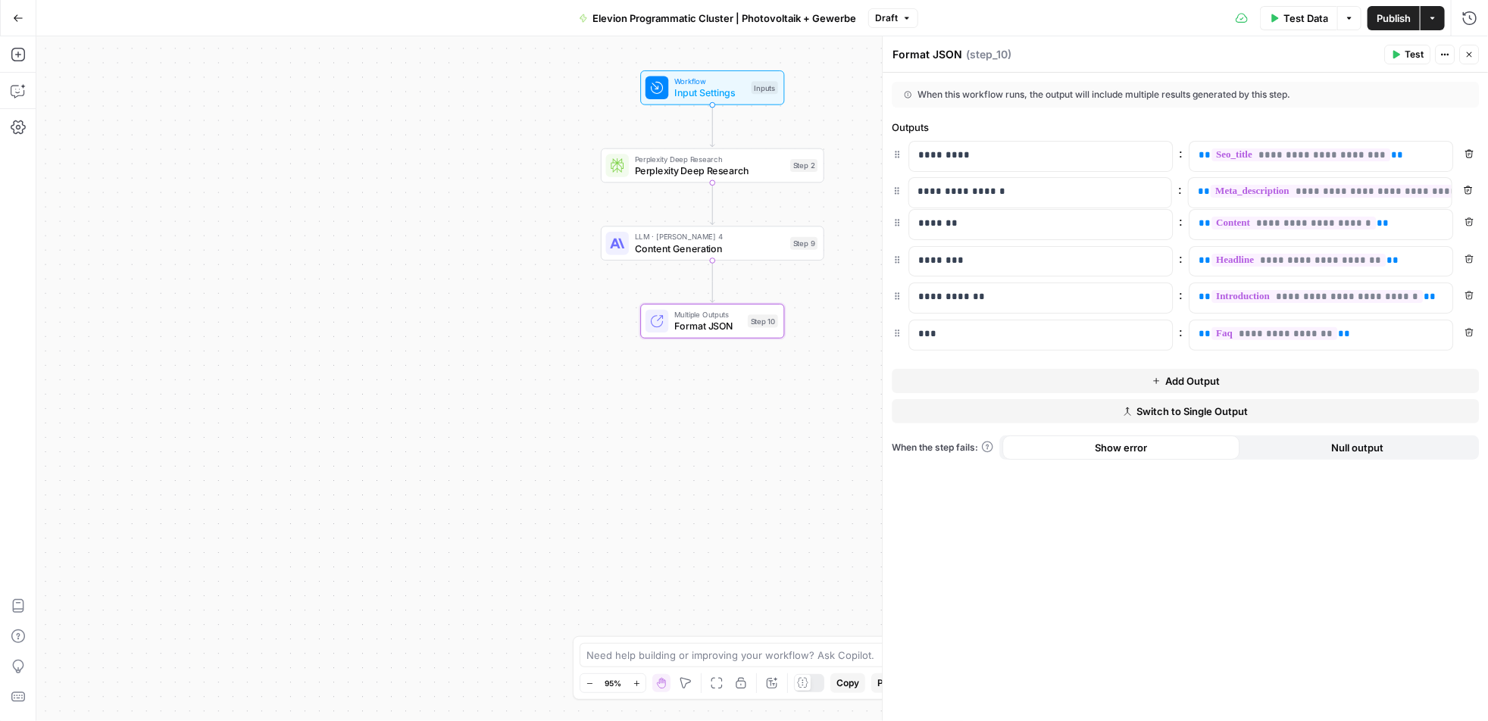
drag, startPoint x: 899, startPoint y: 230, endPoint x: 897, endPoint y: 186, distance: 44.7
drag, startPoint x: 897, startPoint y: 264, endPoint x: 898, endPoint y: 214, distance: 49.3
drag, startPoint x: 899, startPoint y: 303, endPoint x: 894, endPoint y: 258, distance: 44.9
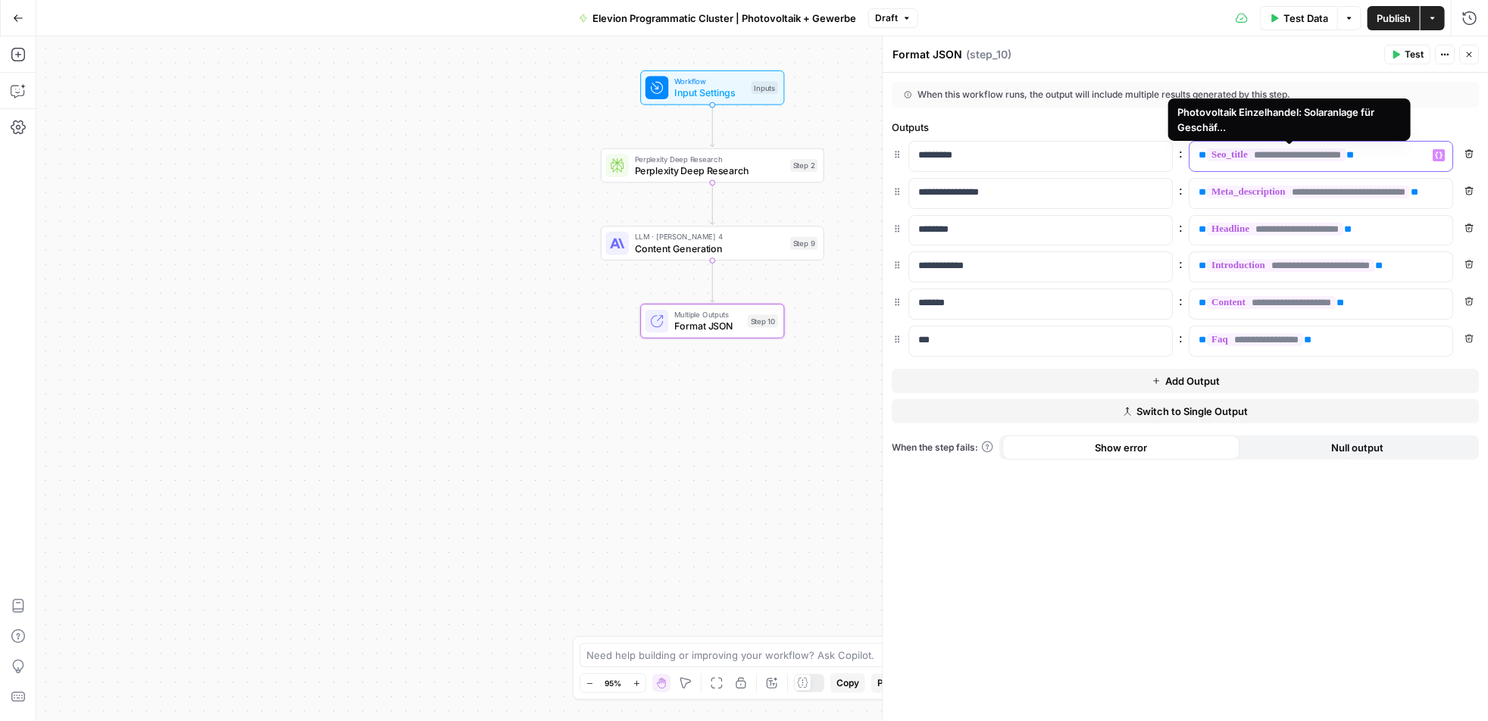
click at [1281, 159] on span "**********" at bounding box center [1276, 155] width 139 height 13
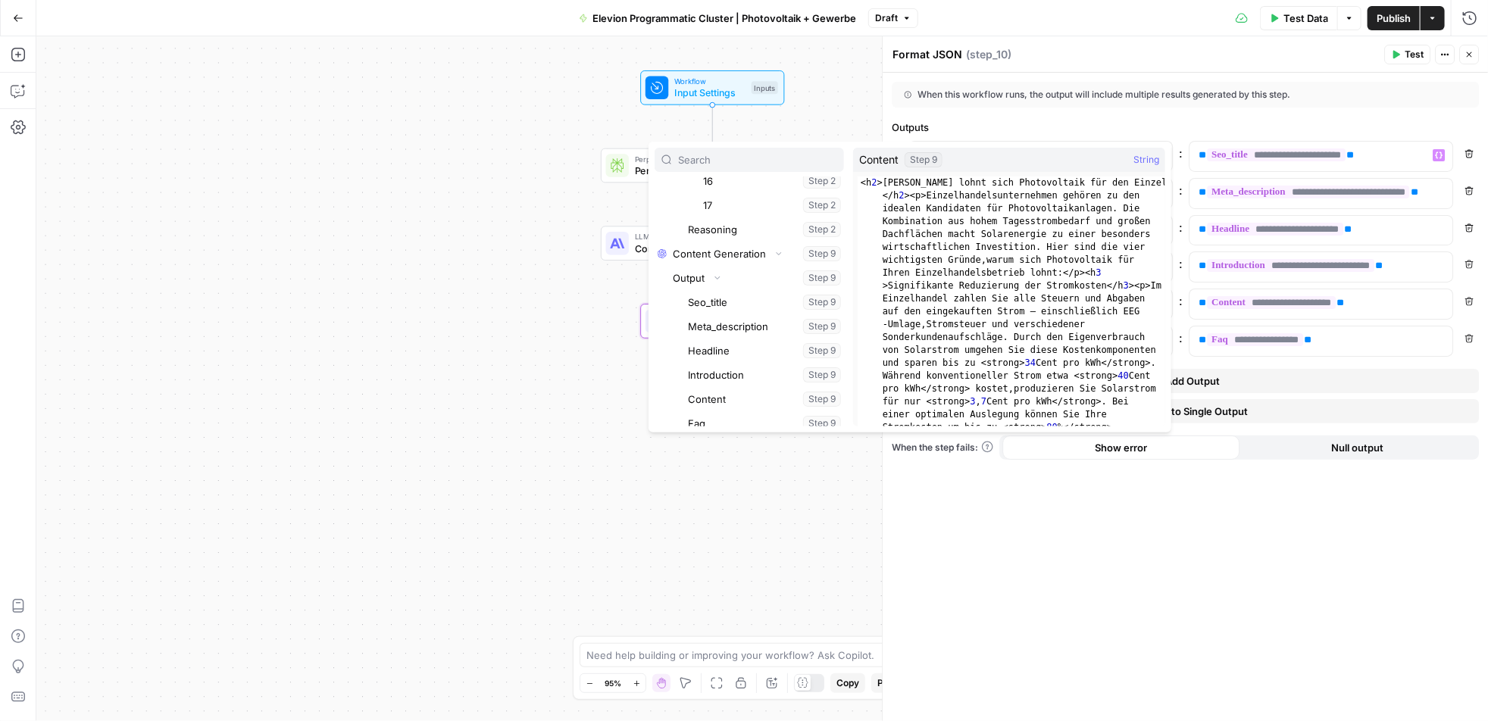
scroll to position [594, 0]
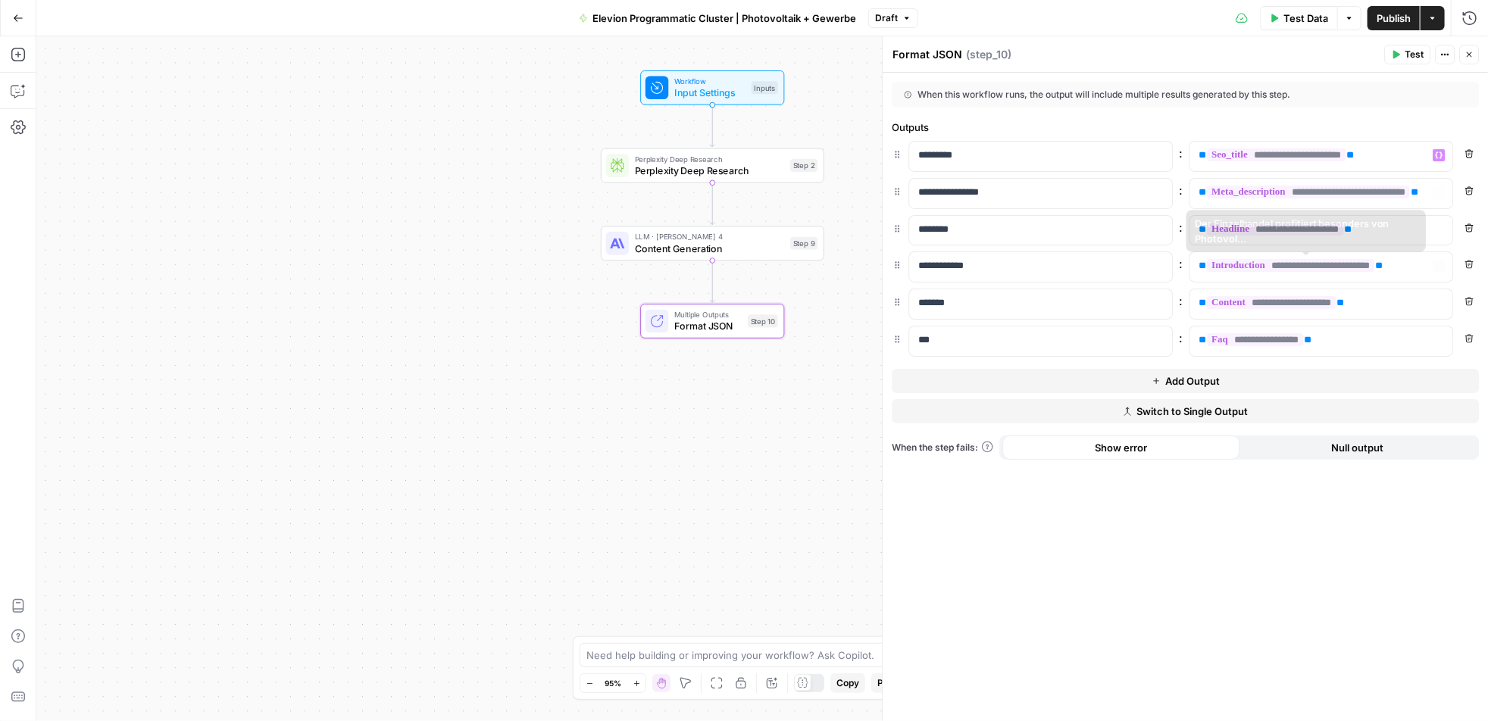
click at [1115, 552] on div "**********" at bounding box center [1185, 397] width 605 height 649
click at [17, 20] on icon "button" at bounding box center [18, 18] width 11 height 11
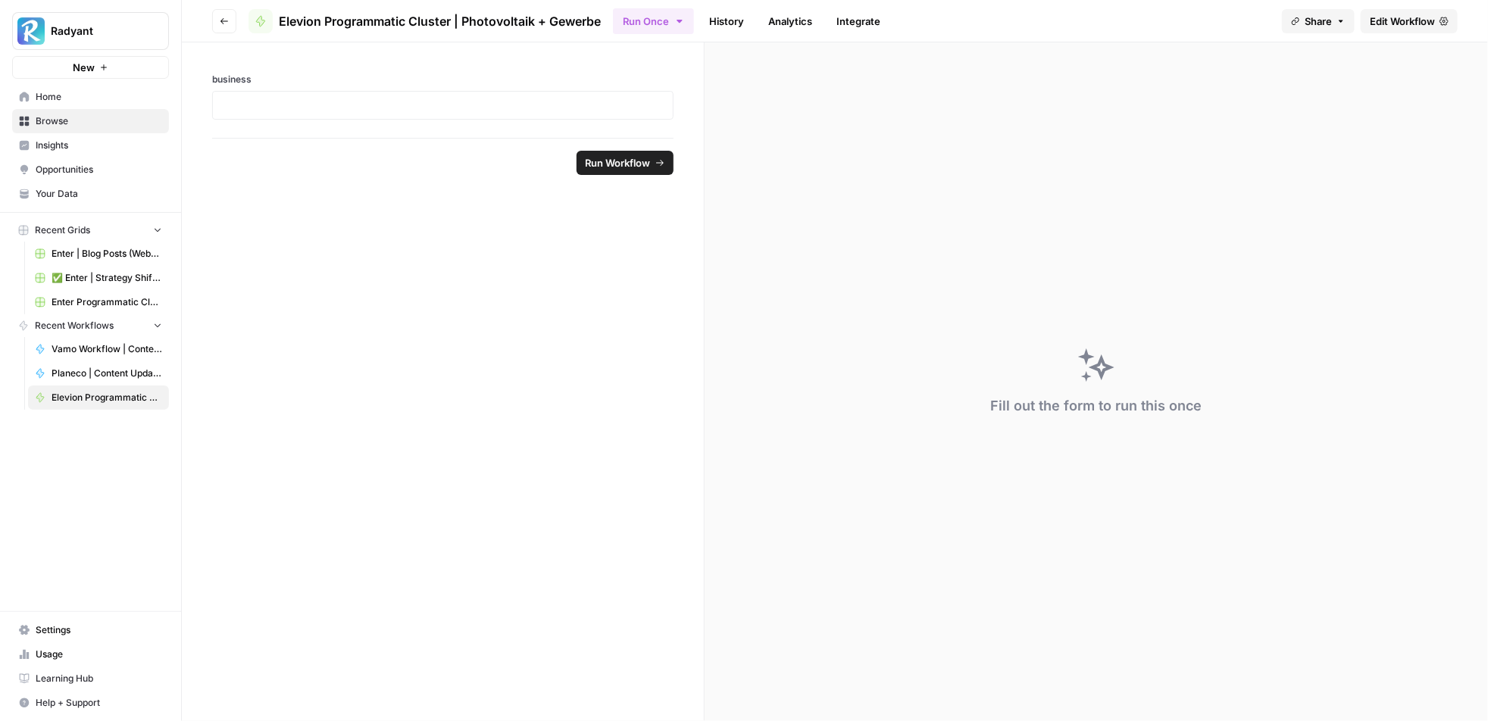
click at [61, 101] on span "Home" at bounding box center [99, 97] width 127 height 14
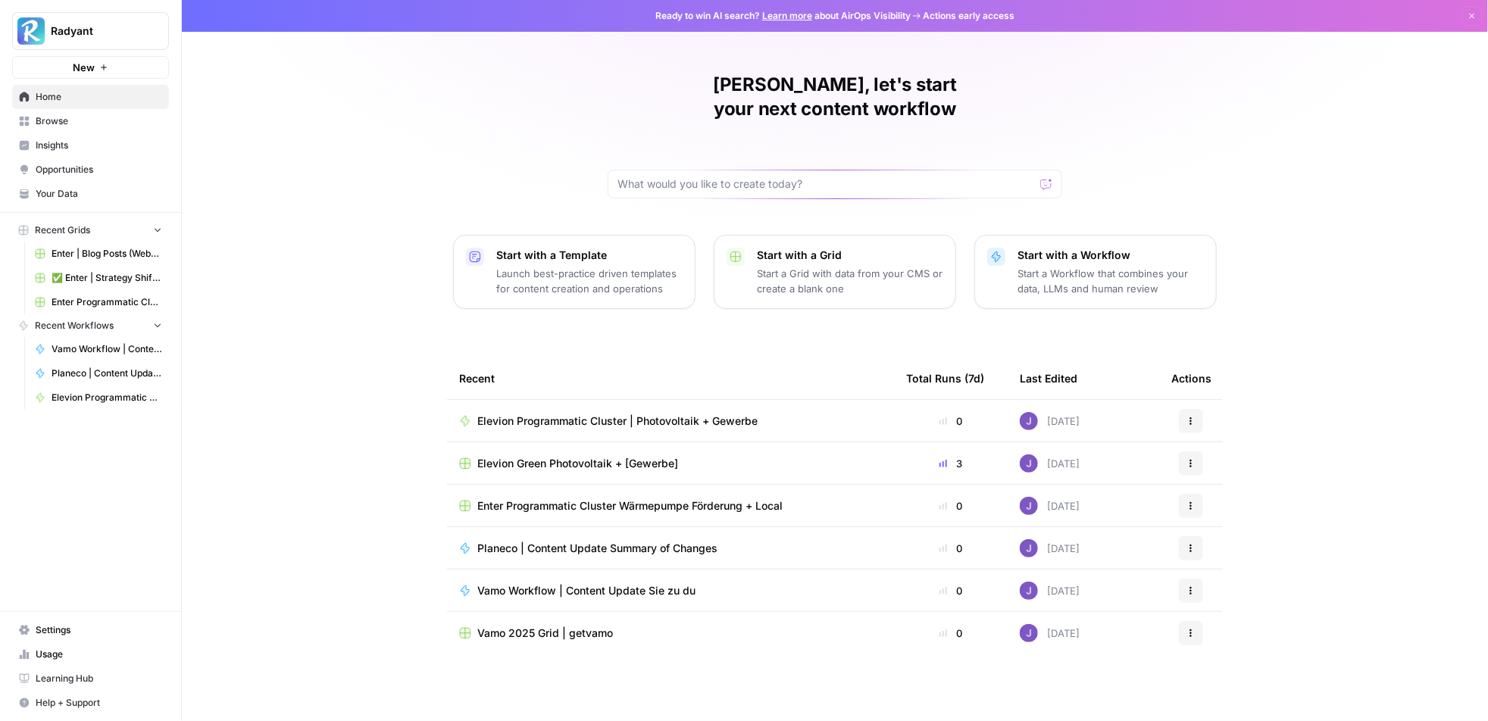
click at [590, 456] on span "Elevion Green Photovoltaik + [Gewerbe]" at bounding box center [577, 463] width 201 height 15
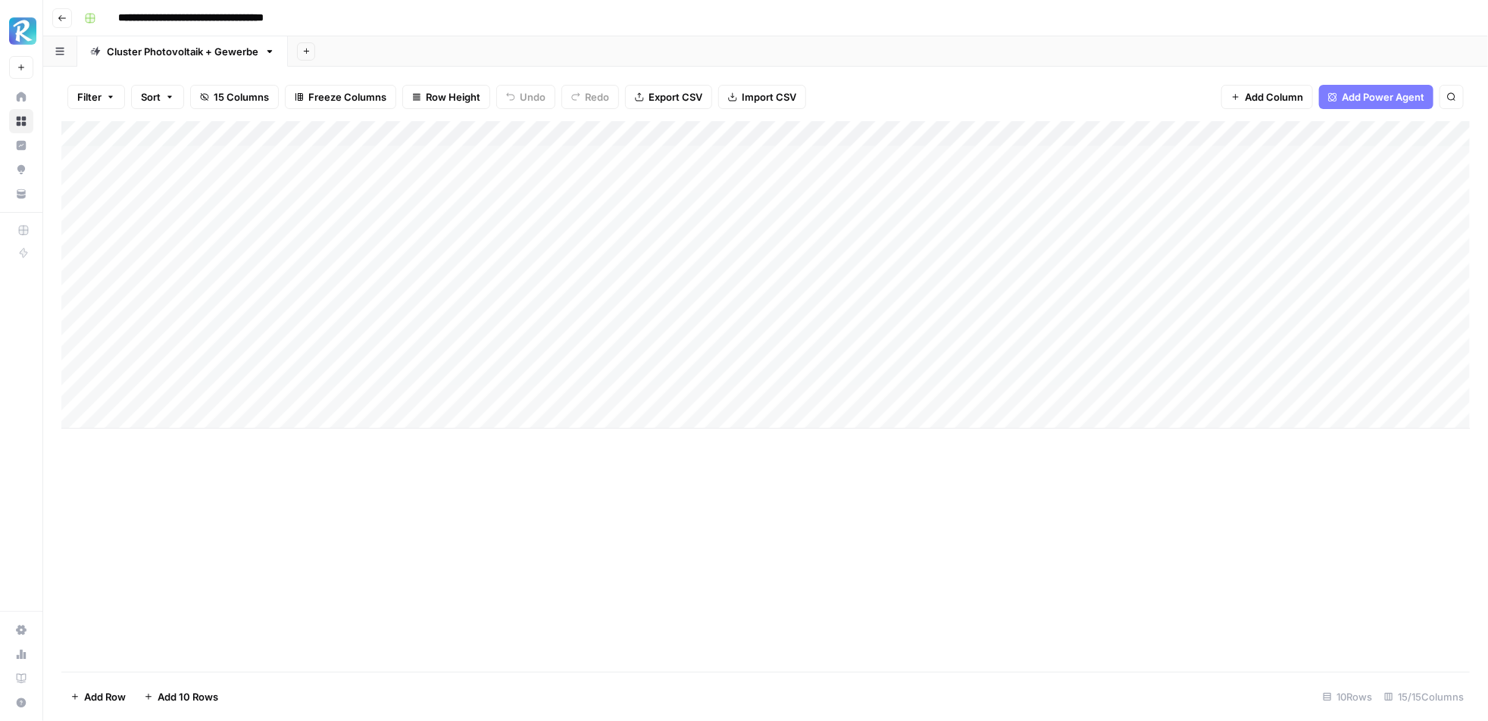
click at [864, 236] on div "Add Column" at bounding box center [765, 275] width 1409 height 308
click at [864, 263] on div "Add Column" at bounding box center [765, 275] width 1409 height 308
click at [862, 286] on div "Add Column" at bounding box center [765, 275] width 1409 height 308
click at [871, 315] on div "Add Column" at bounding box center [765, 275] width 1409 height 308
click at [863, 340] on div "Add Column" at bounding box center [765, 275] width 1409 height 308
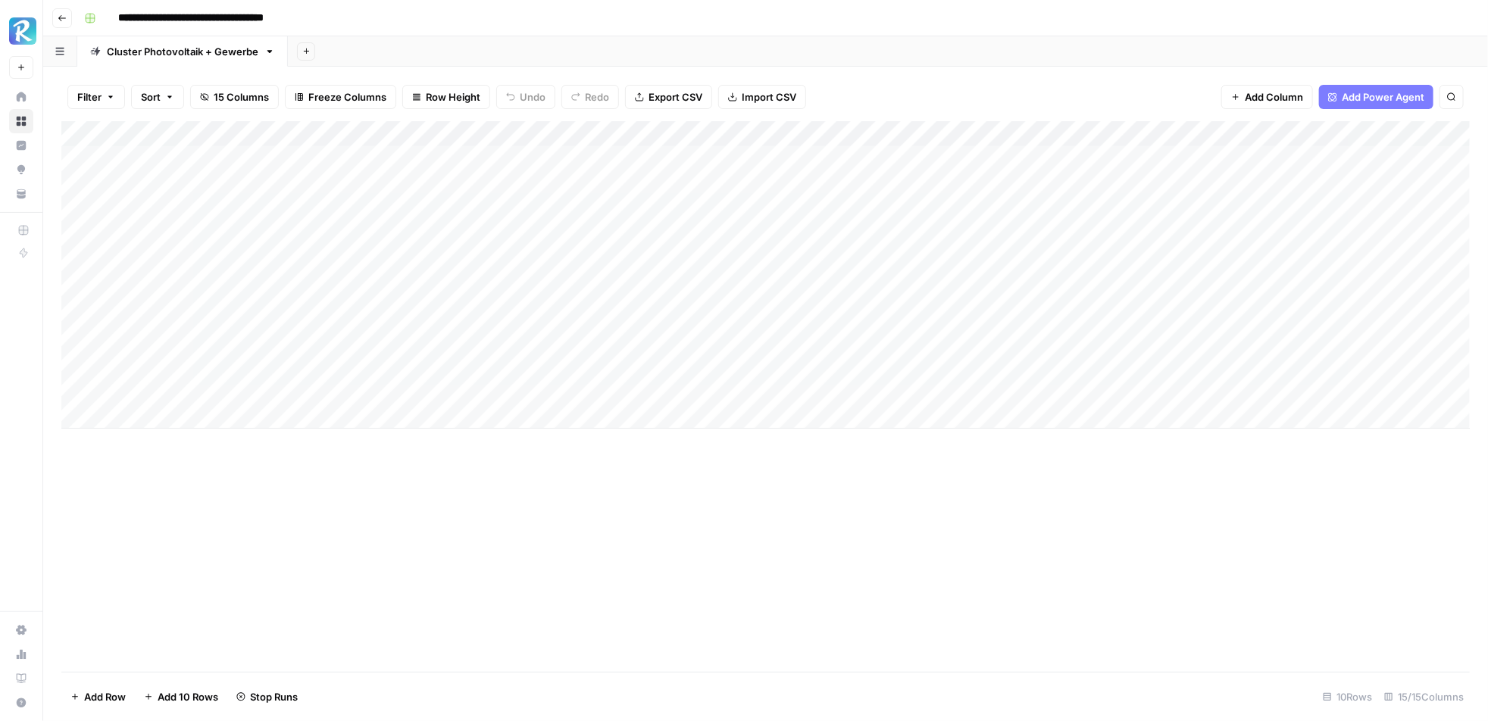
click at [865, 365] on div "Add Column" at bounding box center [765, 275] width 1409 height 308
click at [866, 390] on div "Add Column" at bounding box center [765, 275] width 1409 height 308
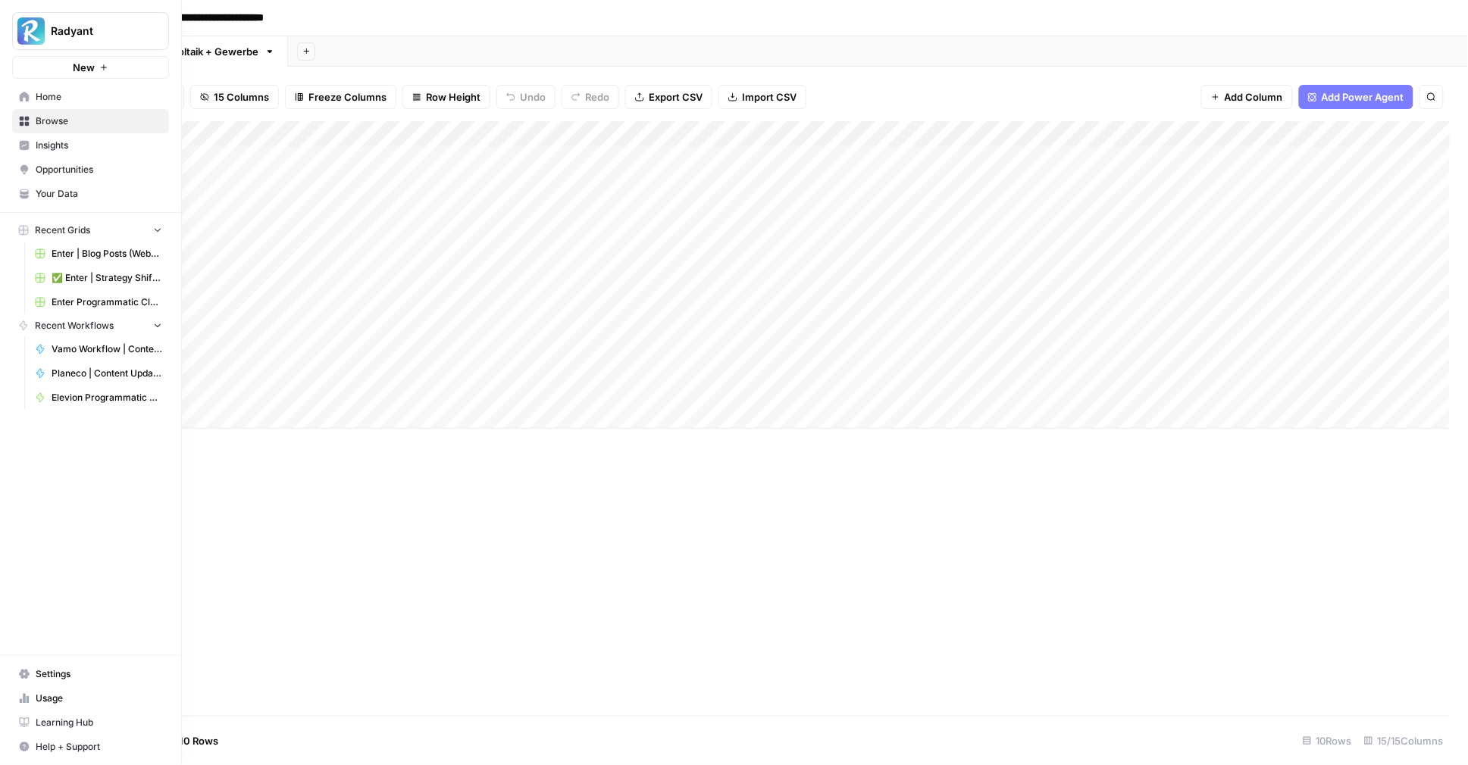
click at [102, 408] on link "Elevion Programmatic Cluster | Photovoltaik + Gewerbe" at bounding box center [98, 398] width 141 height 24
